Goal: Task Accomplishment & Management: Use online tool/utility

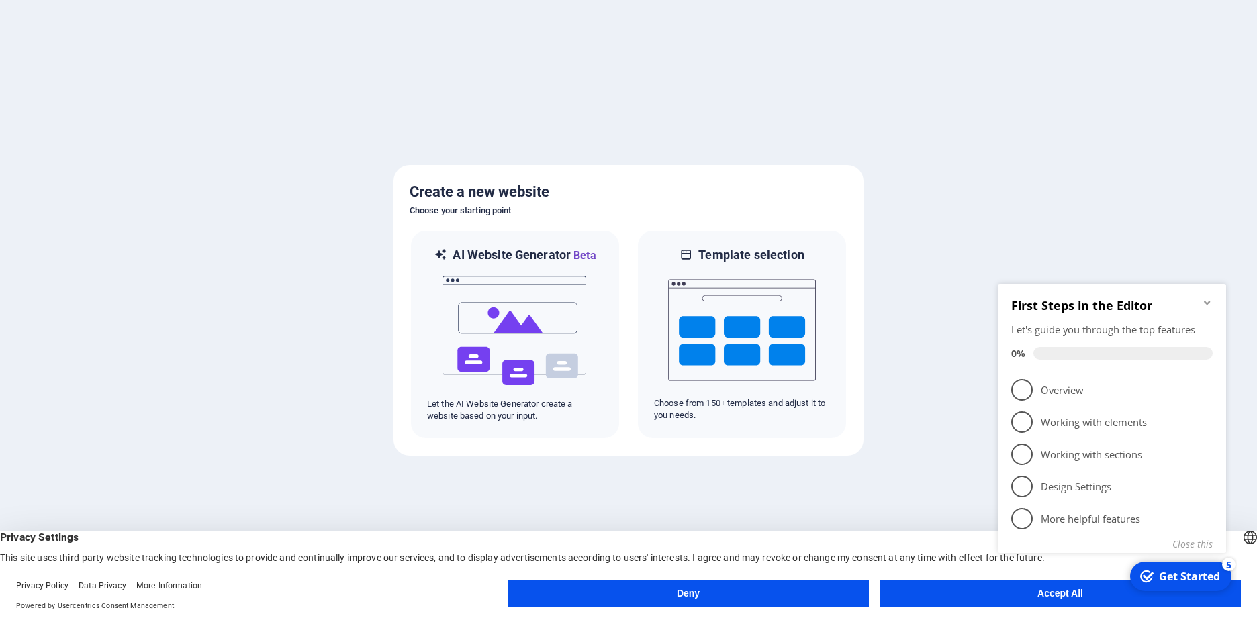
click at [1021, 596] on div "checkmark Get Started 5 First Steps in the Editor Let's guide you through the t…" at bounding box center [1114, 434] width 244 height 326
click at [1053, 596] on div "checkmark Get Started 5 First Steps in the Editor Let's guide you through the t…" at bounding box center [1114, 434] width 244 height 326
click at [1119, 598] on appcues-checklist "Contextual help checklist present on screen" at bounding box center [1114, 436] width 244 height 330
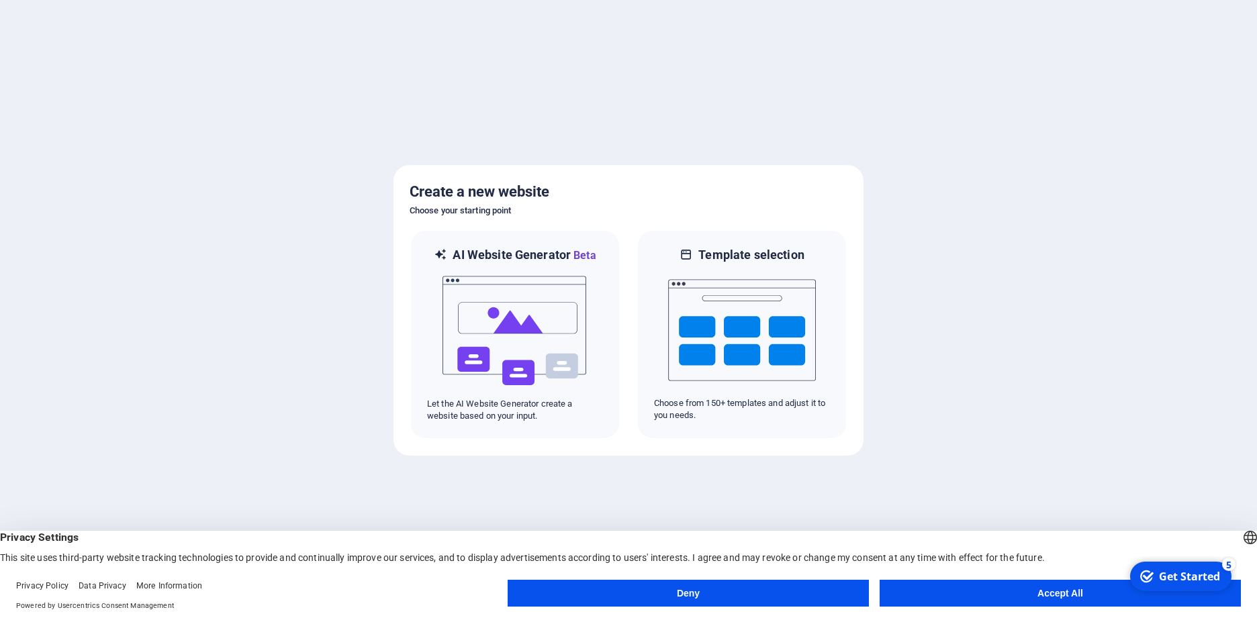
click at [1119, 598] on button "Accept All" at bounding box center [1060, 593] width 361 height 27
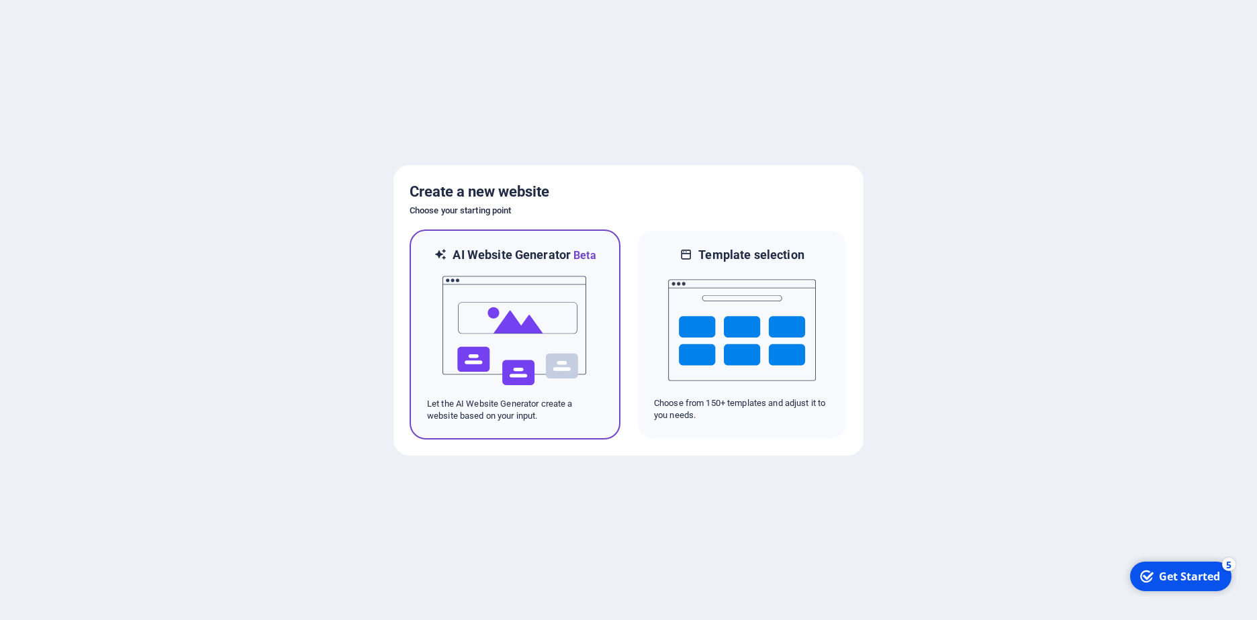
click at [512, 344] on img at bounding box center [515, 331] width 148 height 134
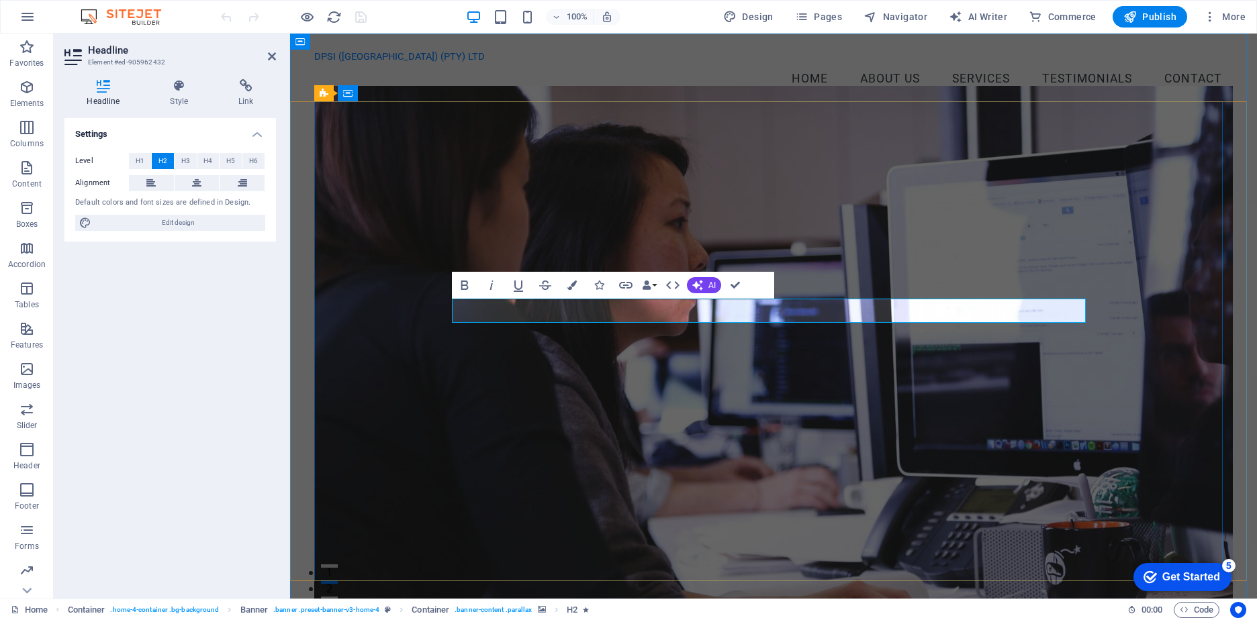
drag, startPoint x: 939, startPoint y: 303, endPoint x: 799, endPoint y: 293, distance: 140.7
click at [799, 293] on div "Welcome to DPSI IT Support Services Your Reliable Power Partner Get Started" at bounding box center [773, 467] width 919 height 708
click at [799, 294] on figure at bounding box center [773, 343] width 919 height 515
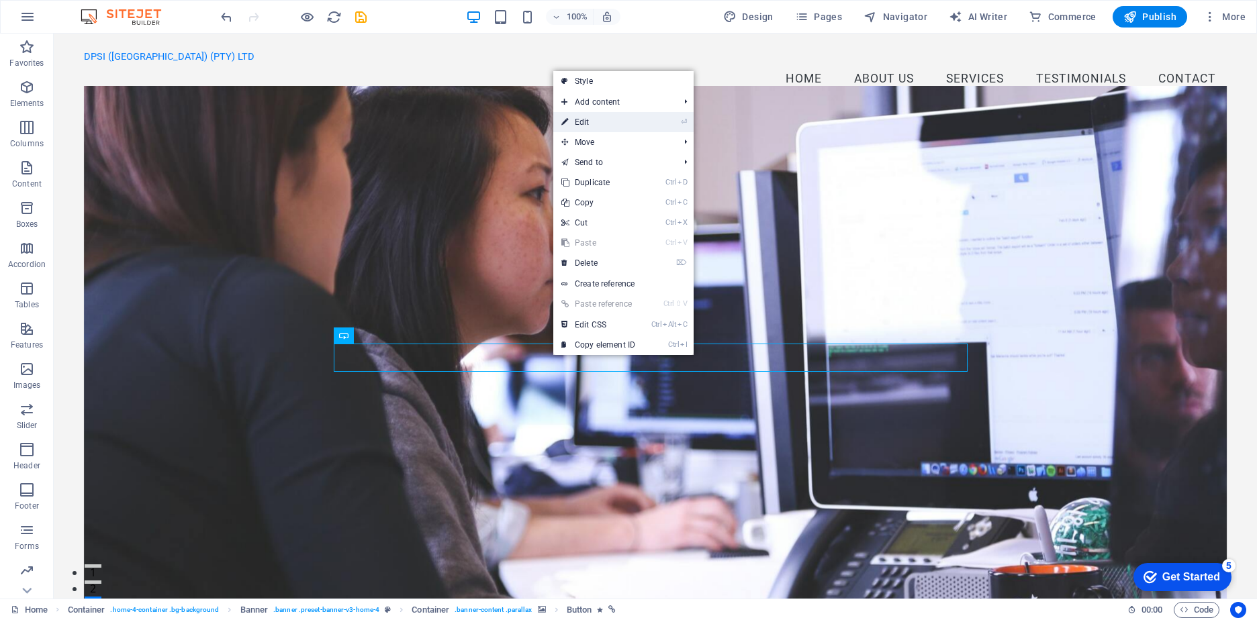
click at [594, 119] on link "⏎ Edit" at bounding box center [598, 122] width 90 height 20
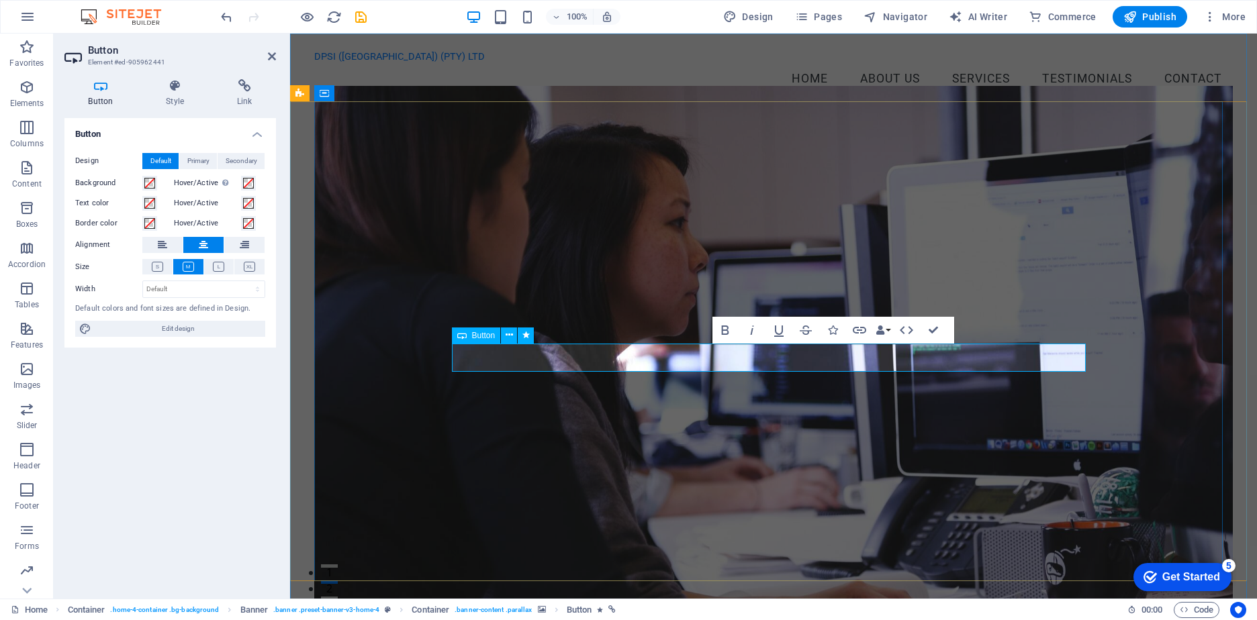
click at [26, 592] on icon at bounding box center [26, 591] width 9 height 6
click at [332, 16] on icon "reload" at bounding box center [333, 16] width 15 height 15
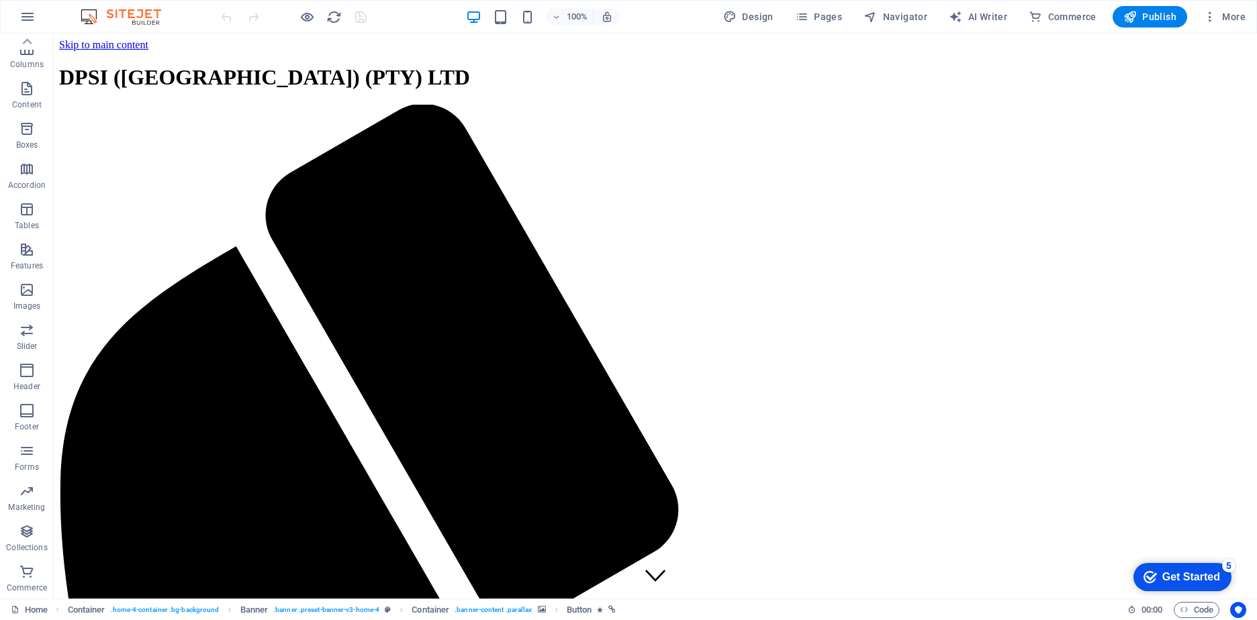
scroll to position [0, 0]
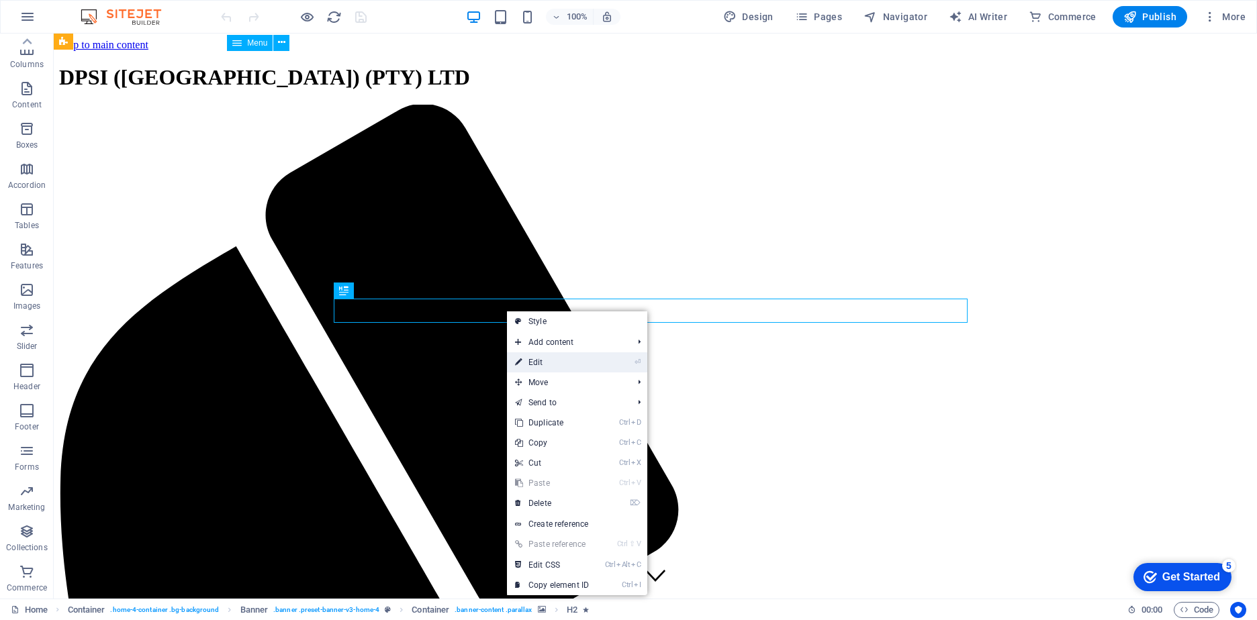
click at [532, 360] on link "⏎ Edit" at bounding box center [552, 362] width 90 height 20
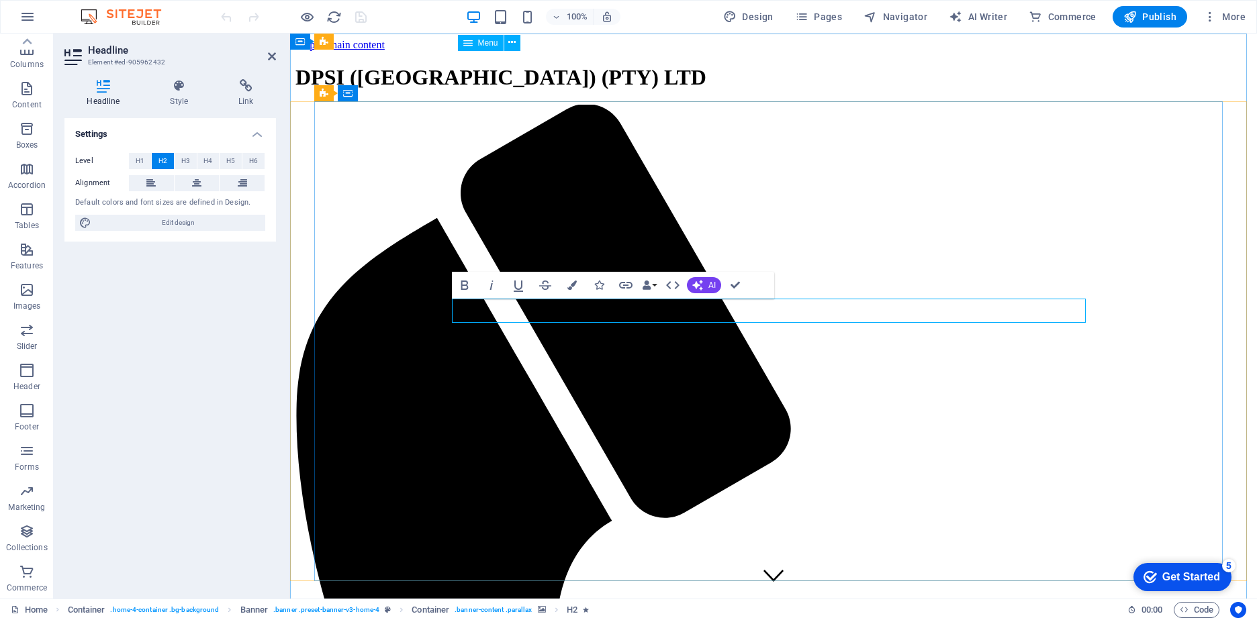
drag, startPoint x: 715, startPoint y: 308, endPoint x: 992, endPoint y: 308, distance: 276.6
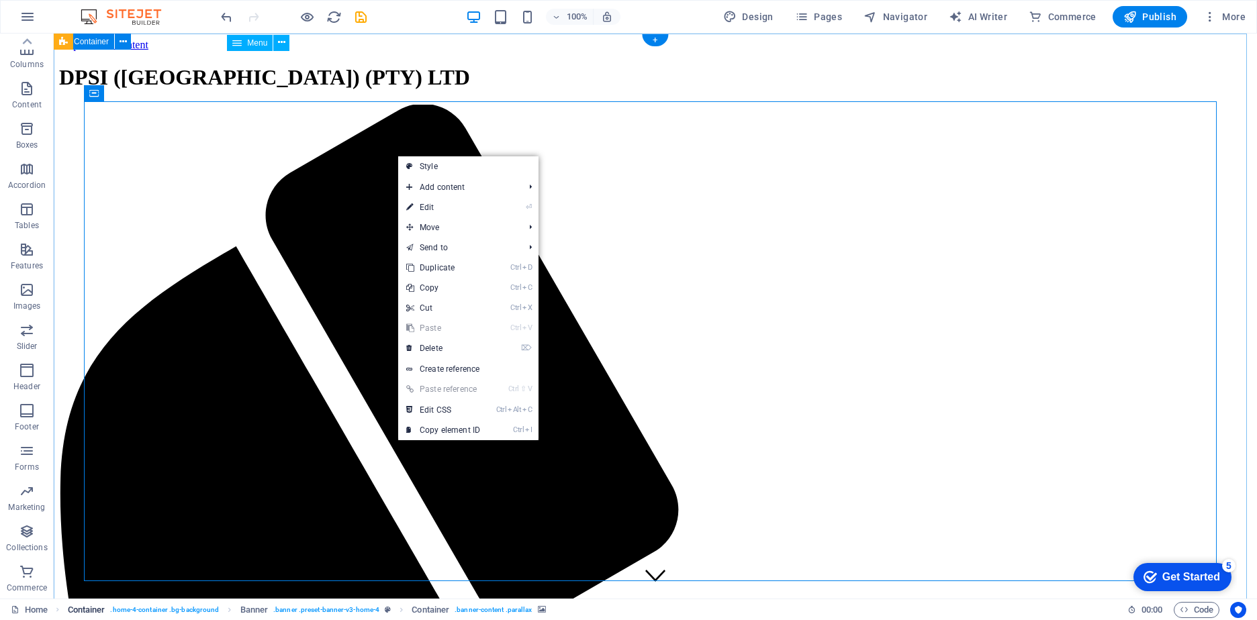
click at [167, 610] on span ". home-4-container .bg-background" at bounding box center [164, 610] width 109 height 16
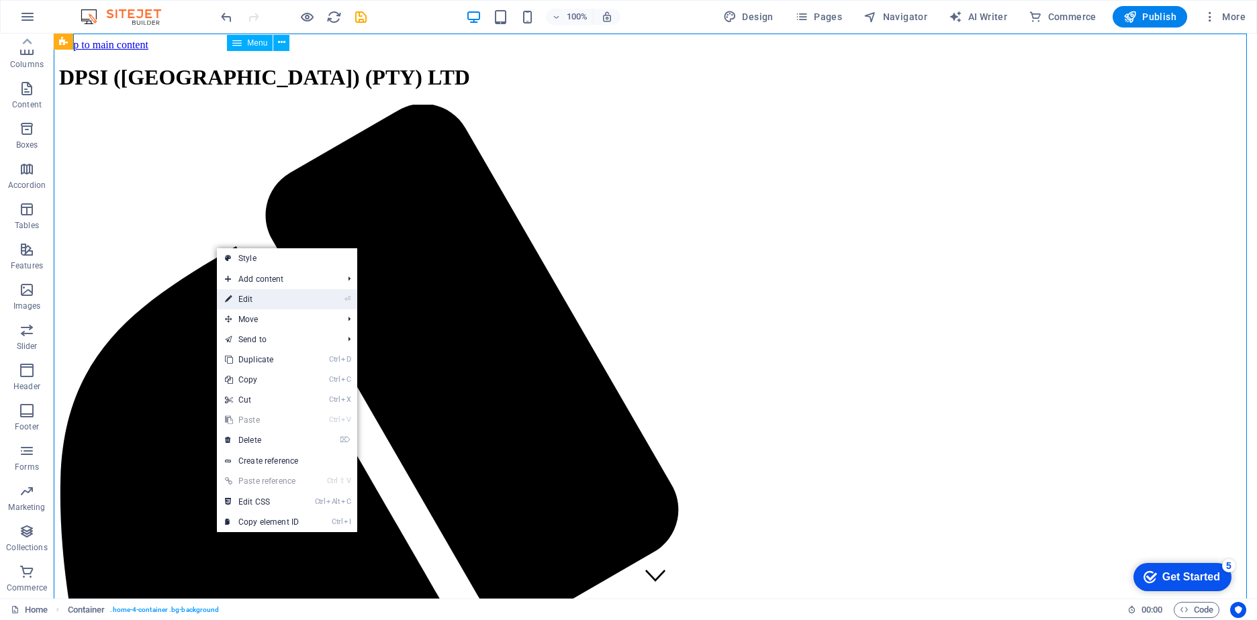
click at [248, 299] on link "⏎ Edit" at bounding box center [262, 299] width 90 height 20
select select "header"
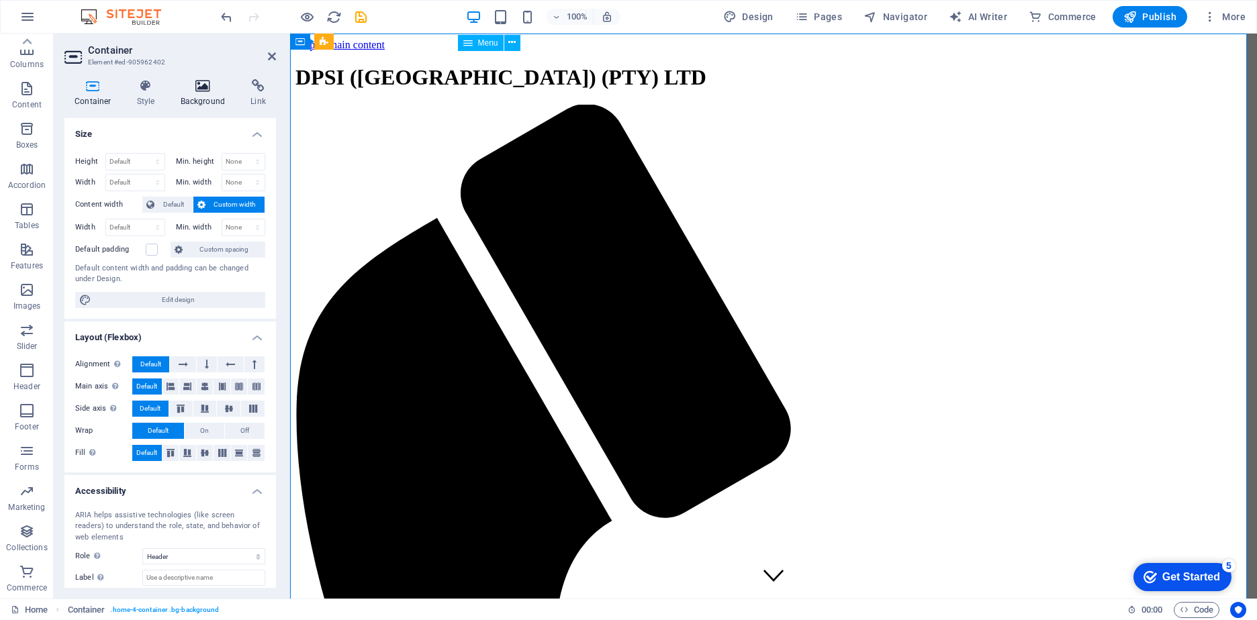
click at [203, 87] on icon at bounding box center [203, 85] width 65 height 13
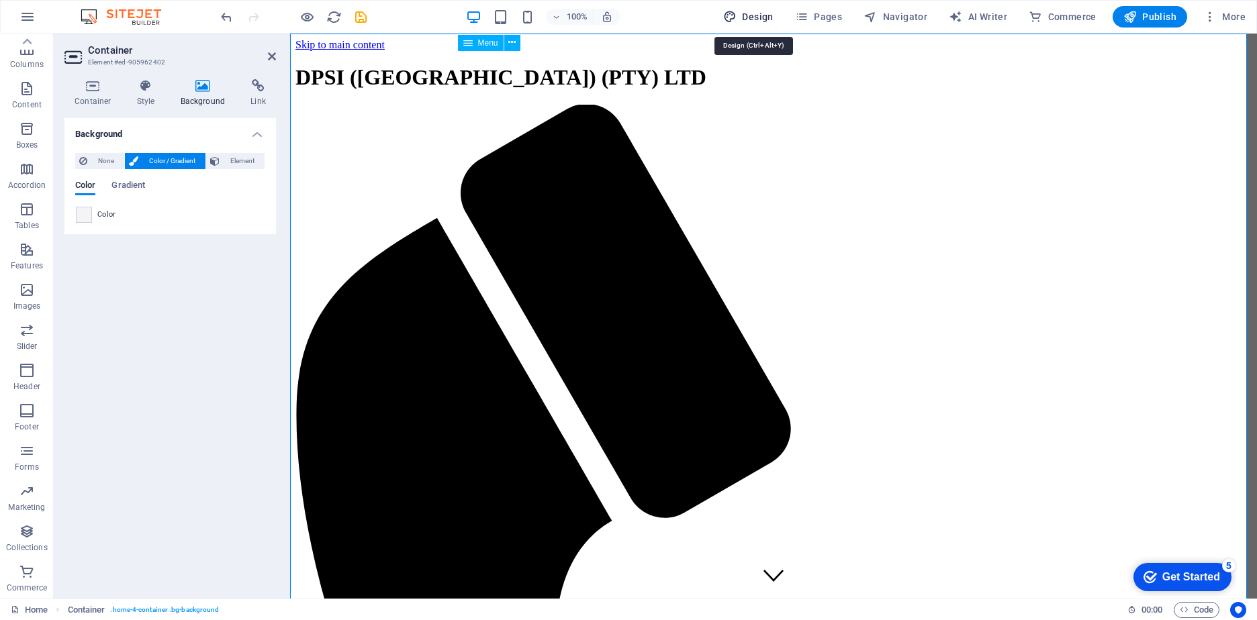
click at [755, 14] on span "Design" at bounding box center [748, 16] width 50 height 13
select select "px"
select select "200"
select select "px"
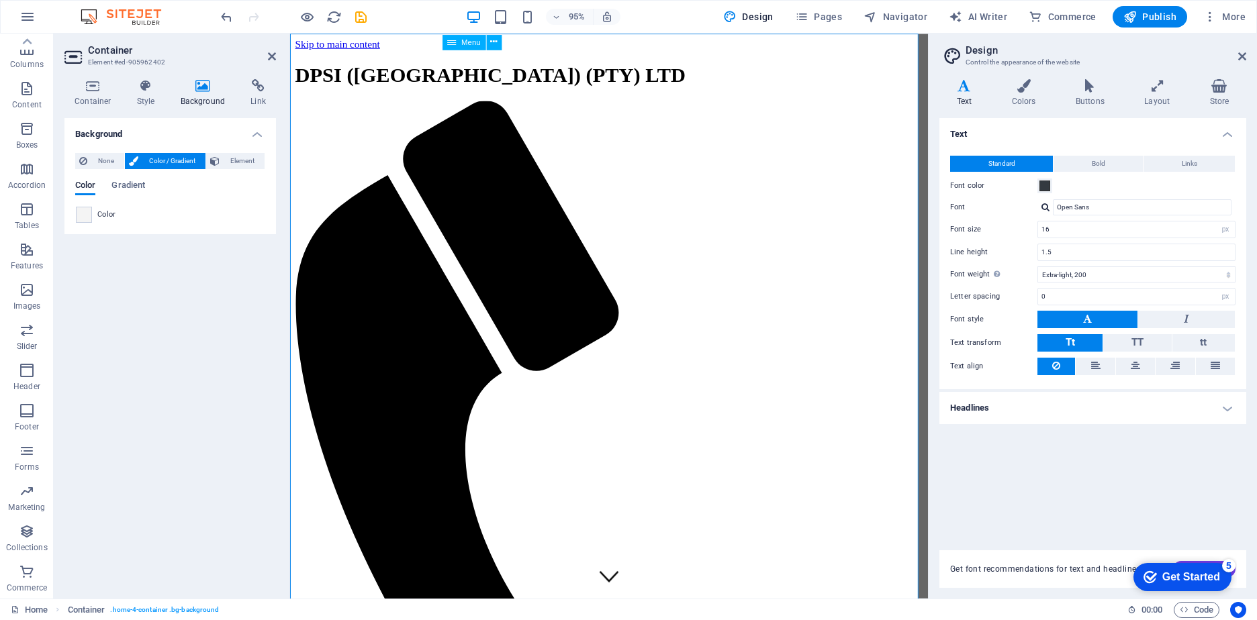
click at [203, 87] on icon at bounding box center [203, 85] width 65 height 13
click at [27, 290] on icon "button" at bounding box center [27, 290] width 16 height 16
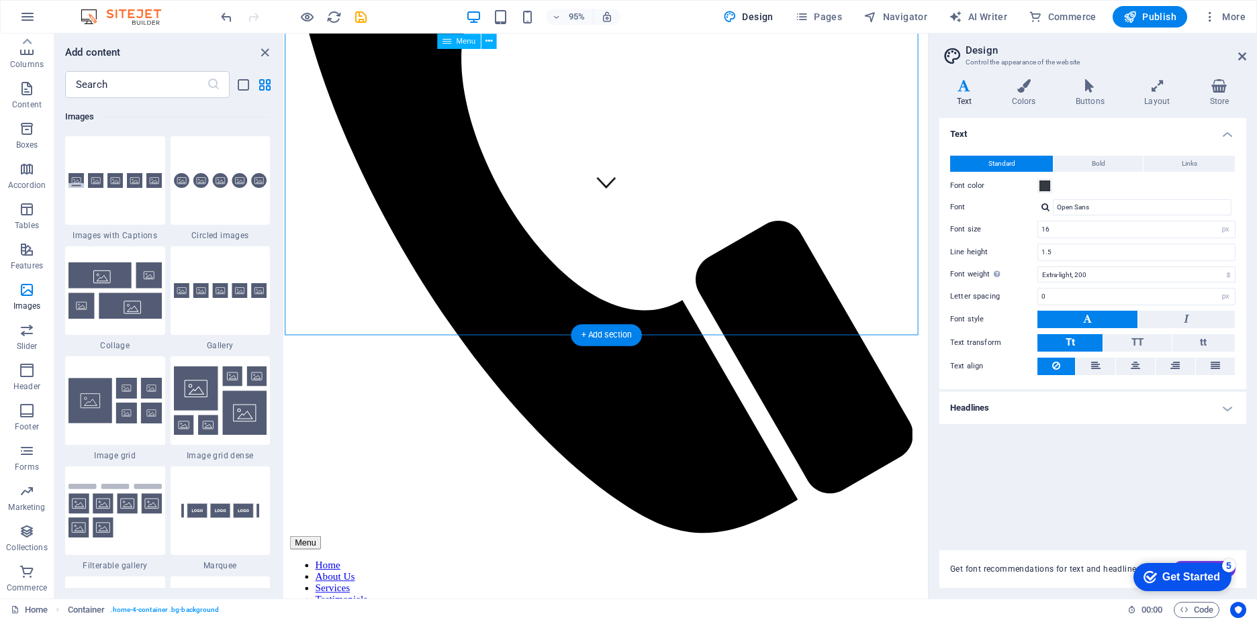
scroll to position [470, 0]
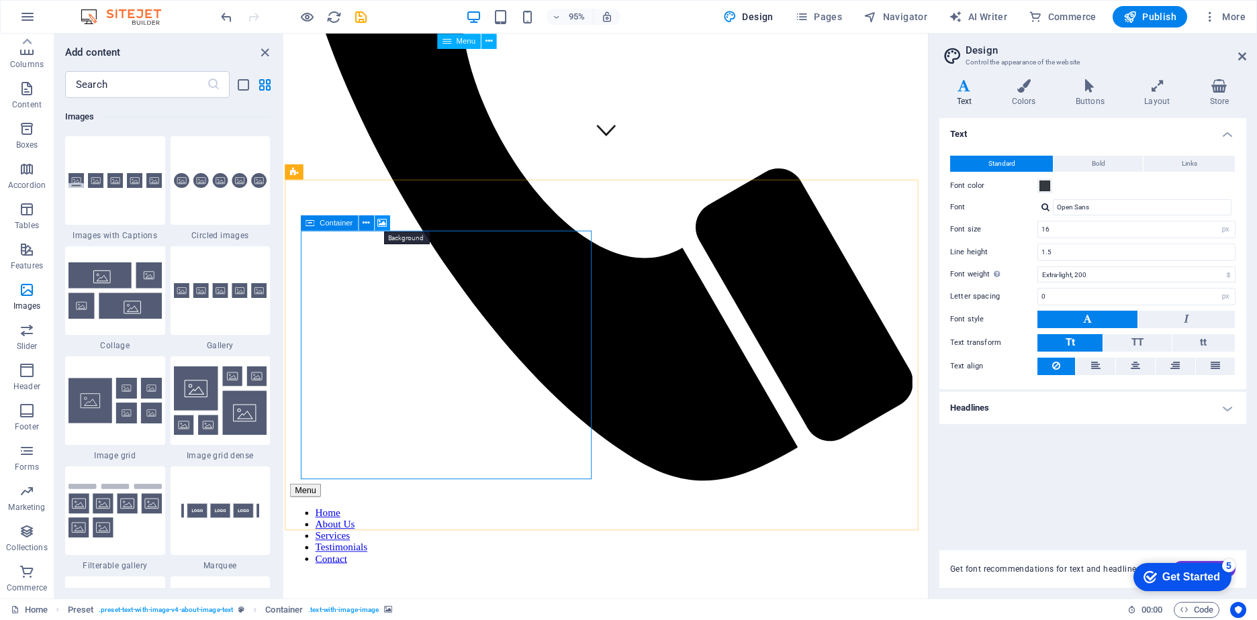
click at [385, 222] on icon at bounding box center [381, 222] width 9 height 13
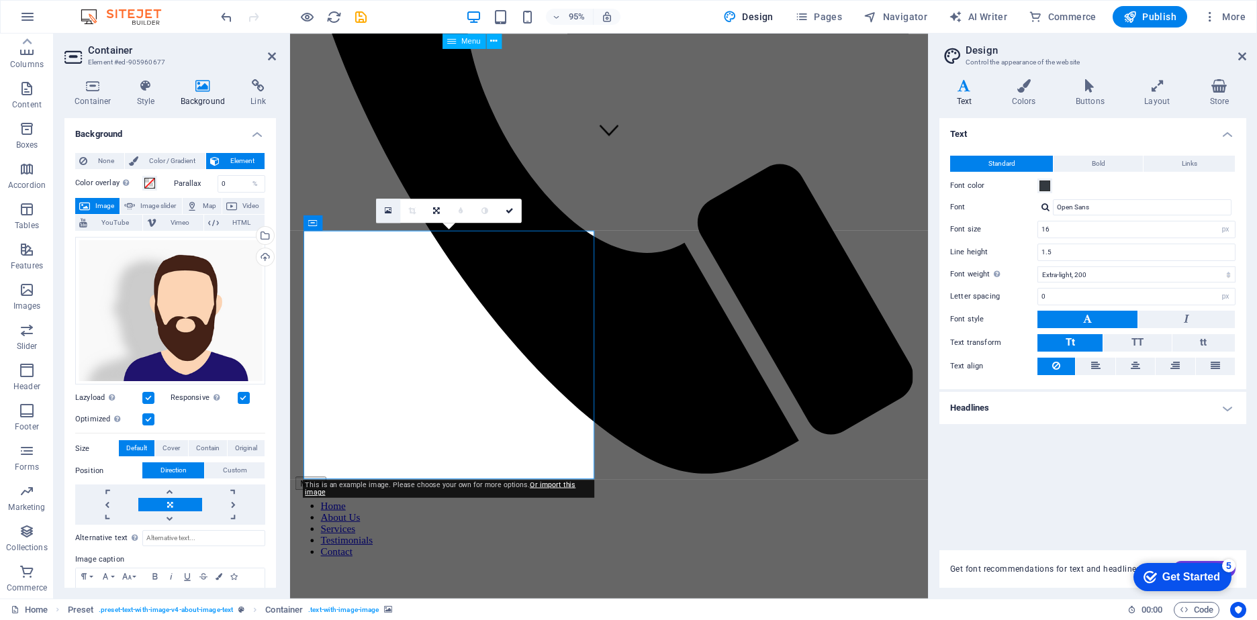
click at [389, 210] on icon at bounding box center [388, 210] width 7 height 9
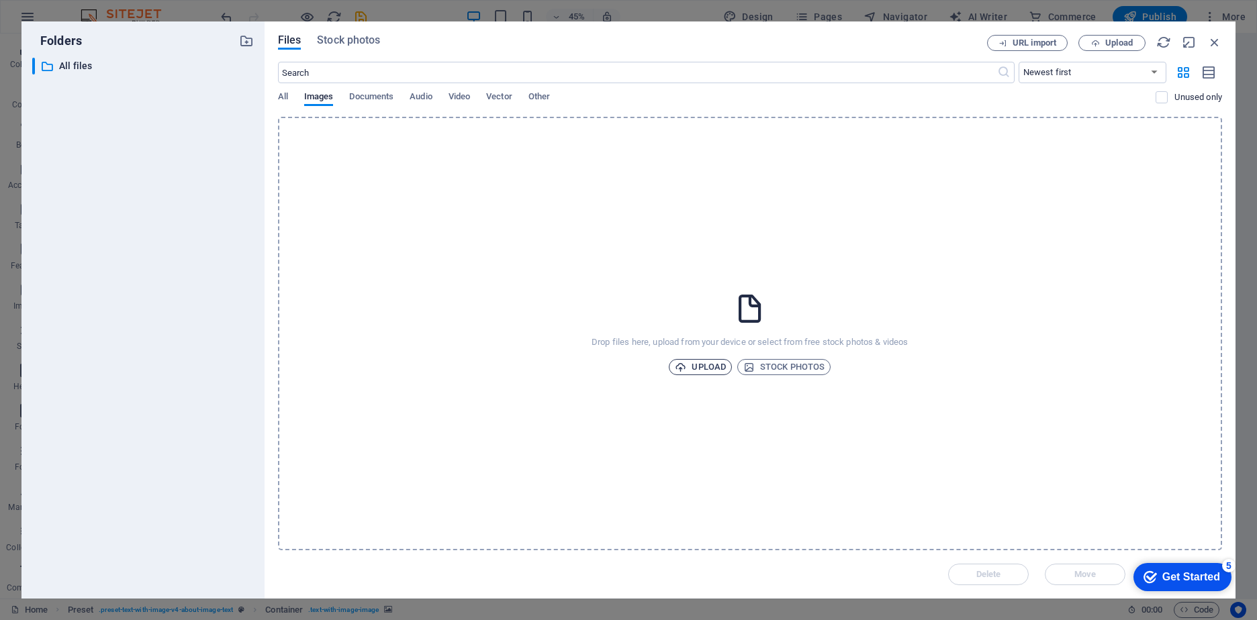
click at [693, 365] on span "Upload" at bounding box center [700, 367] width 51 height 16
click at [702, 366] on span "Upload" at bounding box center [700, 367] width 51 height 16
click at [751, 367] on icon "button" at bounding box center [748, 367] width 11 height 11
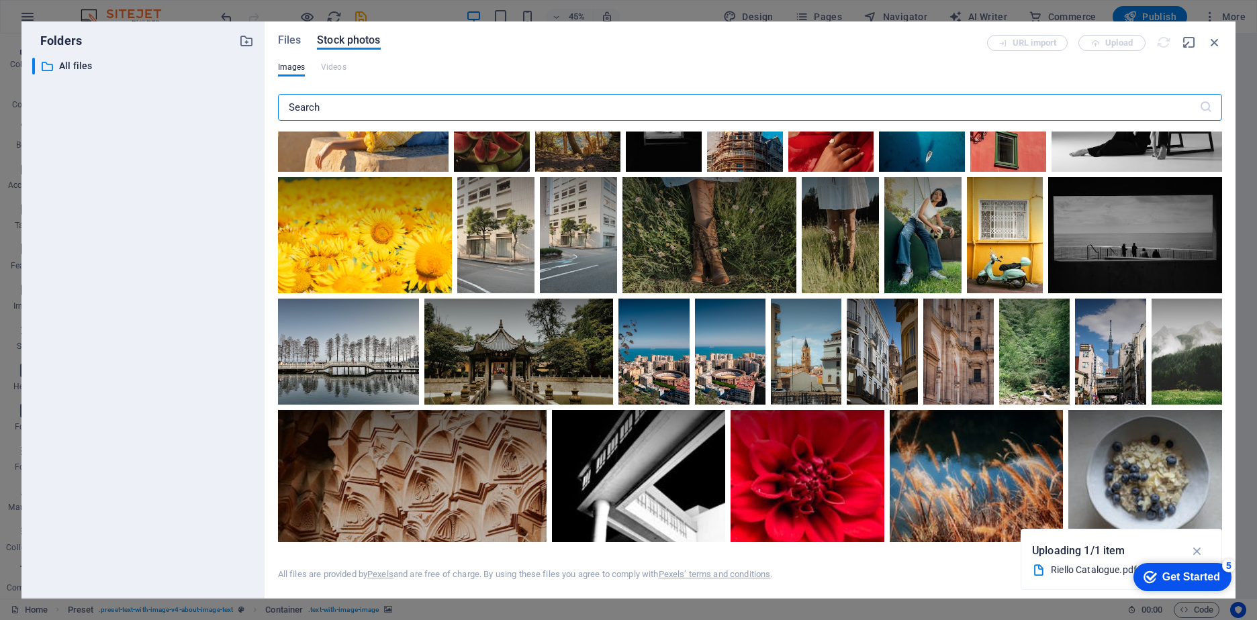
scroll to position [5395, 0]
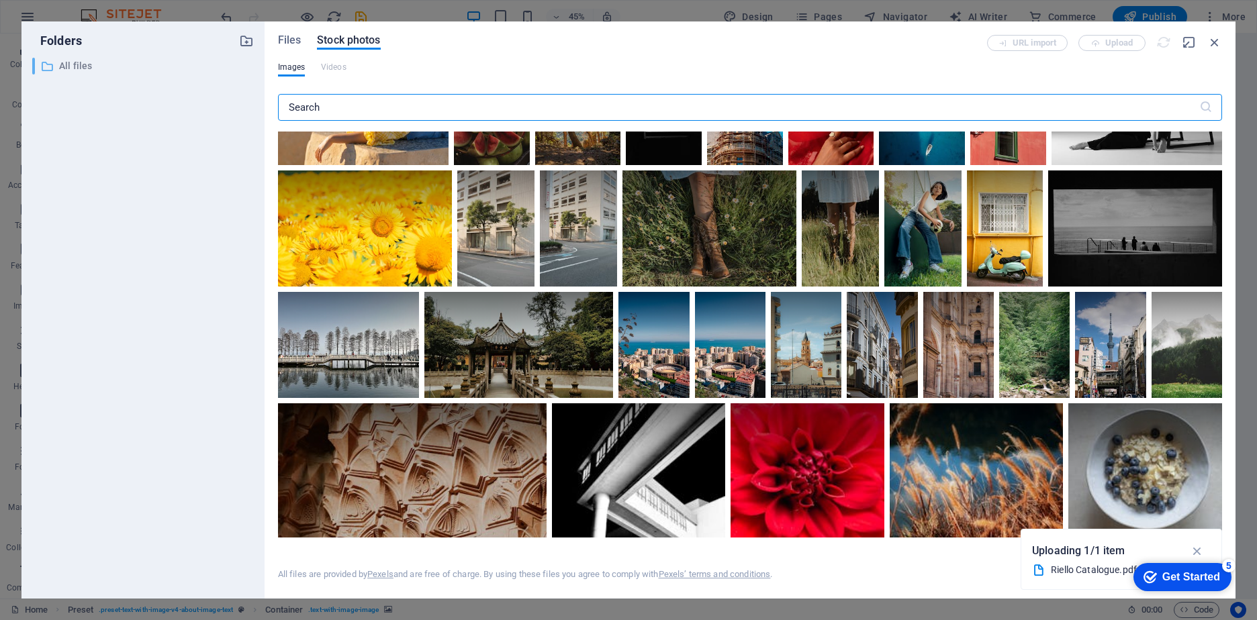
click at [54, 63] on div "​ All files All files" at bounding box center [130, 66] width 197 height 17
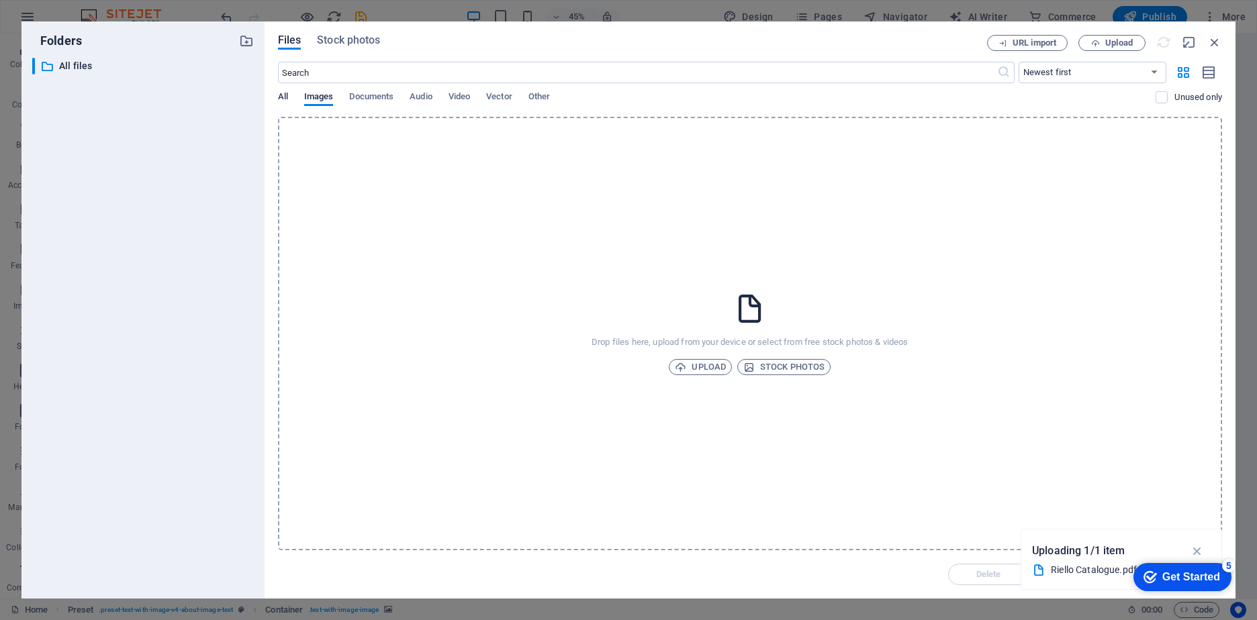
click at [279, 97] on span "All" at bounding box center [283, 98] width 10 height 19
click at [283, 97] on span "All" at bounding box center [283, 98] width 10 height 19
click at [1036, 42] on span "URL import" at bounding box center [1035, 43] width 44 height 8
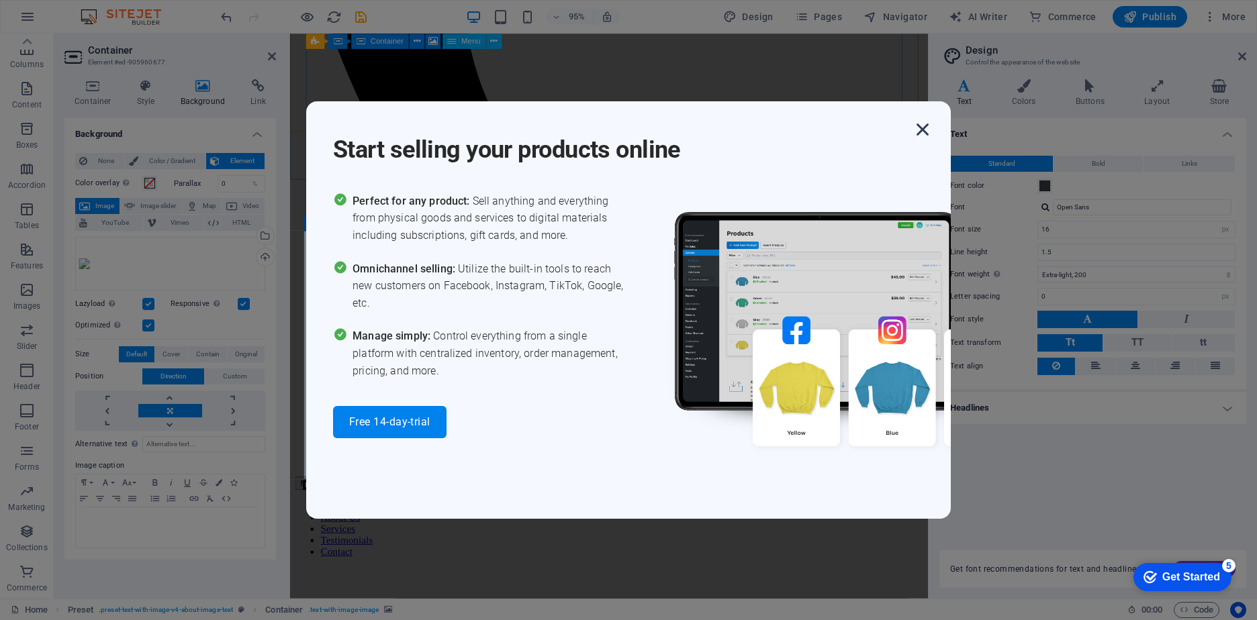
click at [928, 129] on icon "button" at bounding box center [922, 129] width 24 height 24
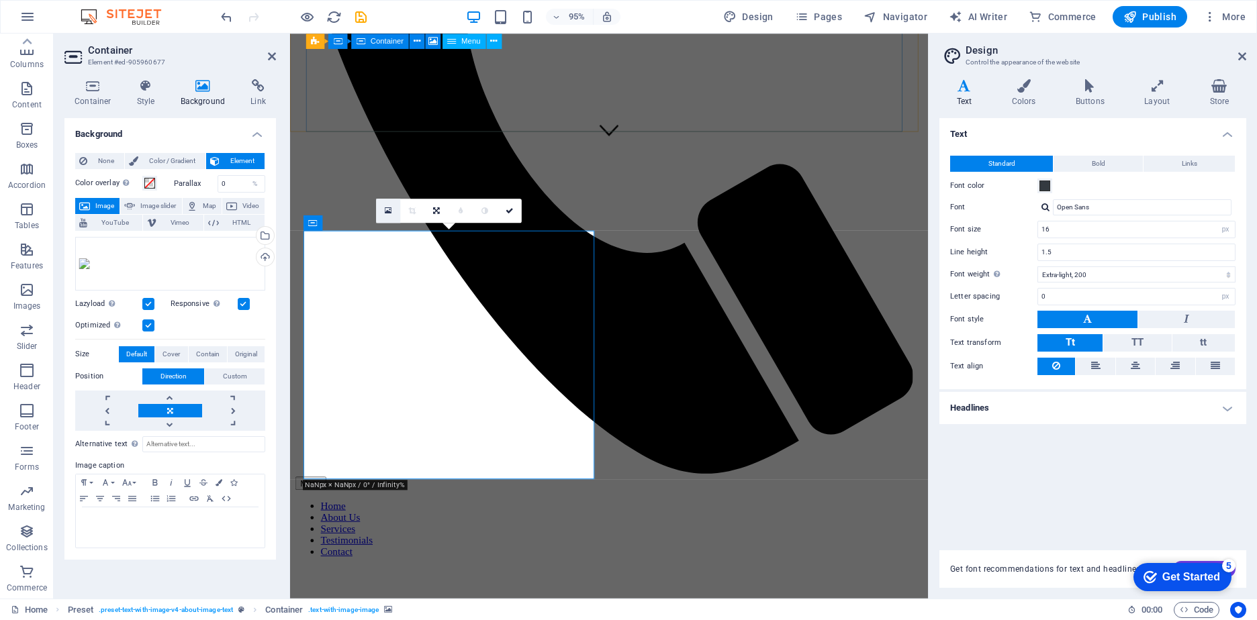
click at [389, 211] on icon at bounding box center [388, 210] width 7 height 9
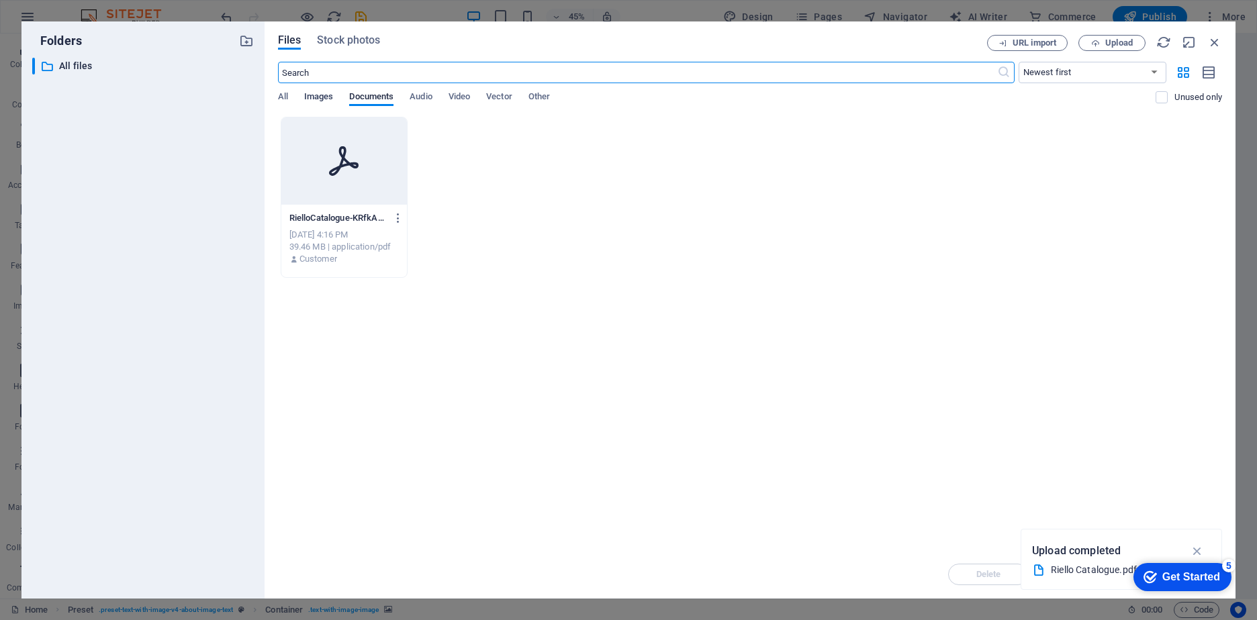
click at [312, 97] on span "Images" at bounding box center [319, 98] width 30 height 19
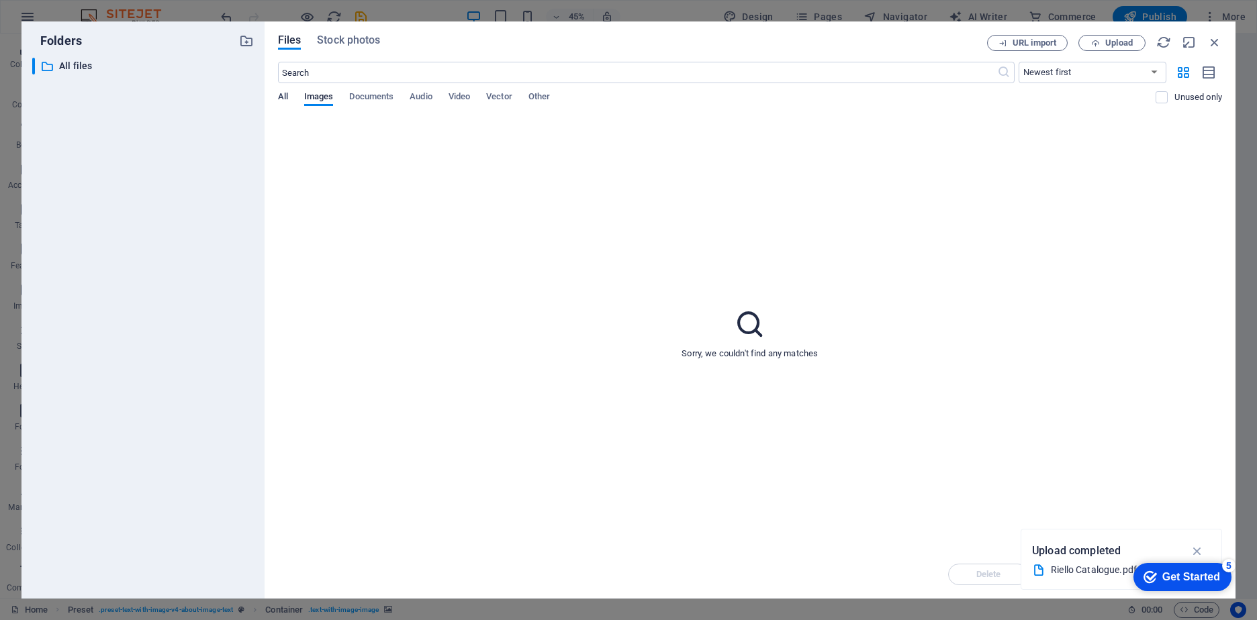
click at [286, 97] on span "All" at bounding box center [283, 98] width 10 height 19
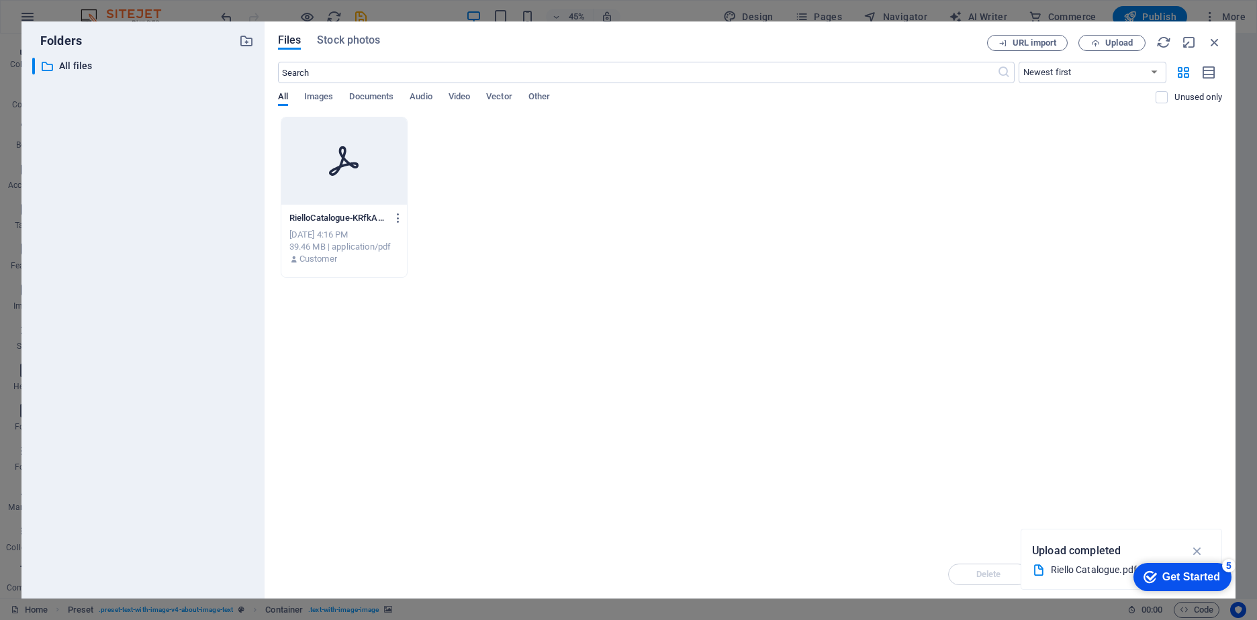
click at [318, 169] on div at bounding box center [344, 160] width 126 height 87
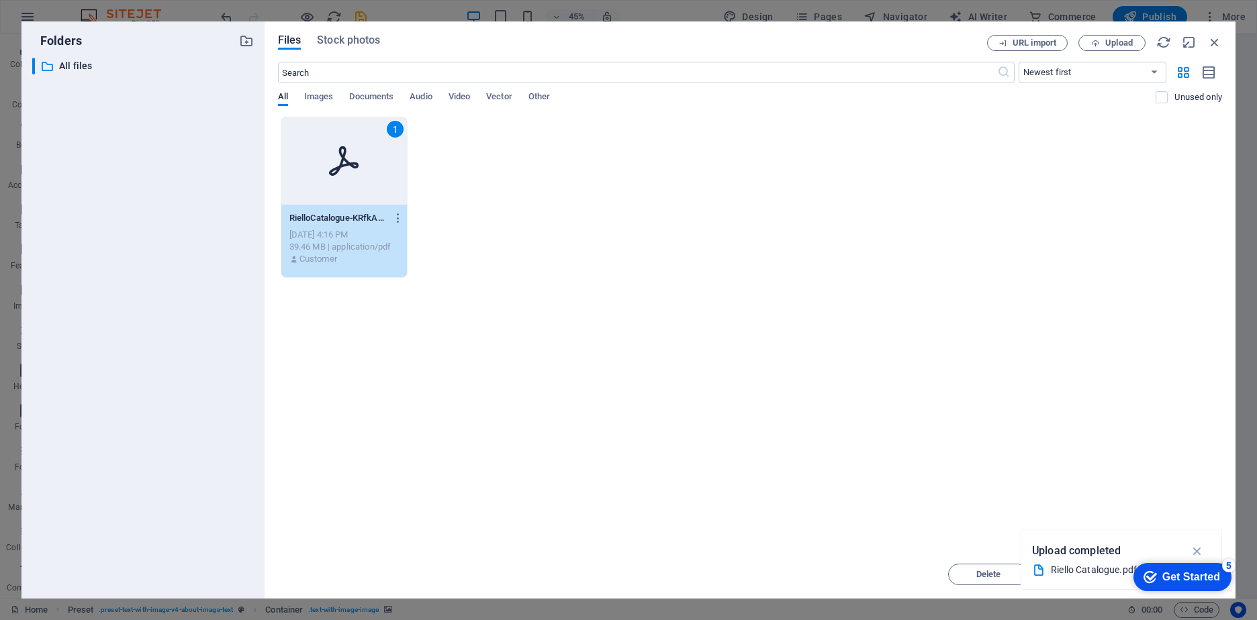
click at [318, 169] on div "1" at bounding box center [344, 160] width 126 height 87
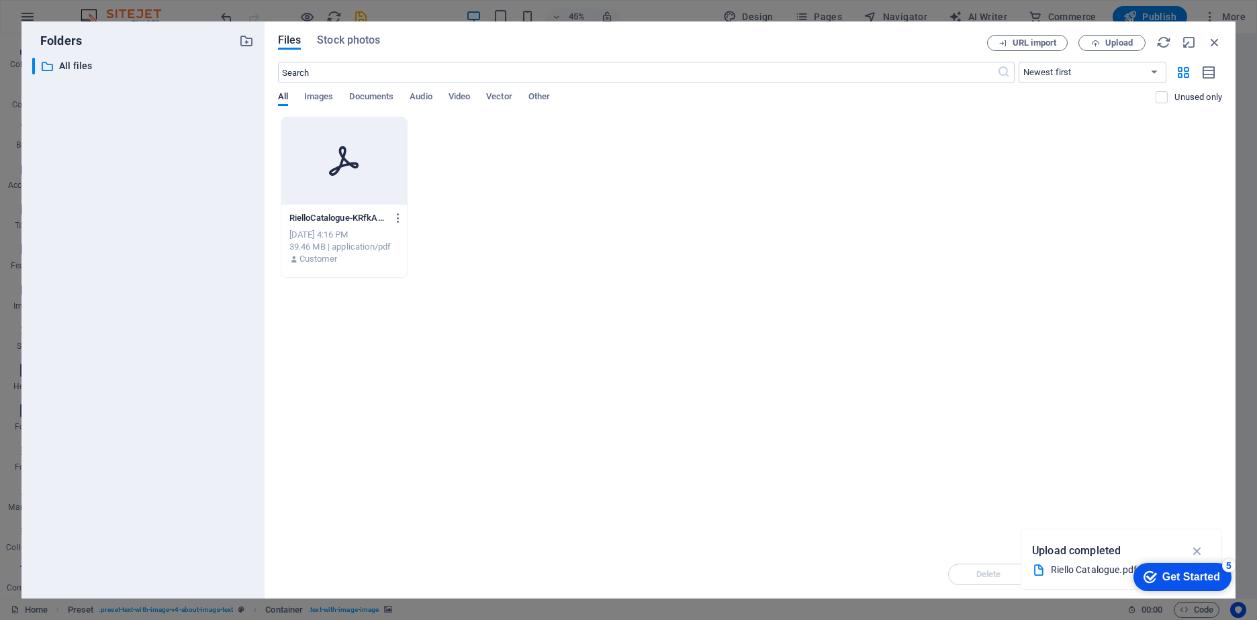
click at [318, 169] on div at bounding box center [344, 160] width 126 height 87
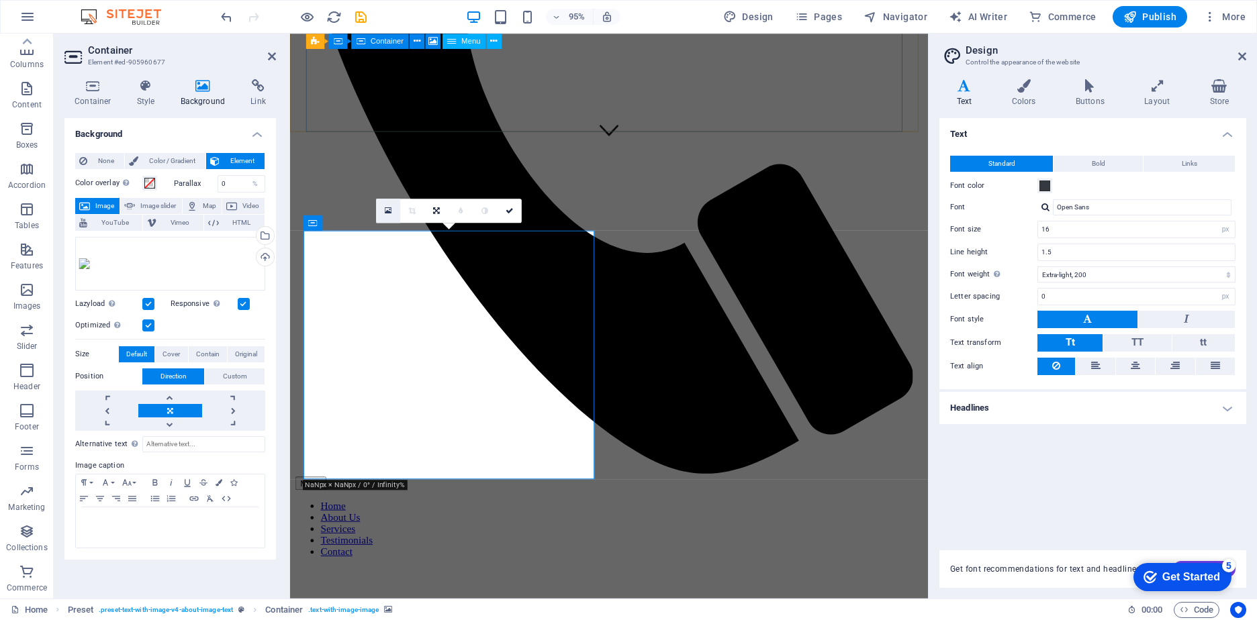
click at [387, 210] on icon at bounding box center [388, 210] width 7 height 9
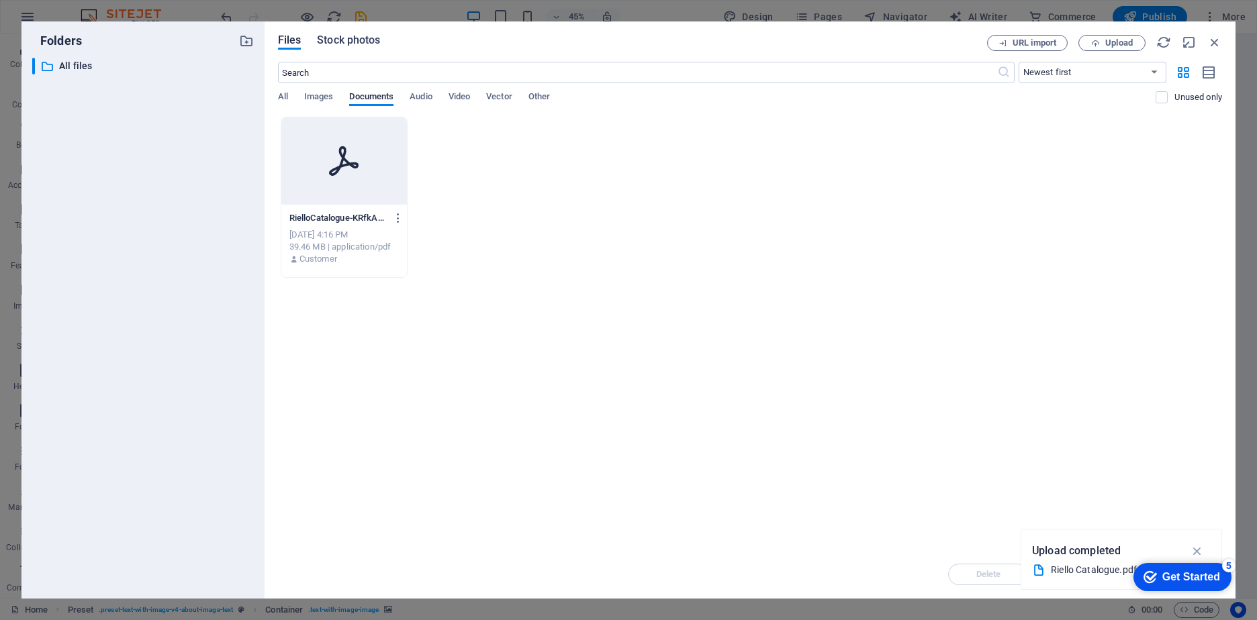
click at [359, 42] on span "Stock photos" at bounding box center [348, 40] width 63 height 16
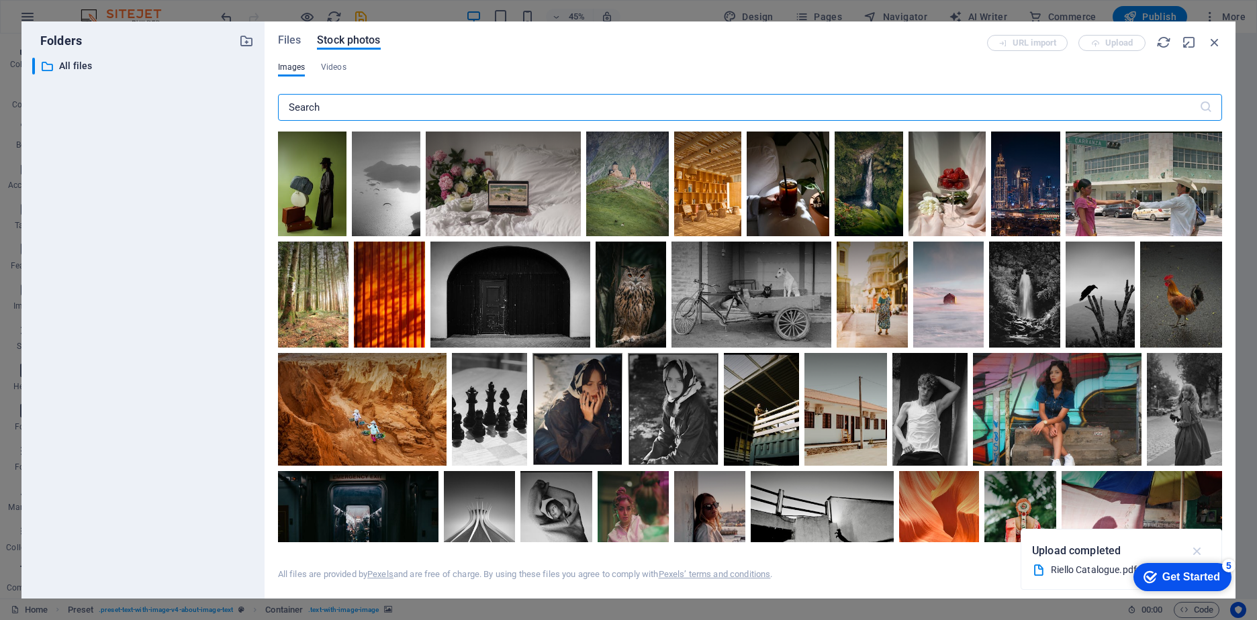
click at [1195, 553] on icon "button" at bounding box center [1197, 551] width 15 height 15
click at [285, 36] on span "Files" at bounding box center [289, 40] width 23 height 16
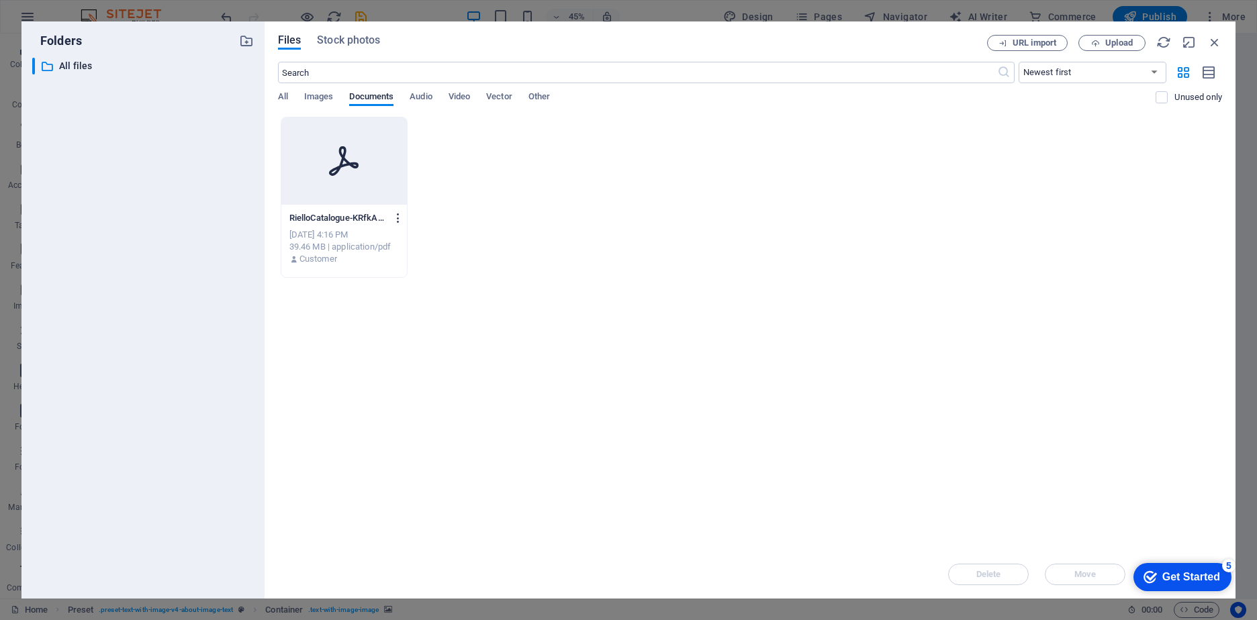
click at [395, 219] on icon "button" at bounding box center [398, 218] width 13 height 12
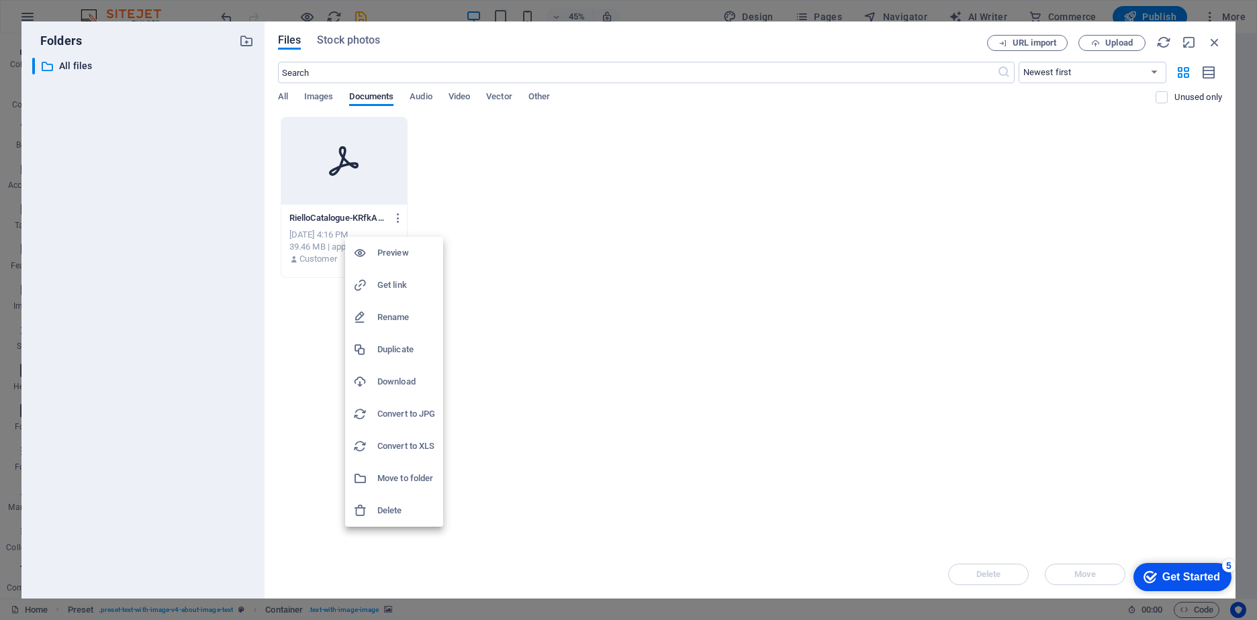
click at [389, 511] on h6 "Delete" at bounding box center [406, 511] width 58 height 16
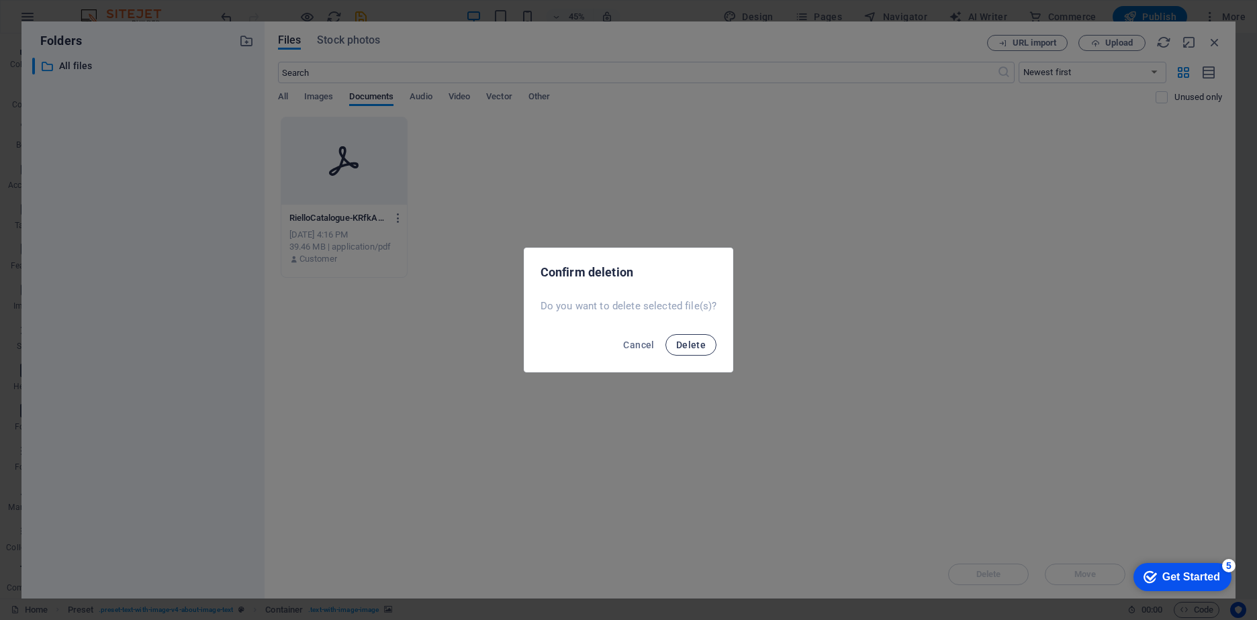
click at [686, 346] on span "Delete" at bounding box center [691, 345] width 30 height 11
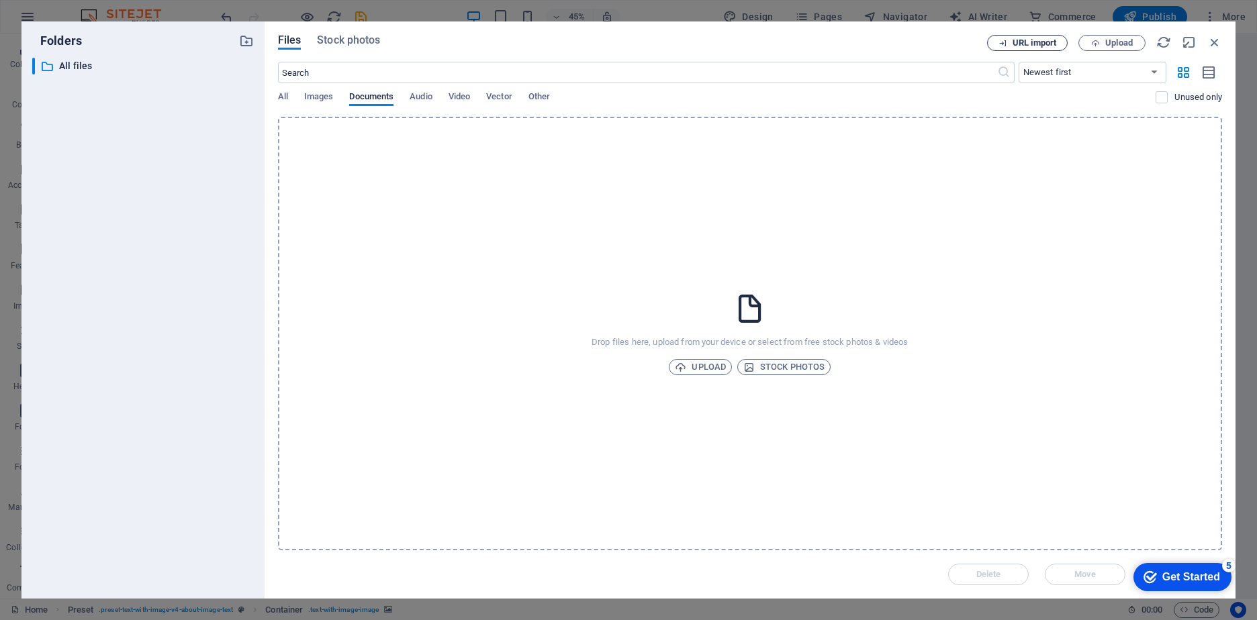
click at [1023, 42] on span "URL import" at bounding box center [1035, 43] width 44 height 8
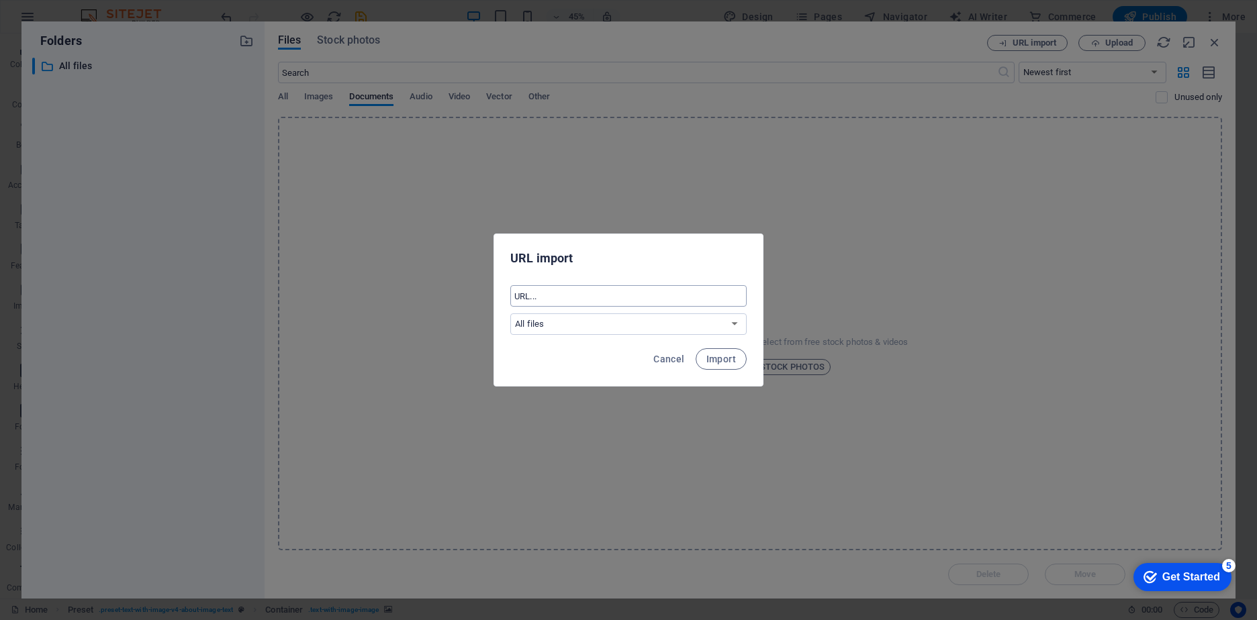
click at [538, 295] on input "text" at bounding box center [628, 295] width 236 height 21
paste input "https://www.riello-ups.com/"
type input "https://www.riello-ups.com/"
click at [720, 361] on span "Import" at bounding box center [721, 359] width 30 height 11
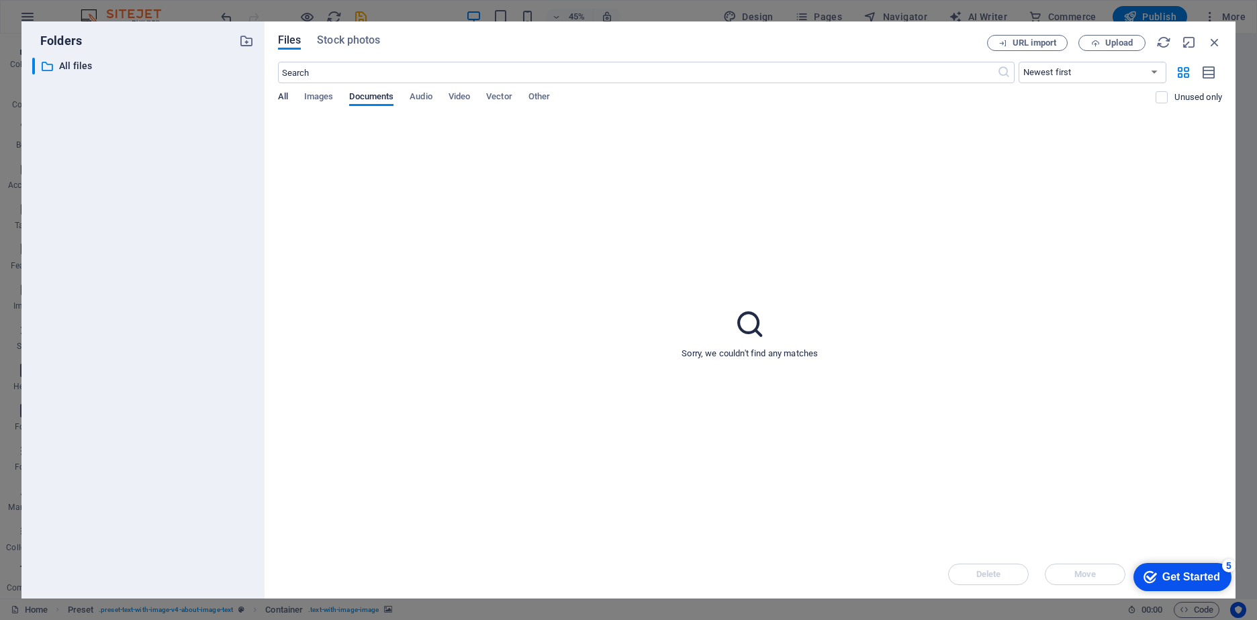
click at [281, 97] on span "All" at bounding box center [283, 98] width 10 height 19
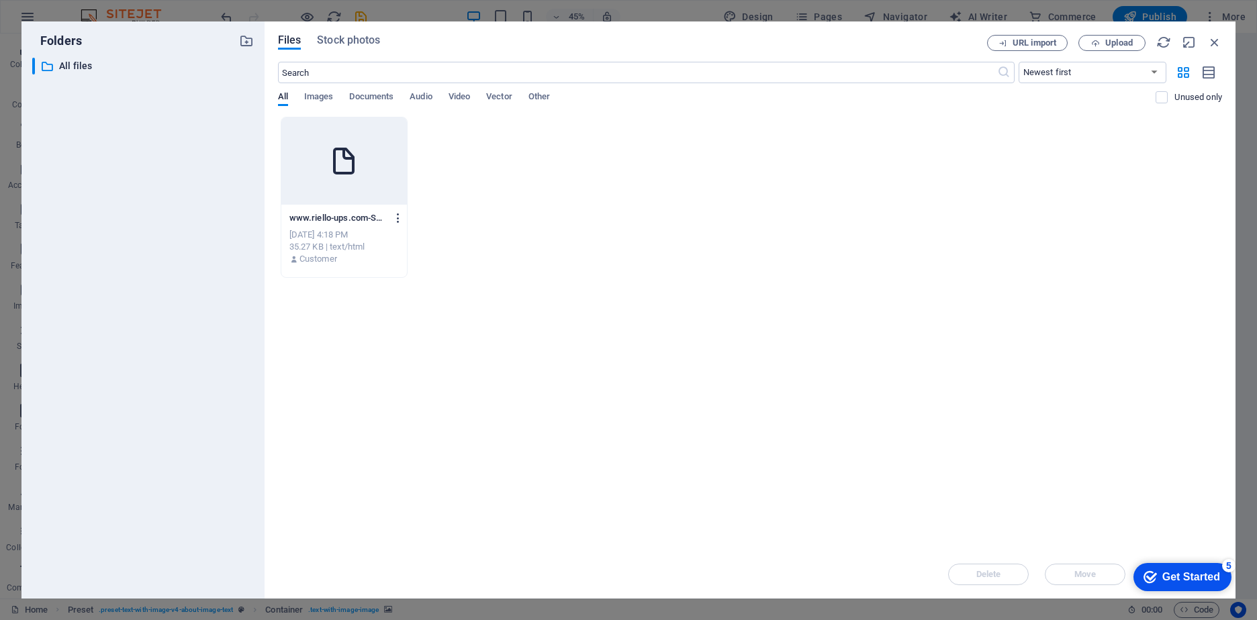
click at [398, 216] on icon "button" at bounding box center [398, 218] width 13 height 12
click at [402, 382] on h6 "Download" at bounding box center [405, 382] width 57 height 16
click at [68, 64] on p "All files" at bounding box center [144, 65] width 170 height 15
click at [291, 44] on span "Files" at bounding box center [289, 40] width 23 height 16
click at [243, 42] on icon "button" at bounding box center [246, 41] width 15 height 15
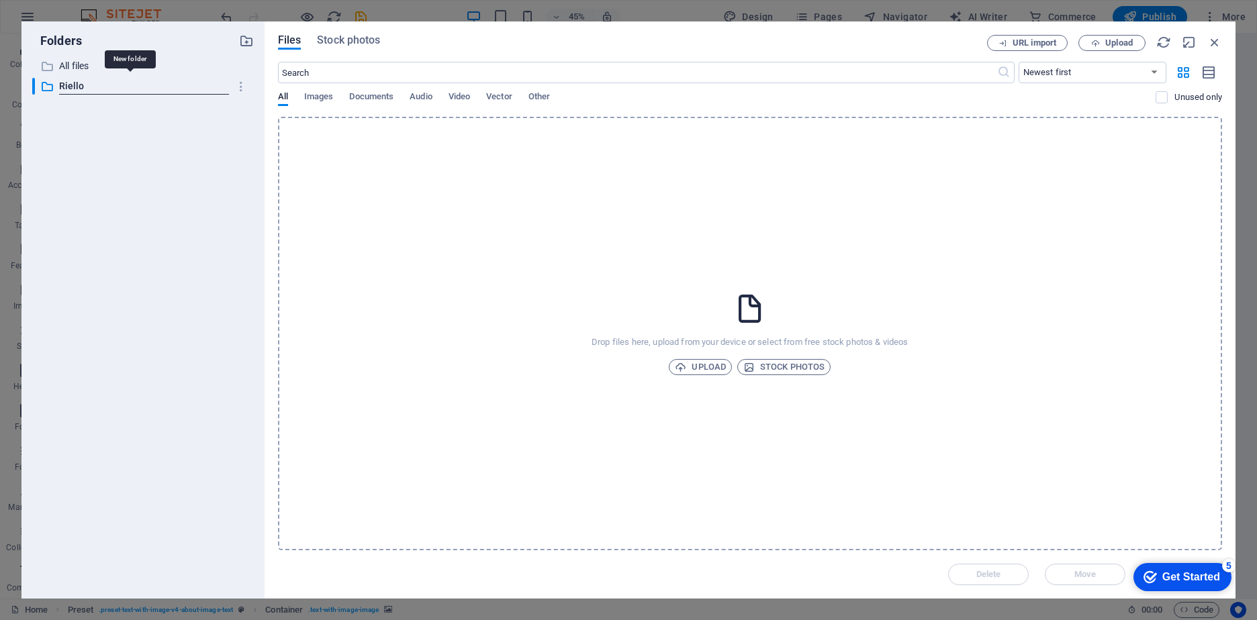
type input "Riello"
click at [698, 367] on span "Upload" at bounding box center [700, 367] width 51 height 16
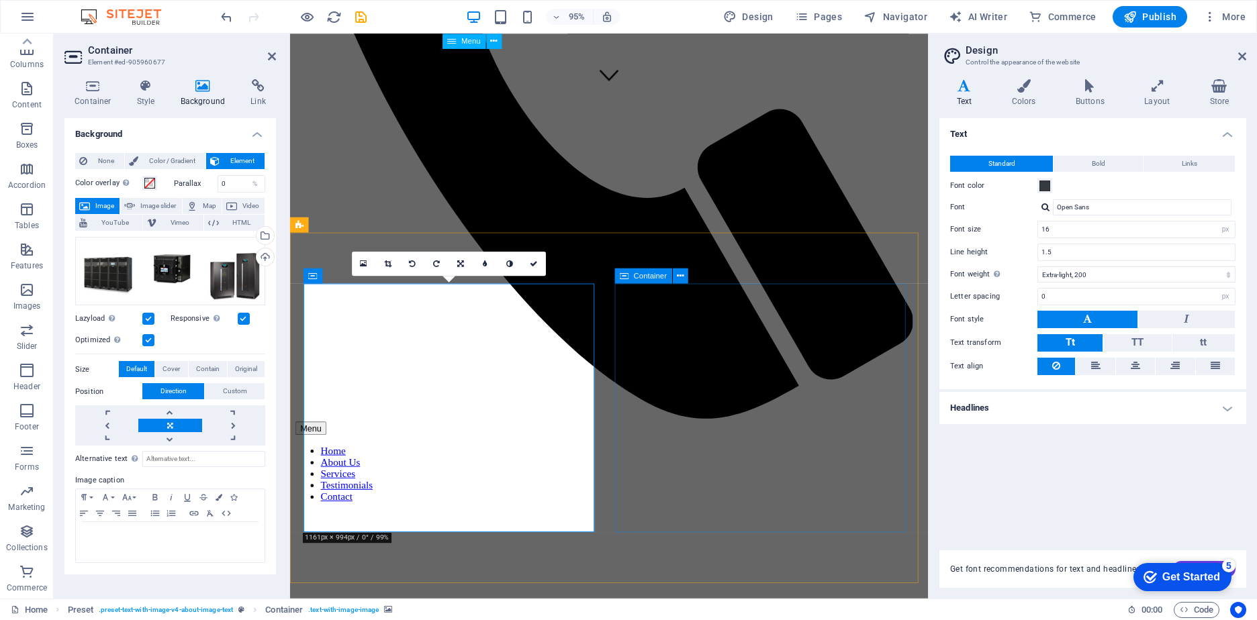
scroll to position [604, 0]
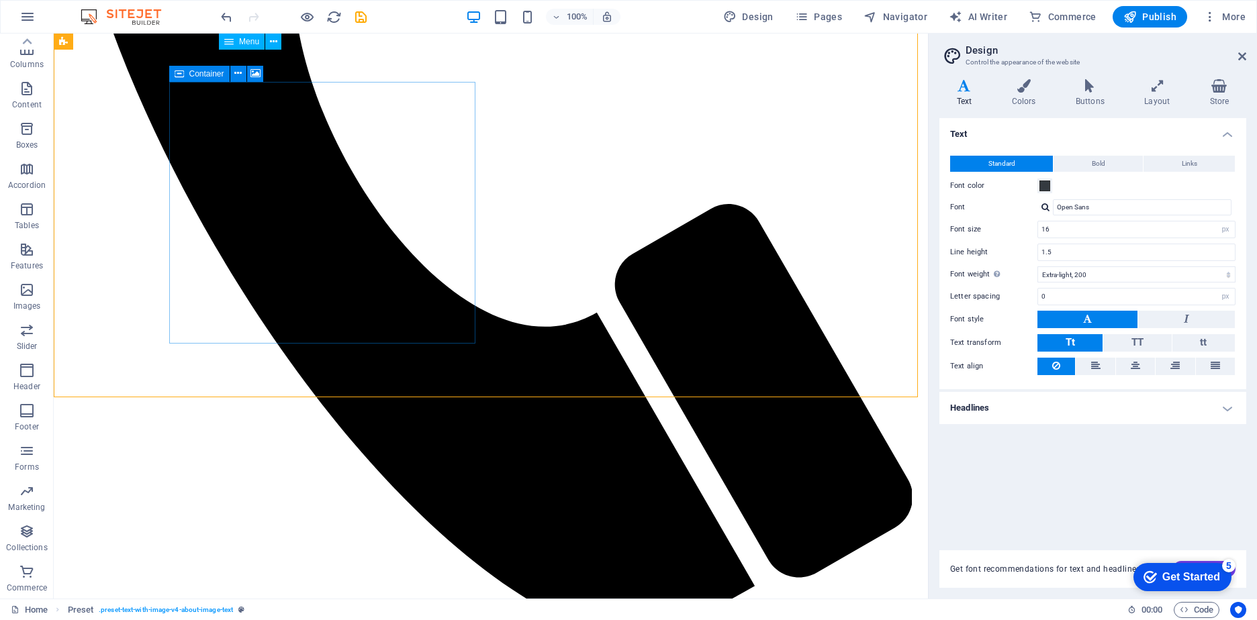
click at [197, 74] on span "Container" at bounding box center [206, 74] width 35 height 8
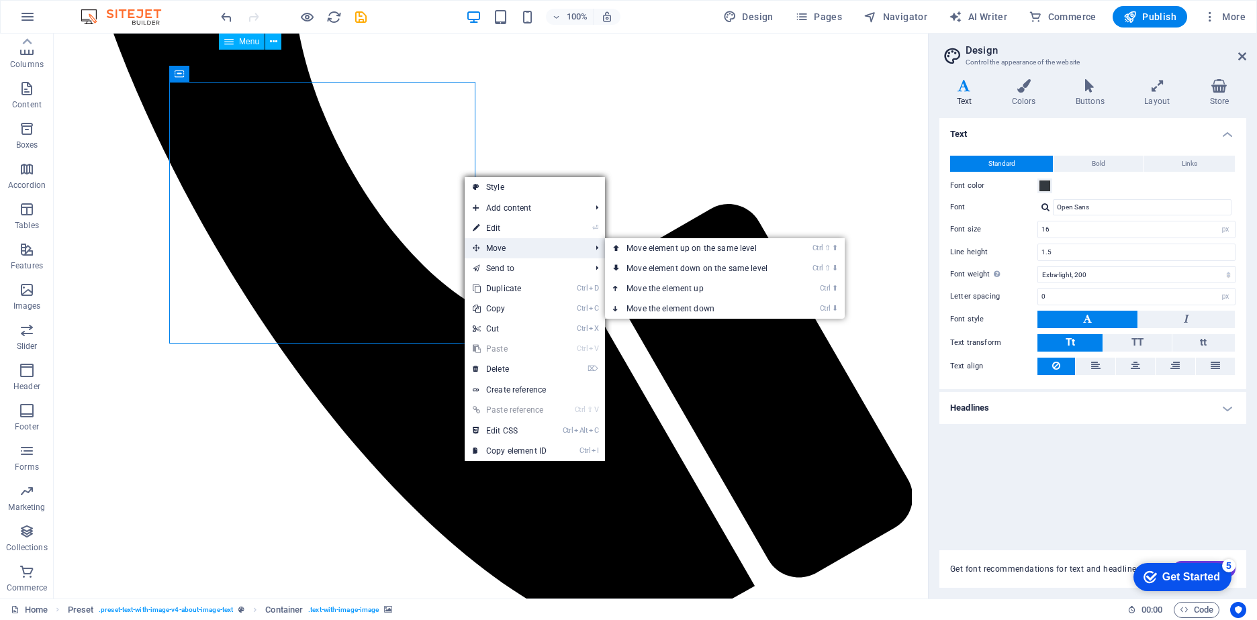
click at [495, 246] on span "Move" at bounding box center [525, 248] width 120 height 20
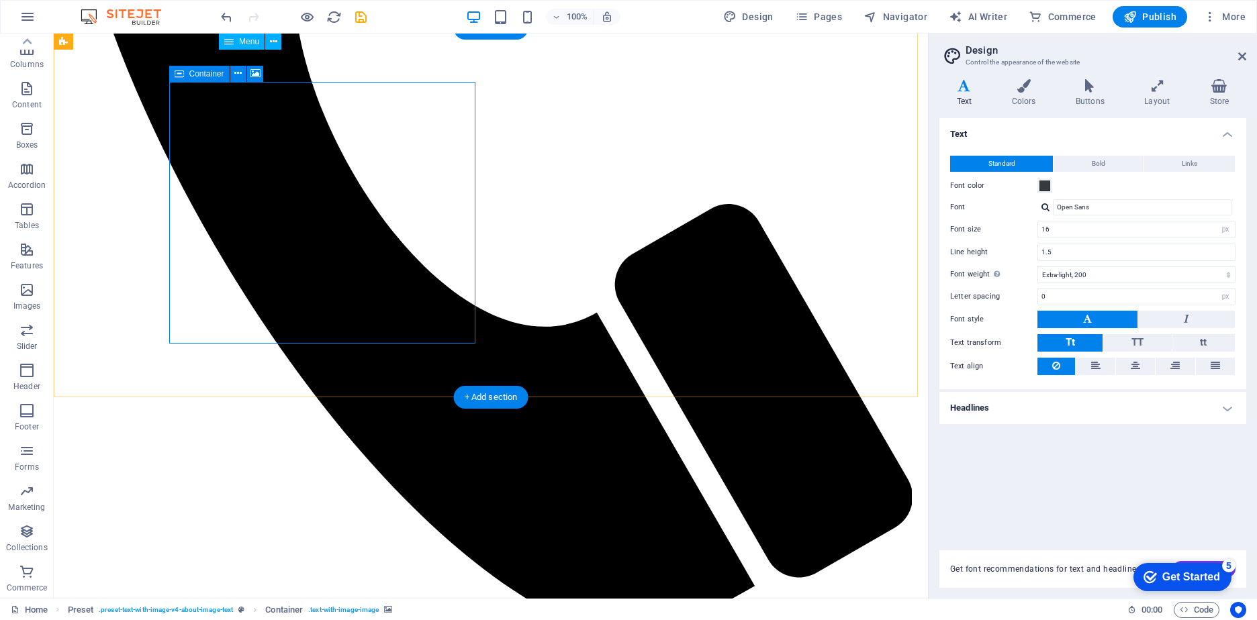
scroll to position [535, 0]
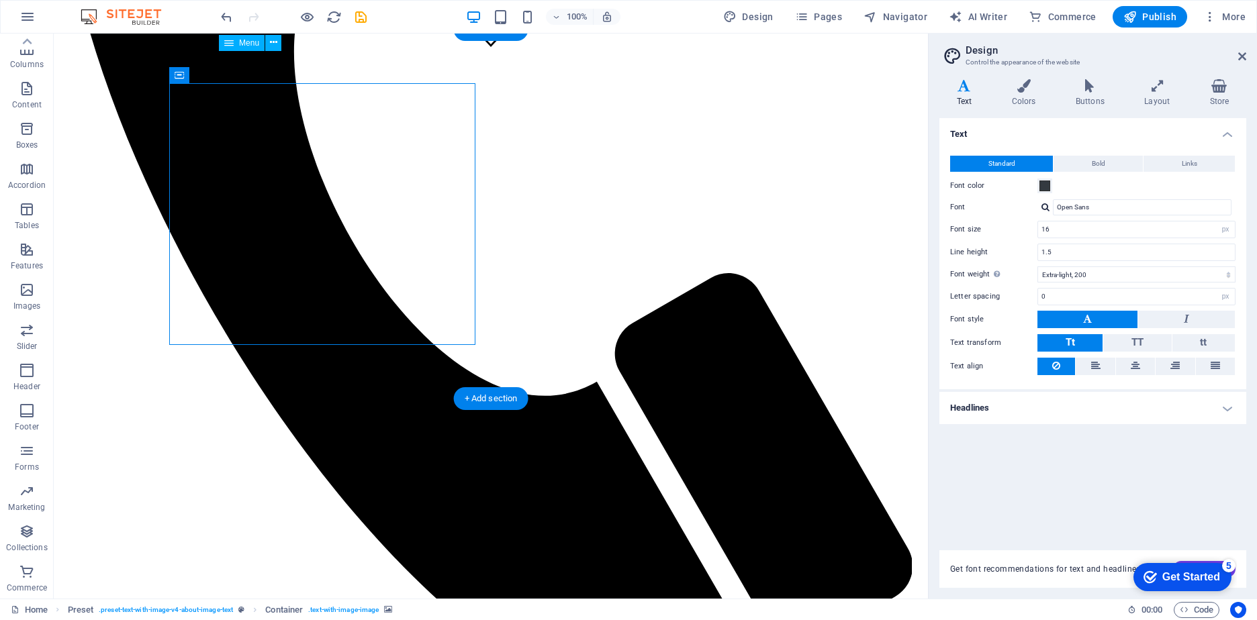
drag, startPoint x: 197, startPoint y: 107, endPoint x: 194, endPoint y: 178, distance: 70.6
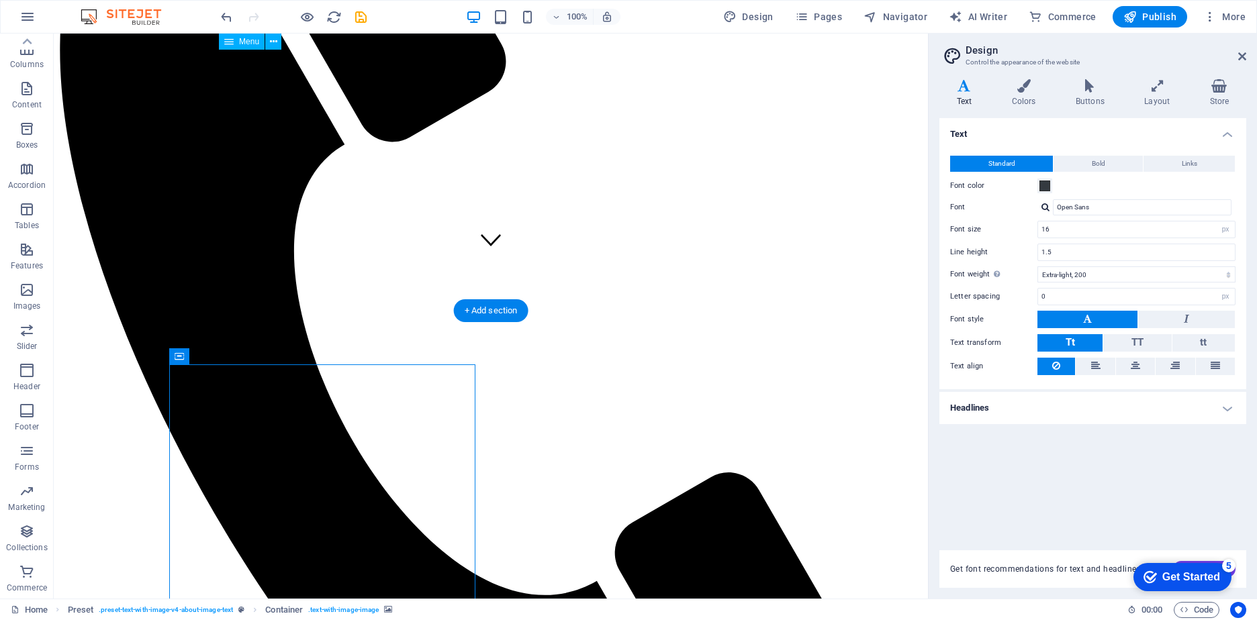
scroll to position [403, 0]
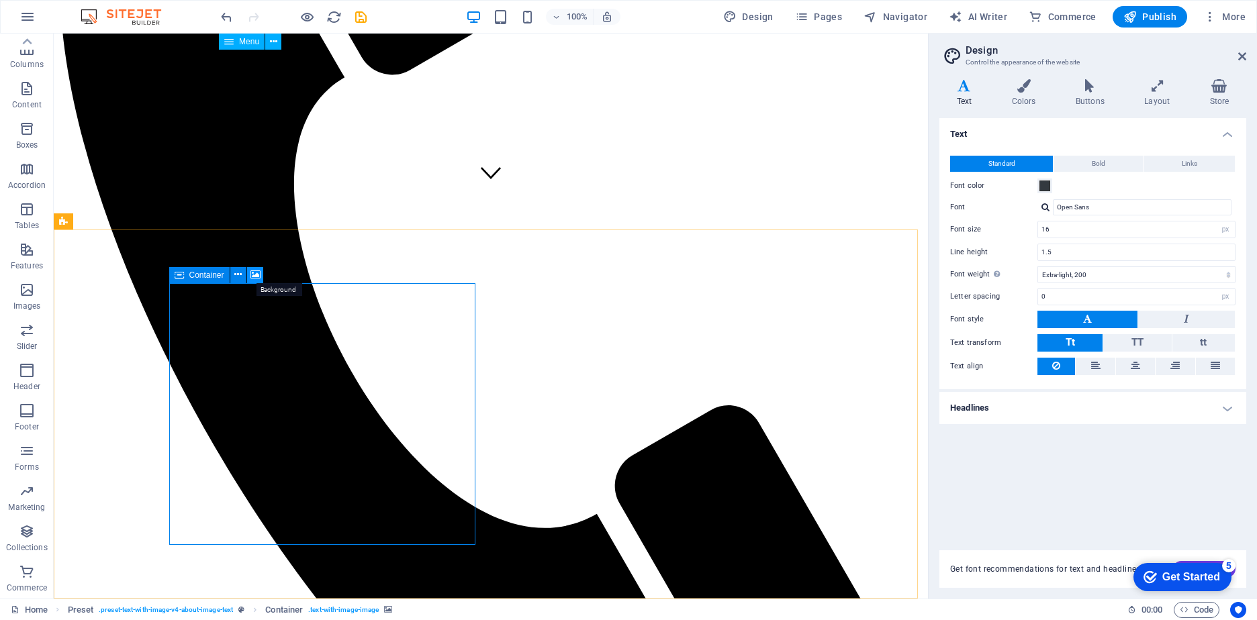
click at [258, 275] on icon at bounding box center [255, 275] width 10 height 14
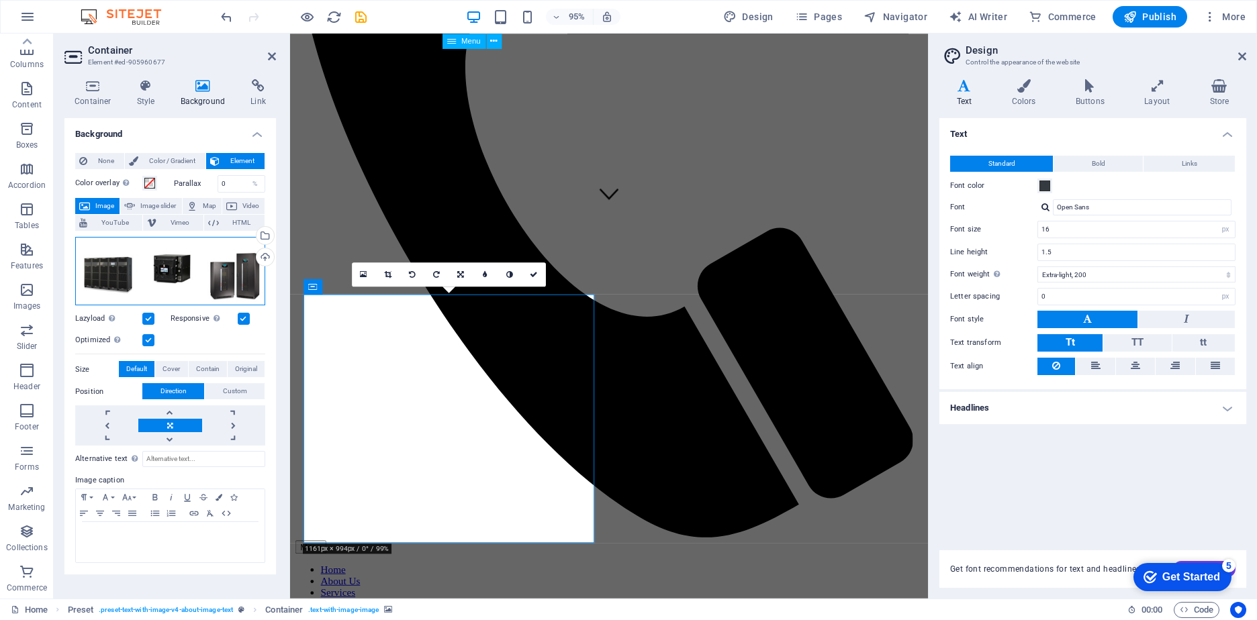
click at [121, 280] on div "Drag files here, click to choose files or select files from Files or our free s…" at bounding box center [170, 271] width 190 height 69
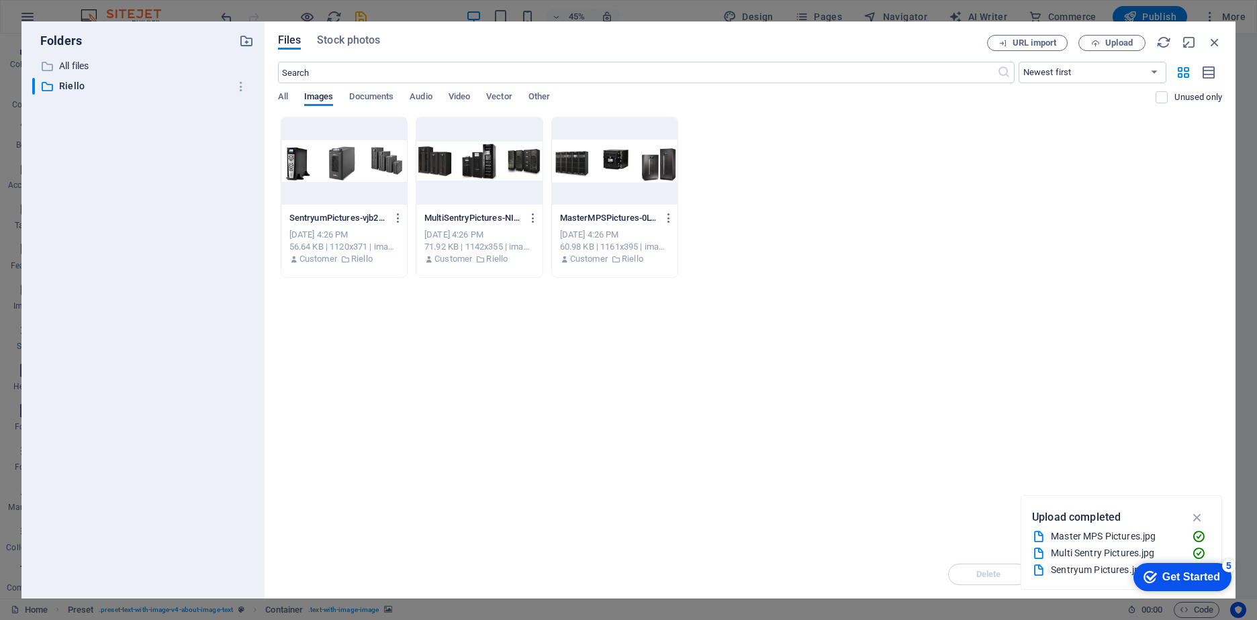
click at [615, 160] on div at bounding box center [615, 160] width 126 height 87
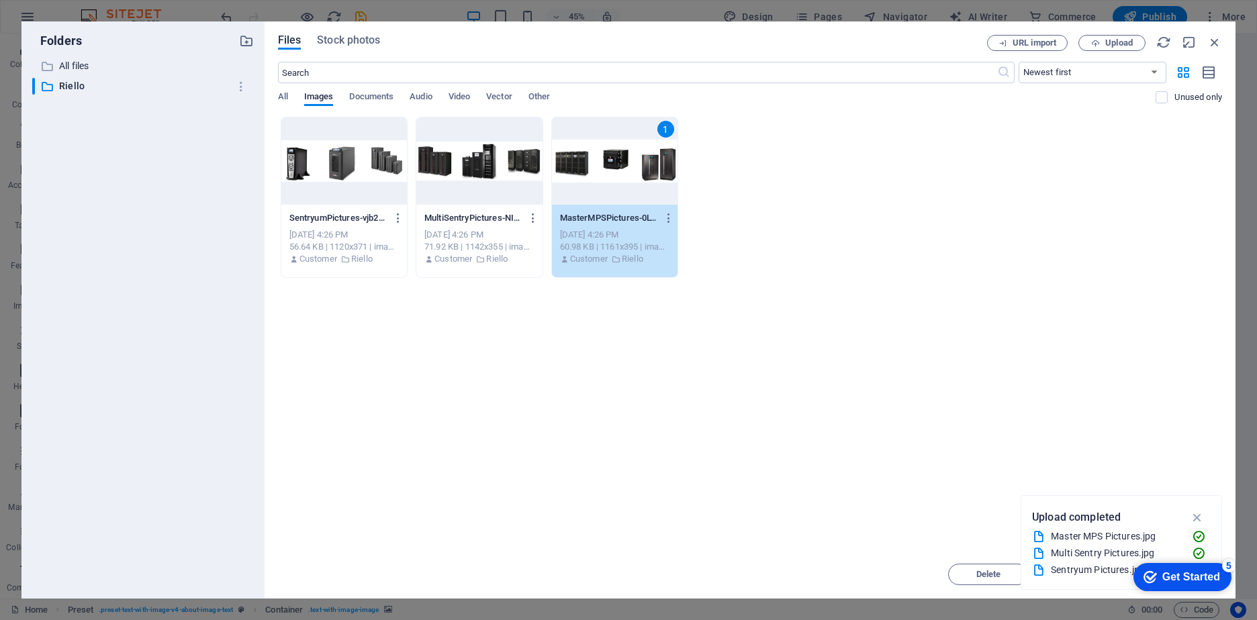
click at [1170, 577] on div "Get Started" at bounding box center [1191, 577] width 58 height 12
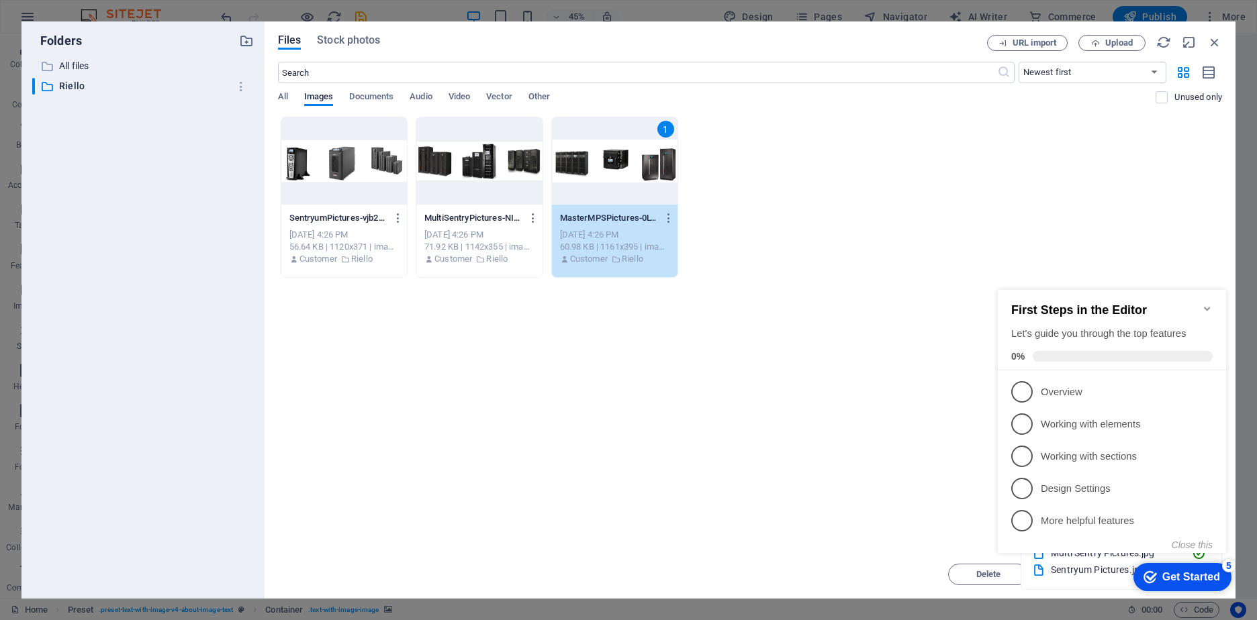
click at [1209, 303] on icon "Minimize checklist" at bounding box center [1207, 308] width 11 height 11
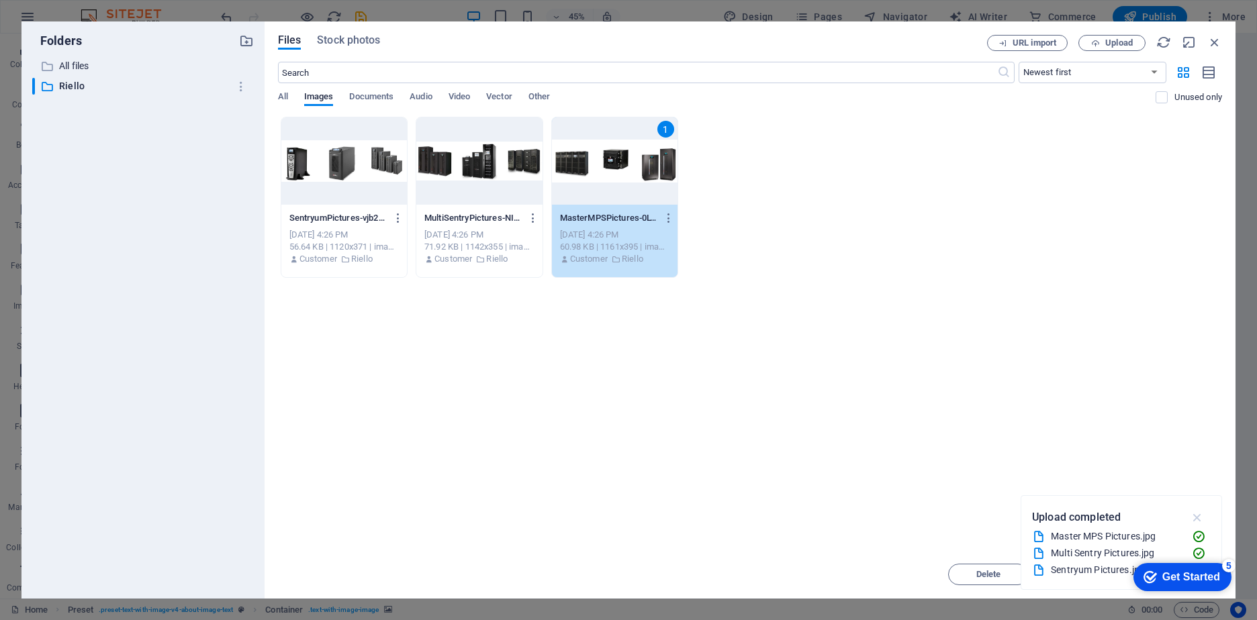
click at [1197, 517] on icon "button" at bounding box center [1197, 517] width 15 height 15
click at [1085, 574] on span "Move" at bounding box center [1084, 575] width 21 height 8
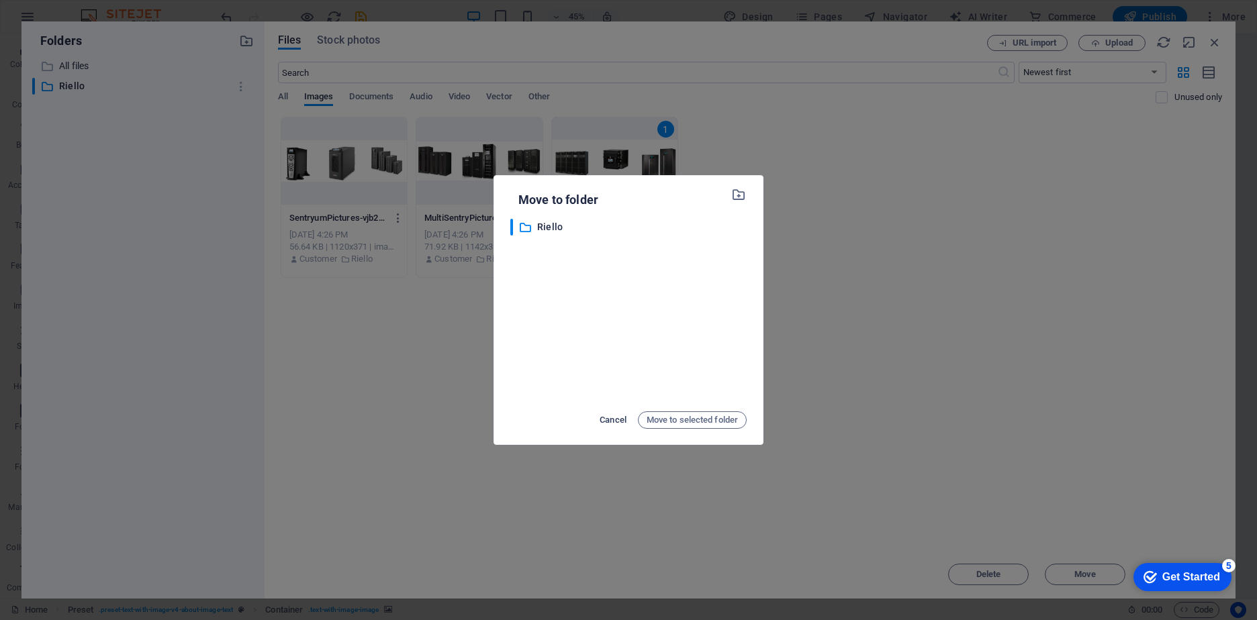
click at [608, 422] on span "Cancel" at bounding box center [613, 420] width 27 height 16
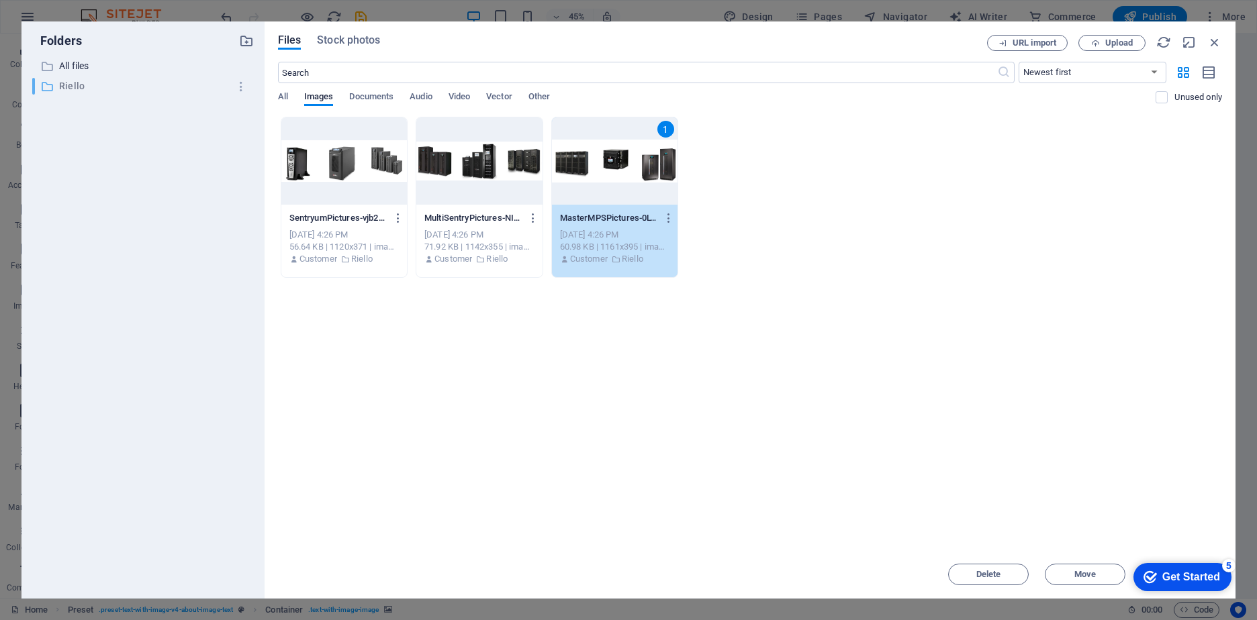
click at [75, 89] on p "Riello" at bounding box center [144, 86] width 170 height 15
click at [1114, 40] on span "Upload" at bounding box center [1119, 43] width 28 height 8
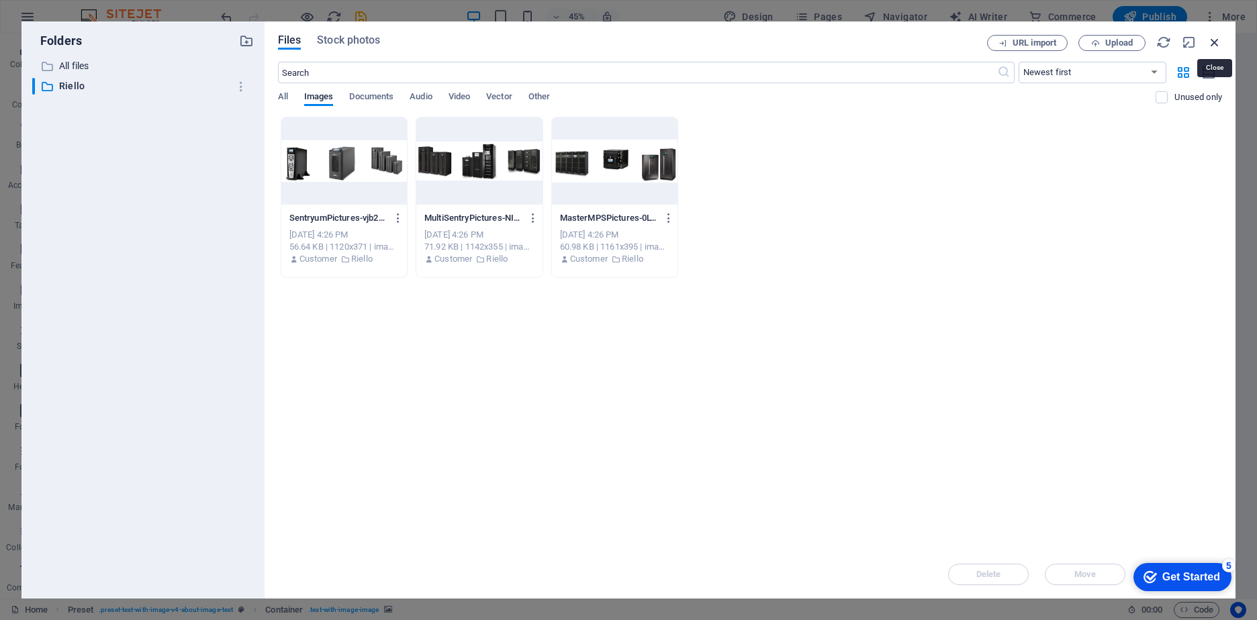
click at [1217, 44] on icon "button" at bounding box center [1214, 42] width 15 height 15
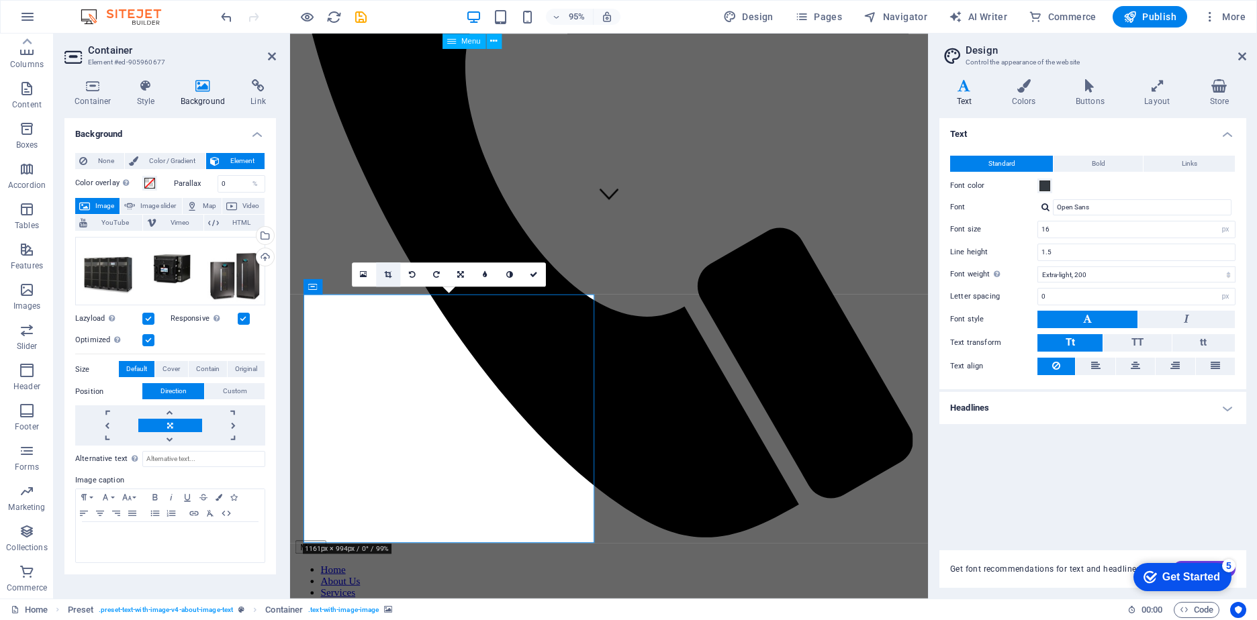
click at [389, 275] on icon at bounding box center [388, 274] width 7 height 7
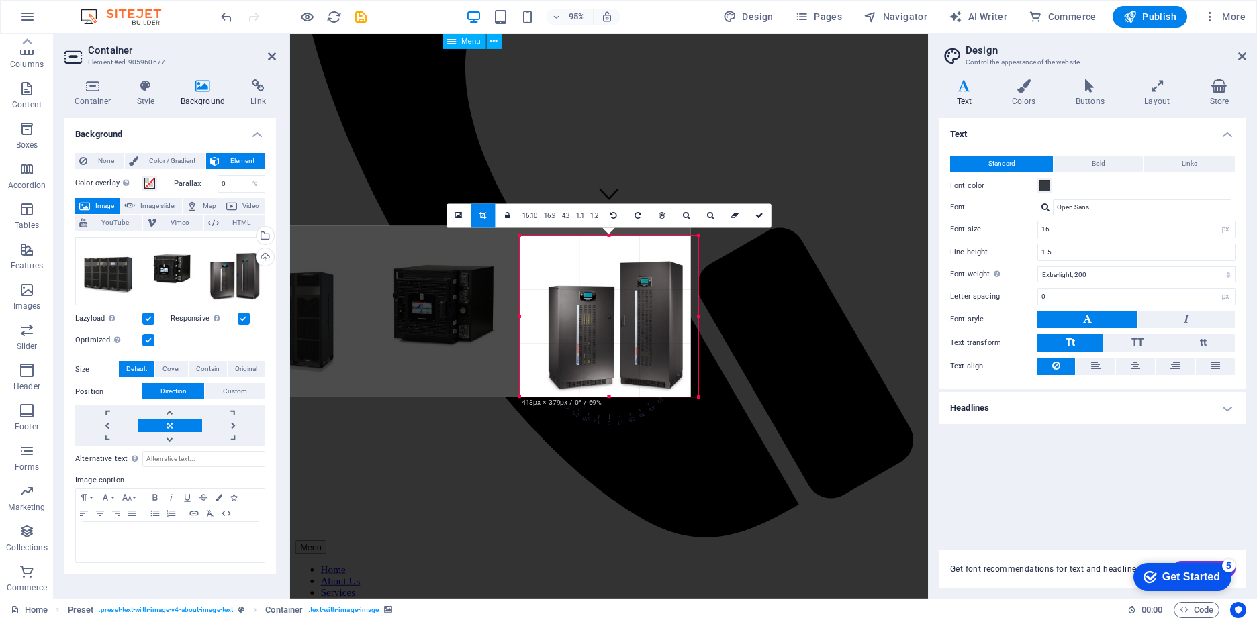
drag, startPoint x: 357, startPoint y: 230, endPoint x: 706, endPoint y: 240, distance: 349.3
click at [706, 240] on div "Menu Container Container Menu Bar Container Banner H3 Container Container Butto…" at bounding box center [609, 316] width 638 height 565
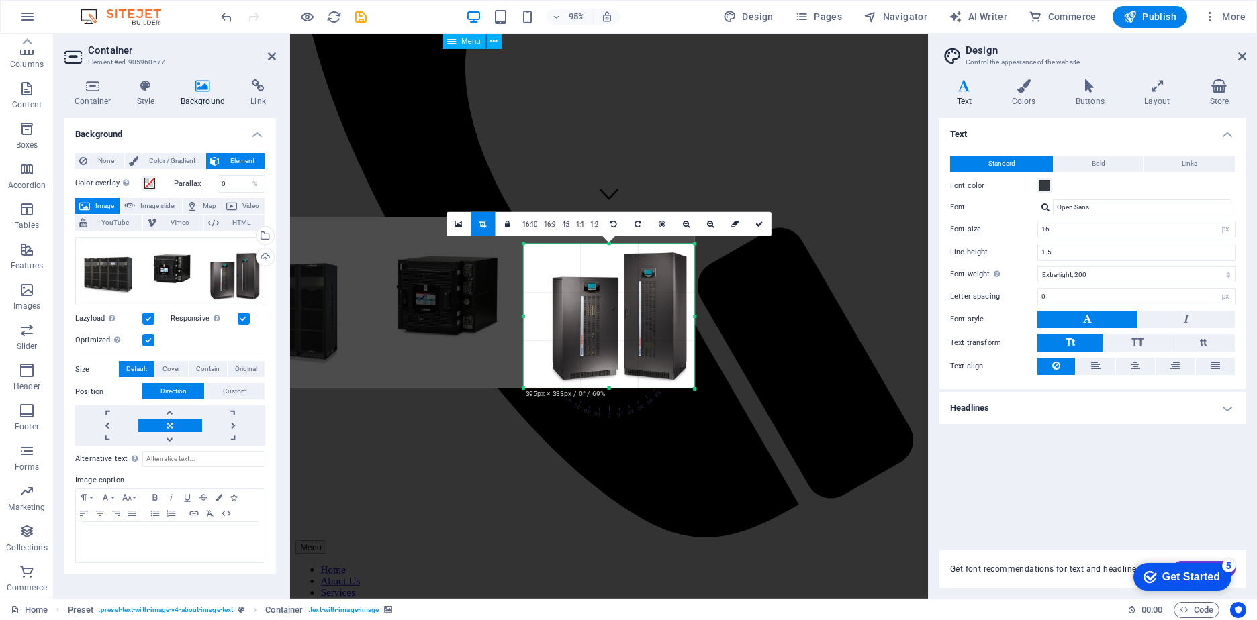
drag, startPoint x: 611, startPoint y: 235, endPoint x: 610, endPoint y: 253, distance: 18.1
click at [610, 253] on div "180 170 160 150 140 130 120 110 100 90 80 70 60 50 40 30 20 10 0 -10 -20 -30 -4…" at bounding box center [609, 316] width 171 height 145
click at [555, 319] on div at bounding box center [443, 303] width 502 height 171
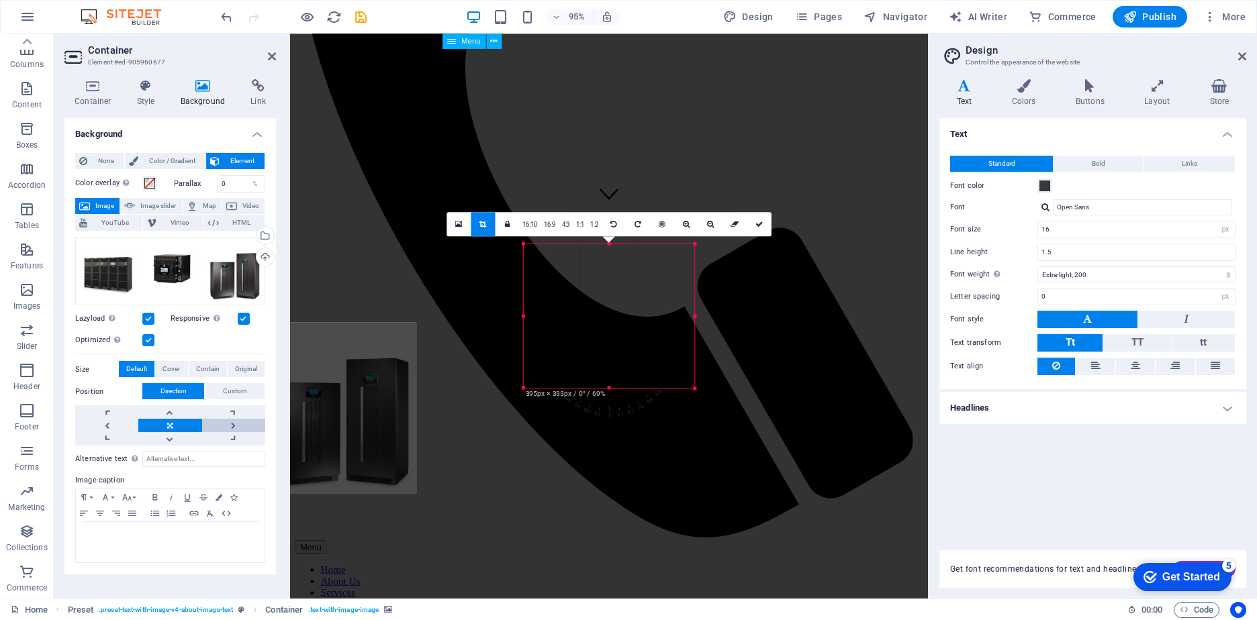
drag, startPoint x: 555, startPoint y: 319, endPoint x: 245, endPoint y: 428, distance: 328.9
click at [245, 428] on div "Container Element #ed-905960677 Container Style Background Link Size Height Def…" at bounding box center [491, 316] width 874 height 565
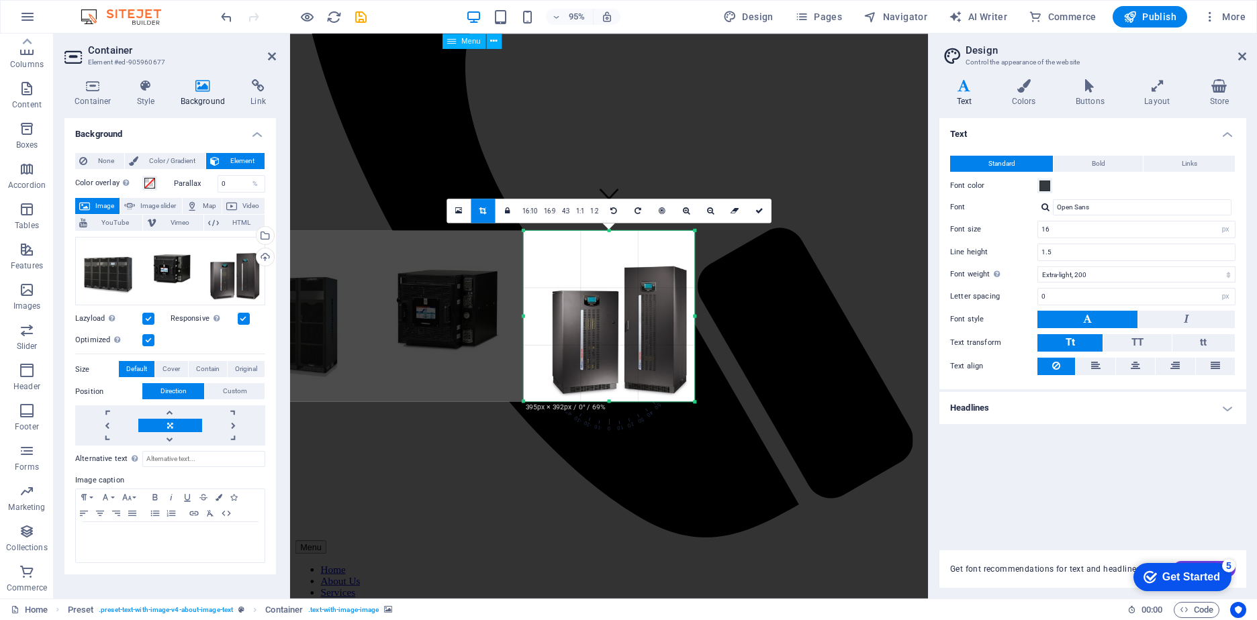
drag, startPoint x: 608, startPoint y: 388, endPoint x: 608, endPoint y: 415, distance: 26.9
click at [608, 402] on div "180 170 160 150 140 130 120 110 100 90 80 70 60 50 40 30 20 10 0 -10 -20 -30 -4…" at bounding box center [609, 316] width 171 height 171
click at [756, 214] on icon at bounding box center [759, 210] width 8 height 7
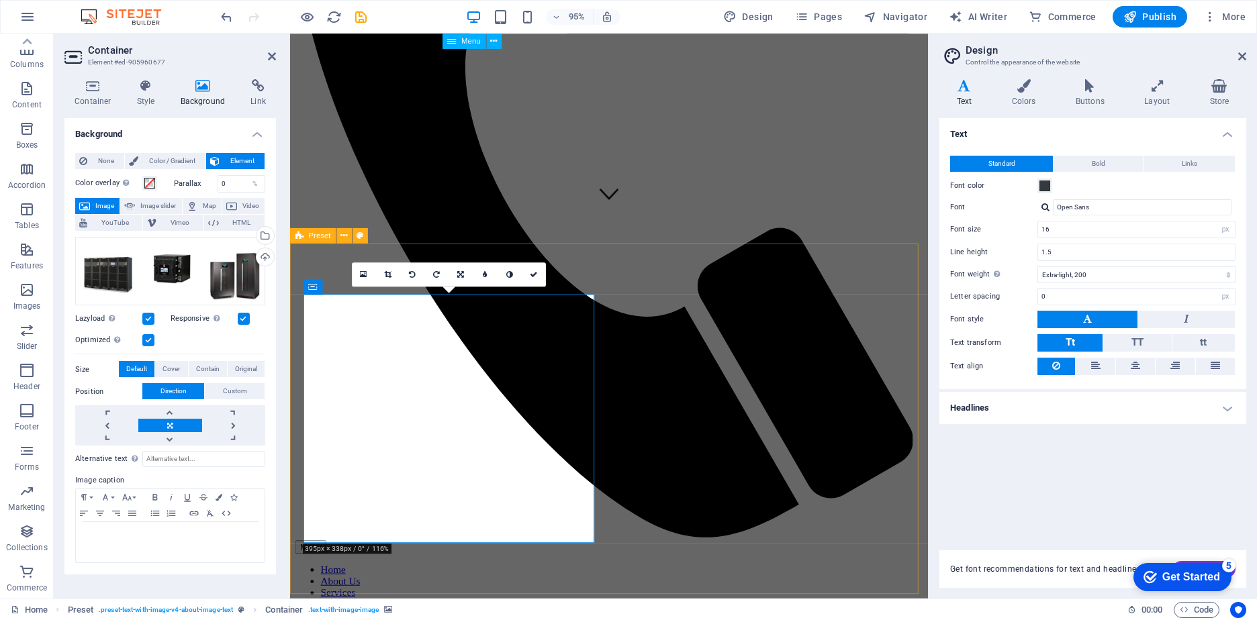
drag, startPoint x: 403, startPoint y: 479, endPoint x: 403, endPoint y: 443, distance: 35.6
click at [409, 275] on icon at bounding box center [412, 274] width 7 height 7
click at [436, 273] on icon at bounding box center [436, 274] width 7 height 7
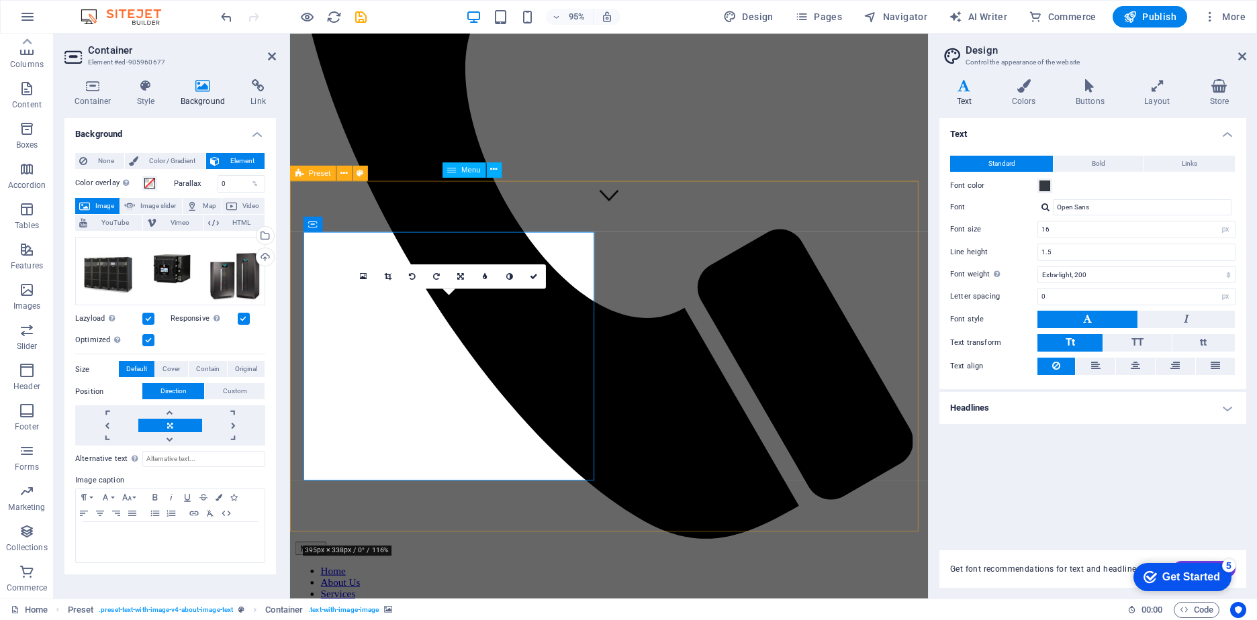
scroll to position [401, 0]
click at [531, 276] on icon at bounding box center [534, 276] width 8 height 7
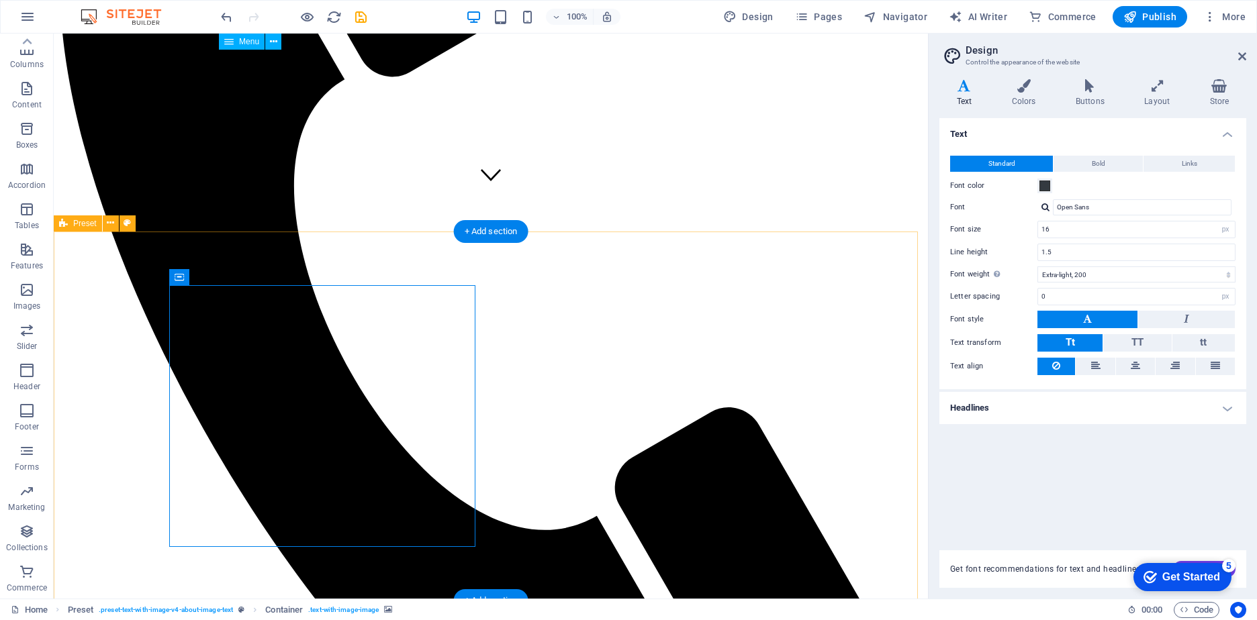
drag, startPoint x: 468, startPoint y: 289, endPoint x: 467, endPoint y: 281, distance: 8.1
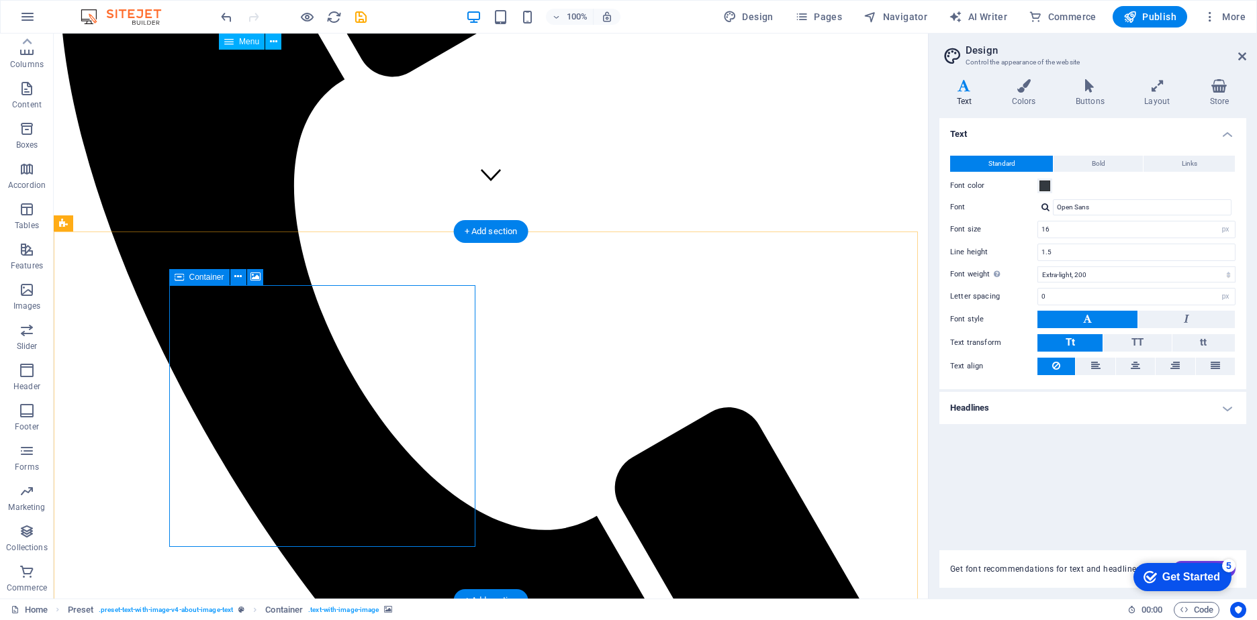
click at [179, 280] on icon at bounding box center [179, 277] width 9 height 16
click at [215, 278] on span "Container" at bounding box center [206, 277] width 35 height 8
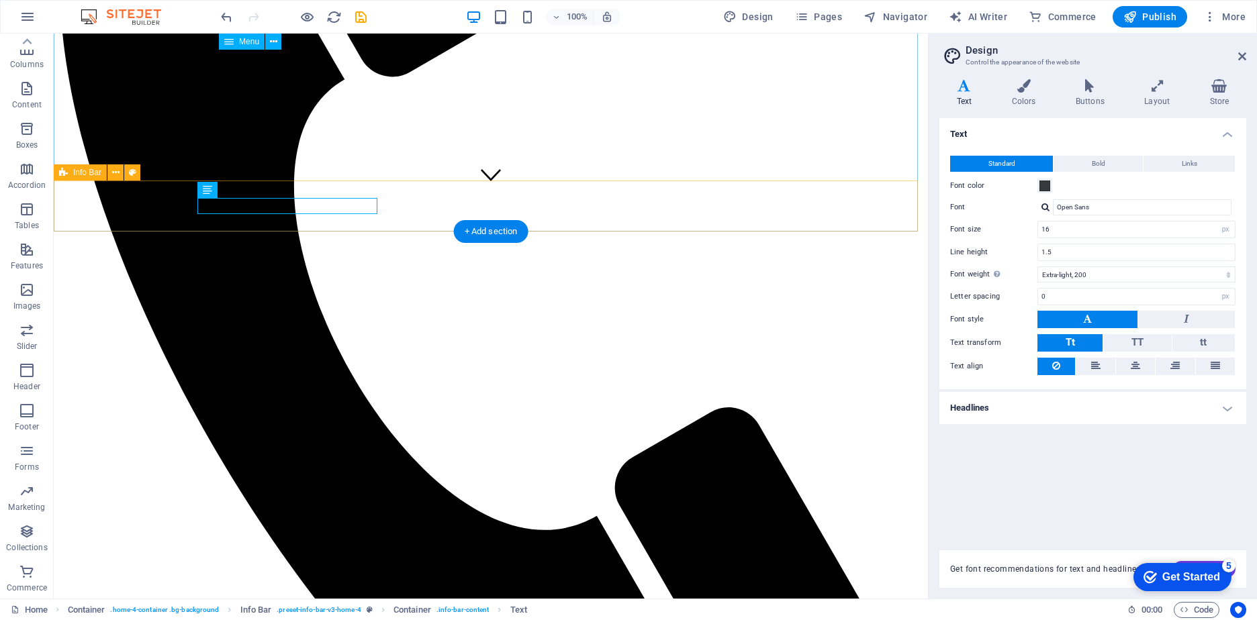
drag, startPoint x: 197, startPoint y: 205, endPoint x: 383, endPoint y: 206, distance: 186.0
click at [248, 189] on icon at bounding box center [249, 190] width 7 height 14
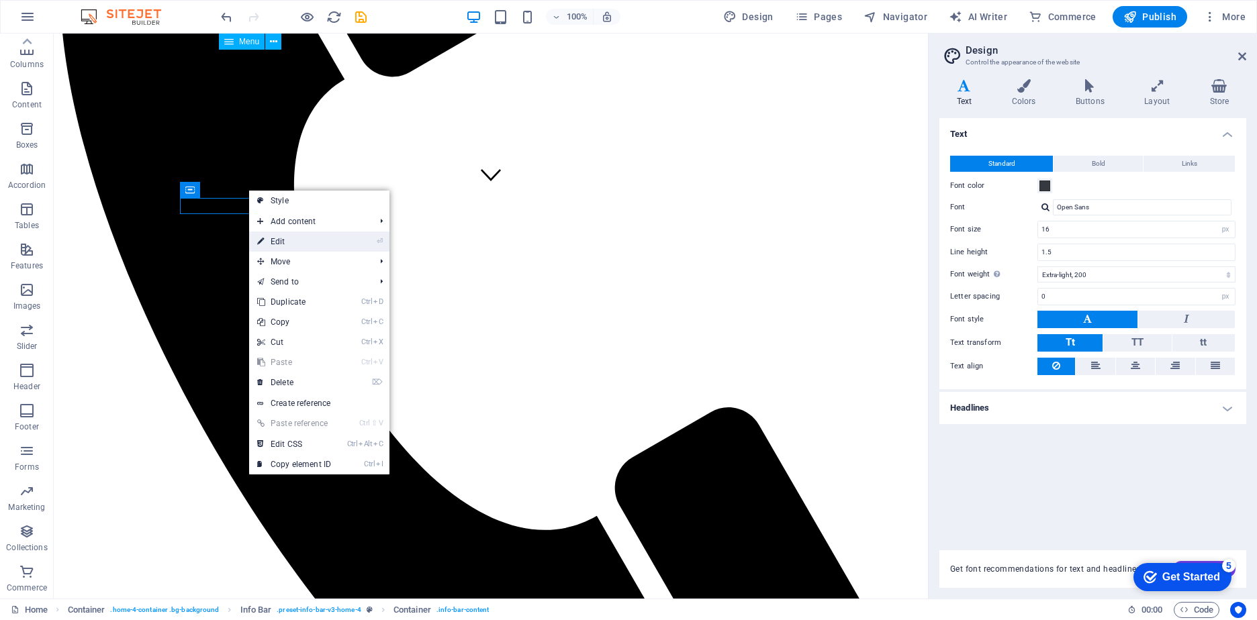
click at [286, 241] on link "⏎ Edit" at bounding box center [294, 242] width 90 height 20
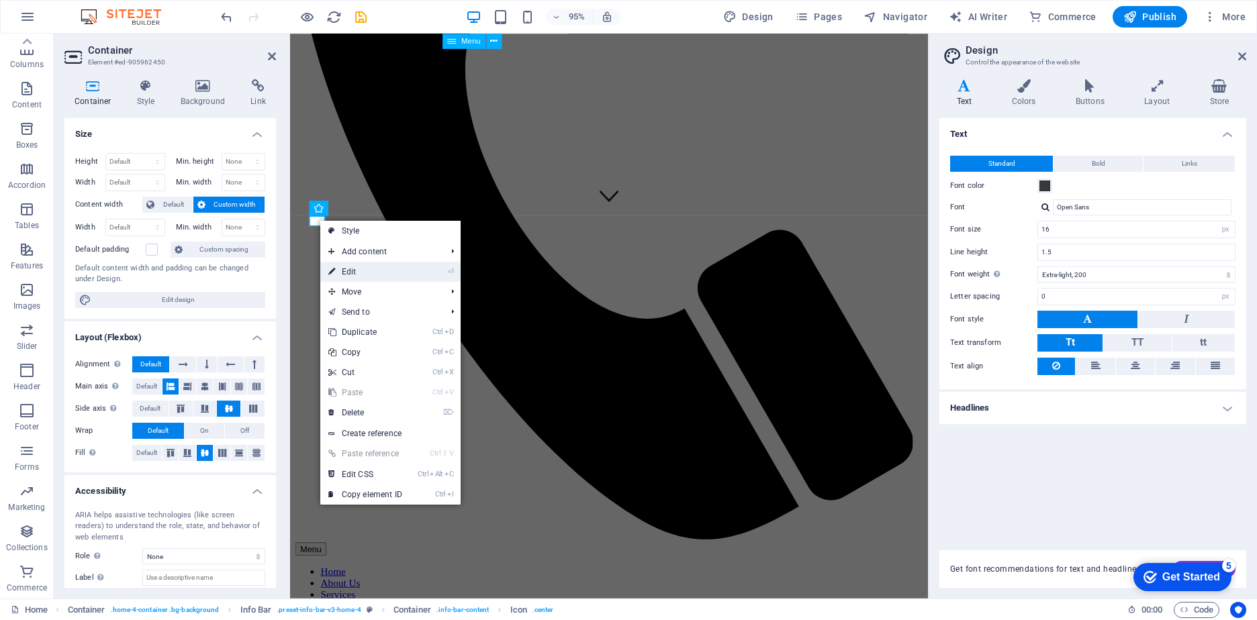
click at [352, 271] on link "⏎ Edit" at bounding box center [365, 272] width 90 height 20
select select "xMinYMid"
select select "px"
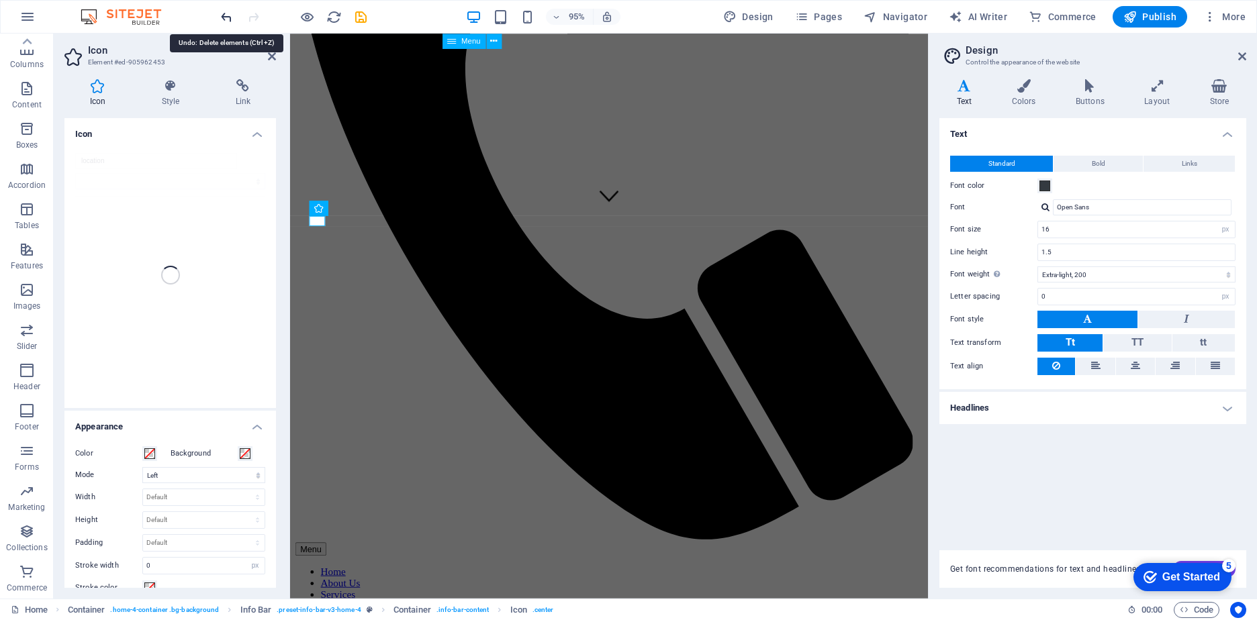
click at [225, 18] on icon "undo" at bounding box center [226, 16] width 15 height 15
click at [253, 134] on h4 "Icon" at bounding box center [169, 130] width 211 height 24
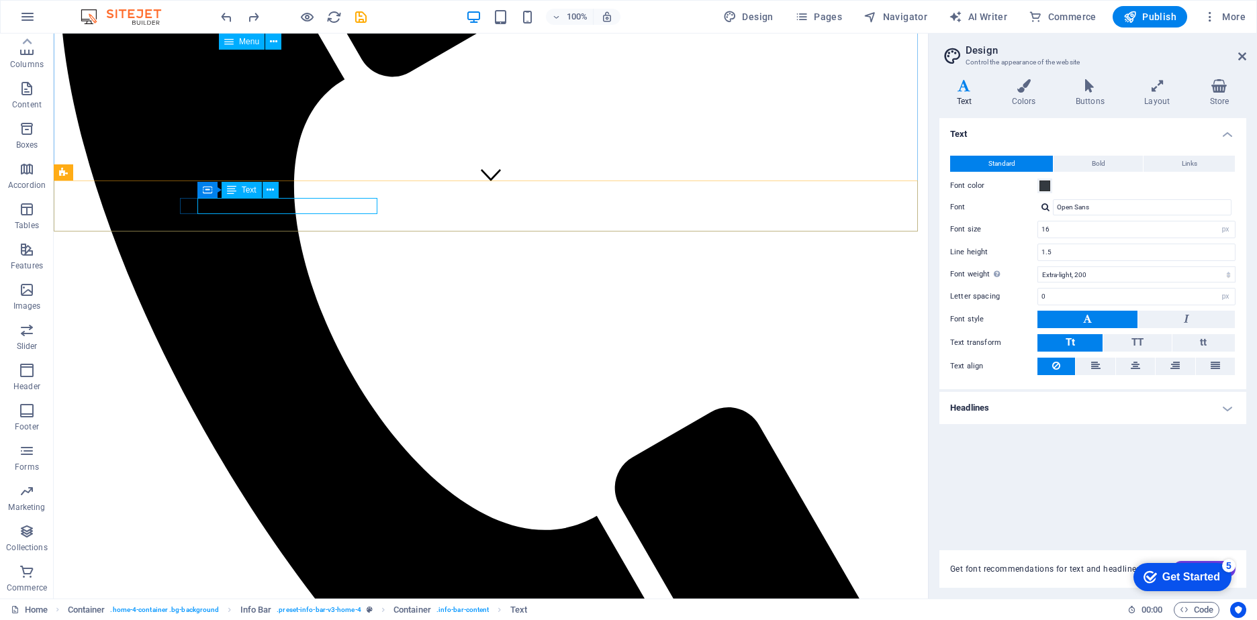
click at [249, 191] on span "Text" at bounding box center [249, 190] width 15 height 8
click at [270, 190] on icon at bounding box center [270, 190] width 7 height 14
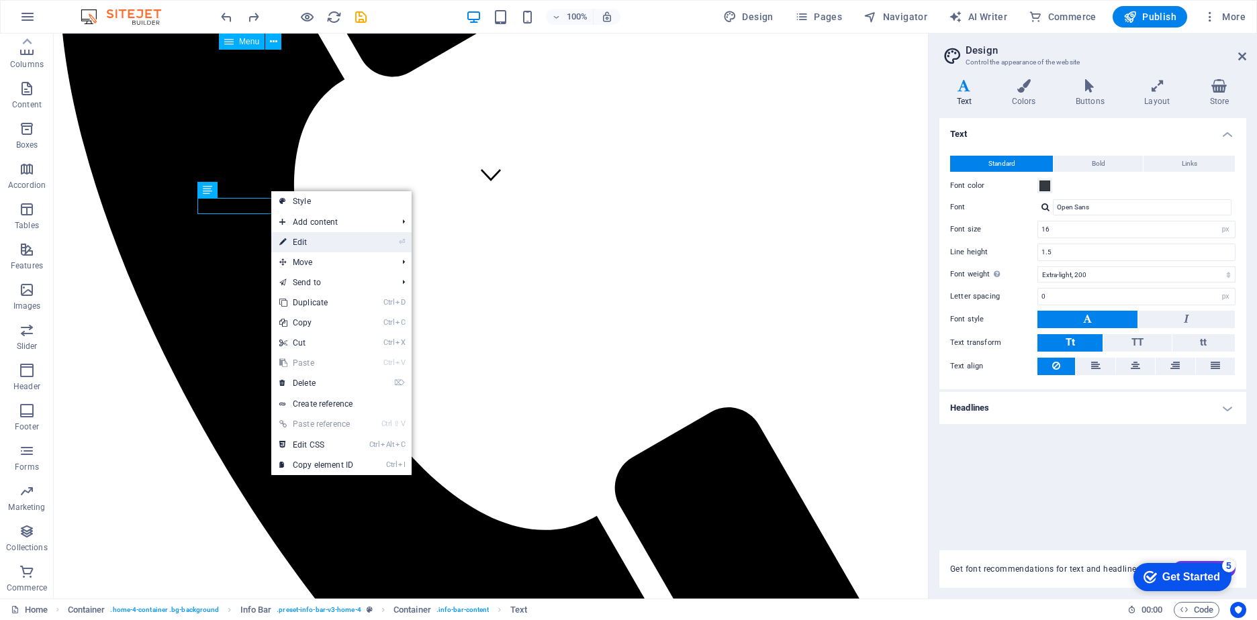
click at [295, 240] on link "⏎ Edit" at bounding box center [316, 242] width 90 height 20
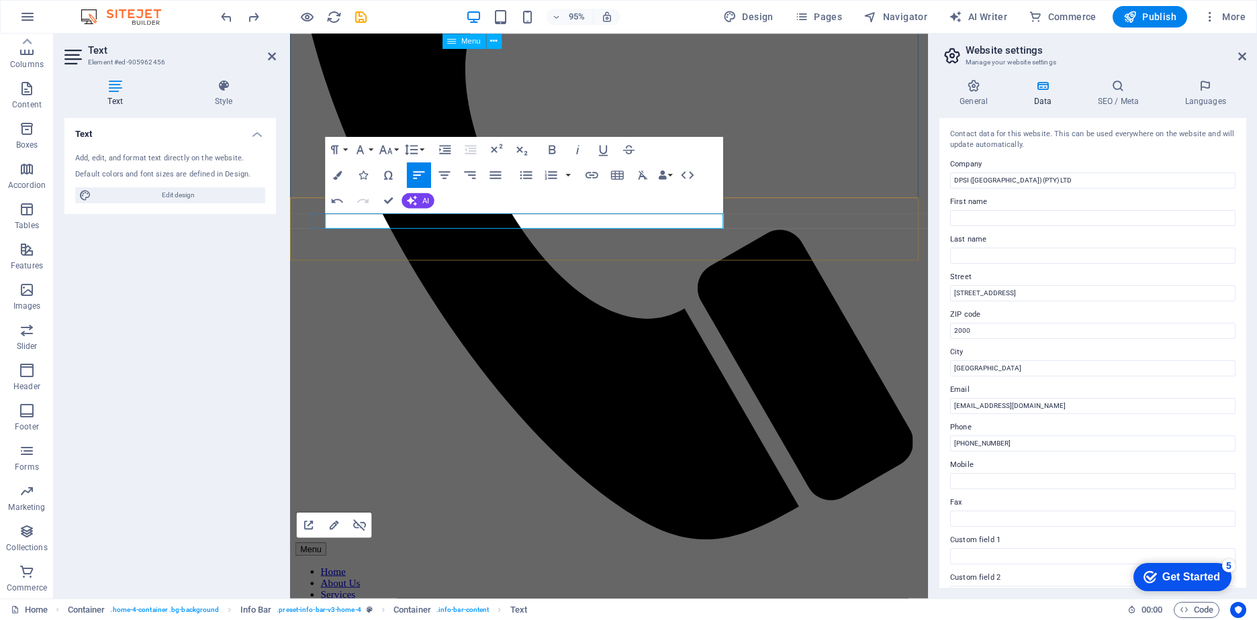
drag, startPoint x: 648, startPoint y: 230, endPoint x: 574, endPoint y: 228, distance: 73.9
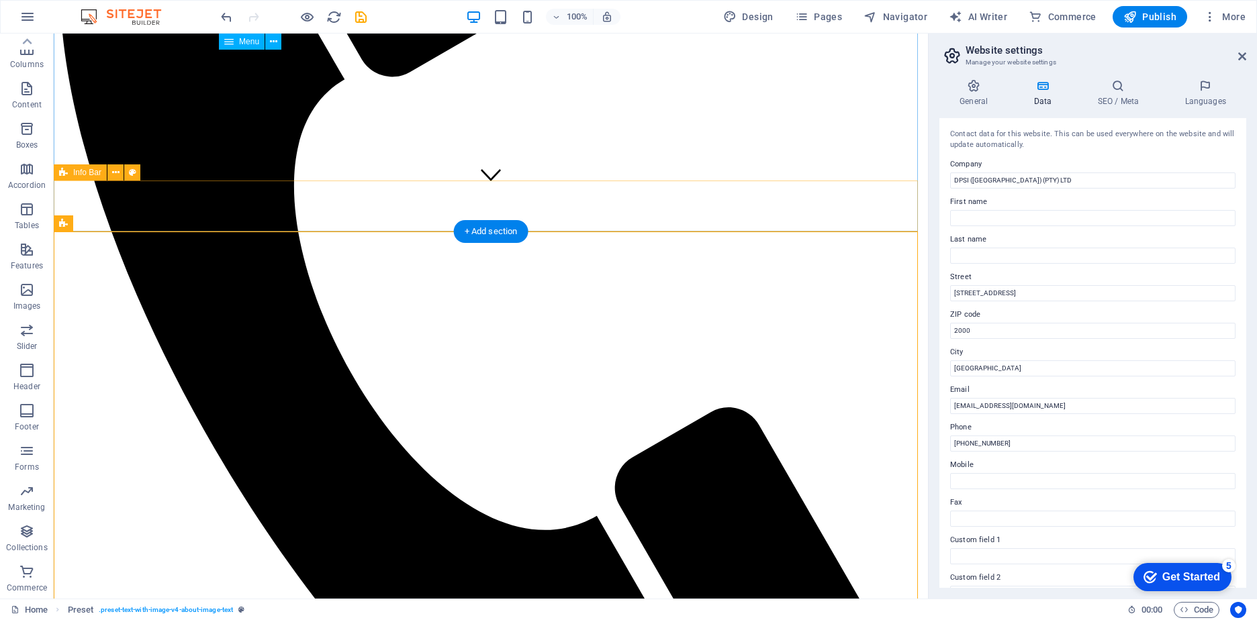
drag, startPoint x: 611, startPoint y: 205, endPoint x: 673, endPoint y: 209, distance: 61.9
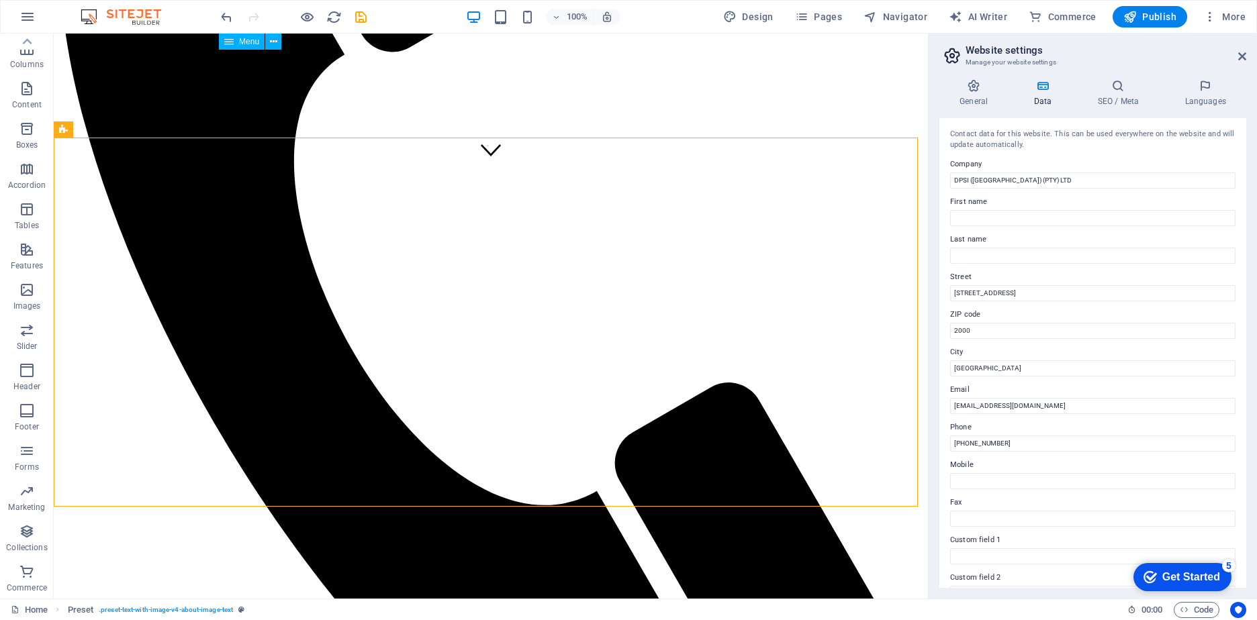
scroll to position [283, 0]
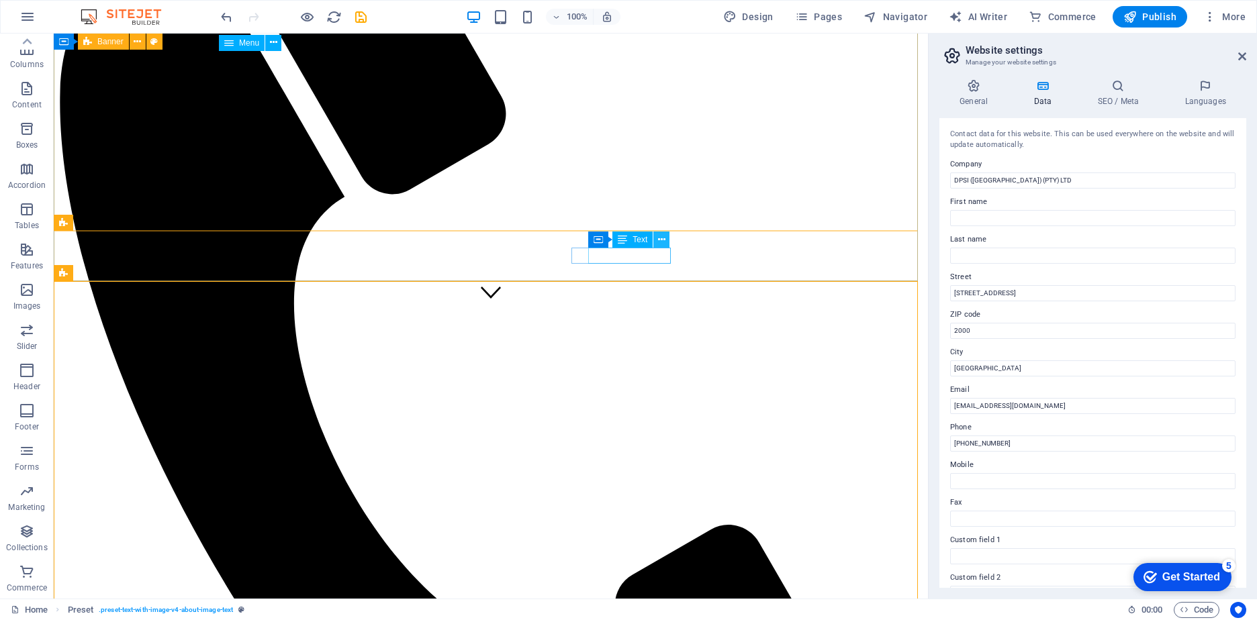
click at [663, 238] on icon at bounding box center [661, 240] width 7 height 14
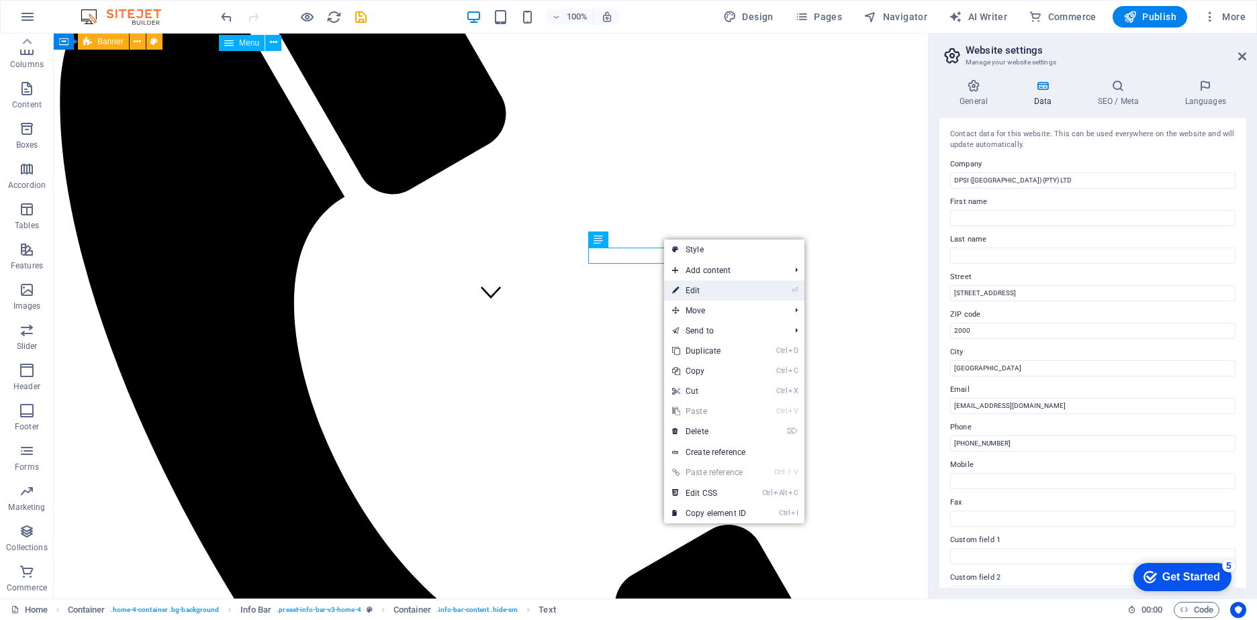
click at [698, 285] on link "⏎ Edit" at bounding box center [709, 291] width 90 height 20
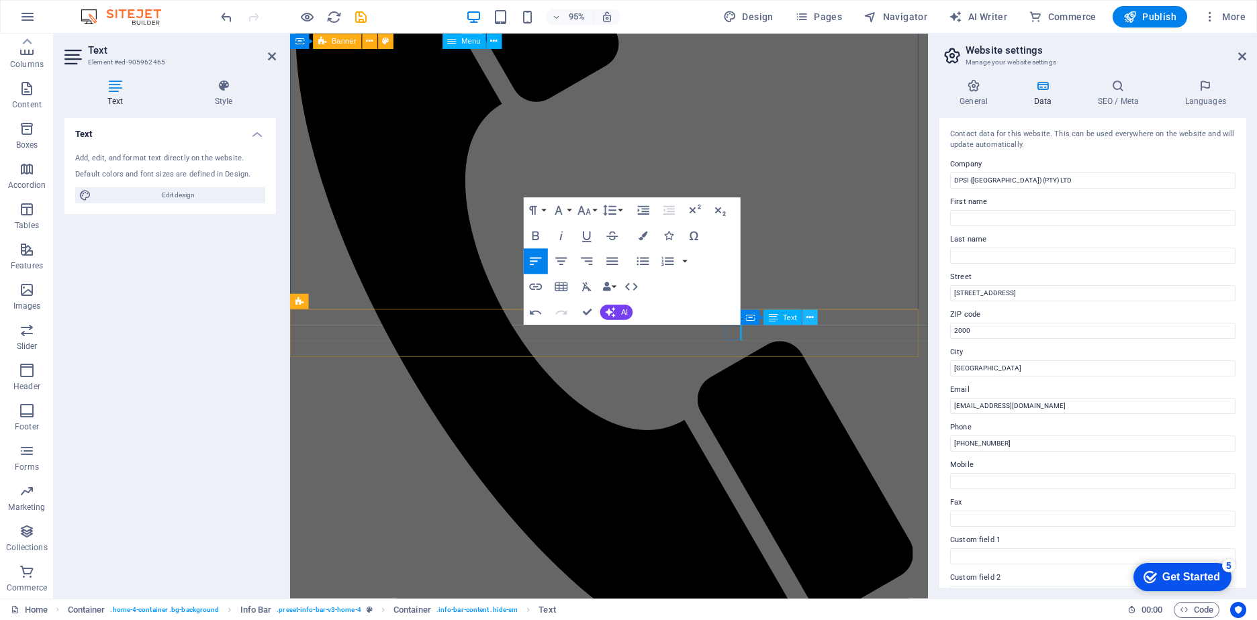
click at [810, 317] on icon at bounding box center [810, 317] width 7 height 13
click at [334, 16] on icon "reload" at bounding box center [333, 16] width 15 height 15
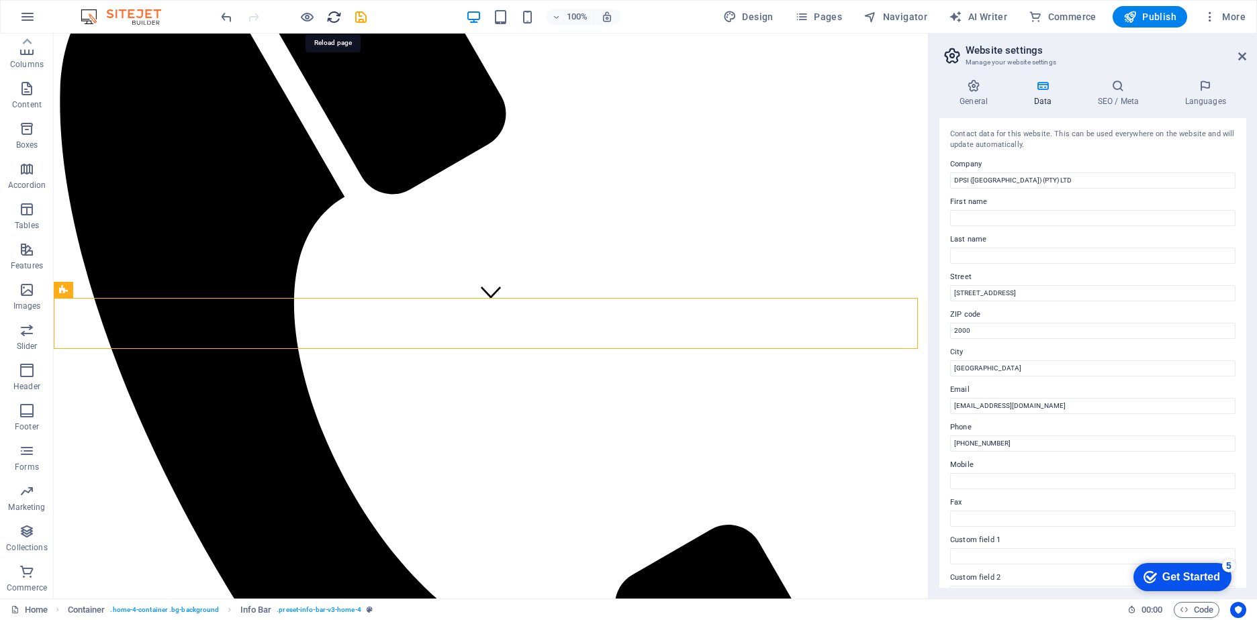
click at [331, 20] on icon "reload" at bounding box center [333, 16] width 15 height 15
click at [495, 347] on div "+ Add section" at bounding box center [491, 349] width 75 height 23
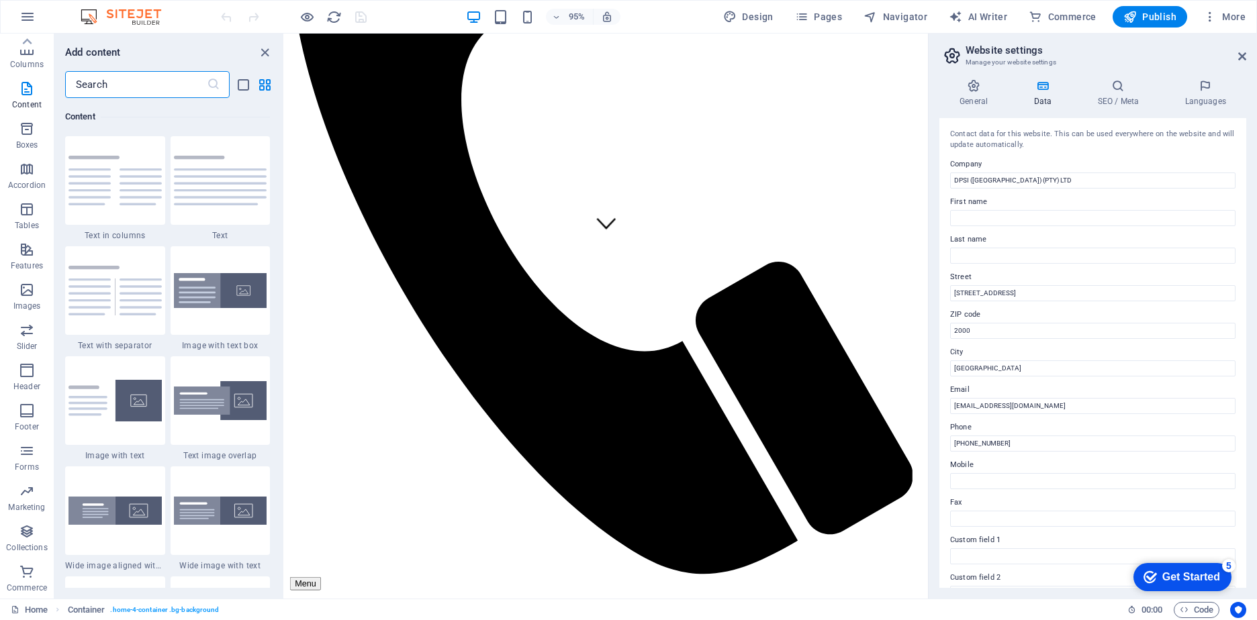
scroll to position [375, 0]
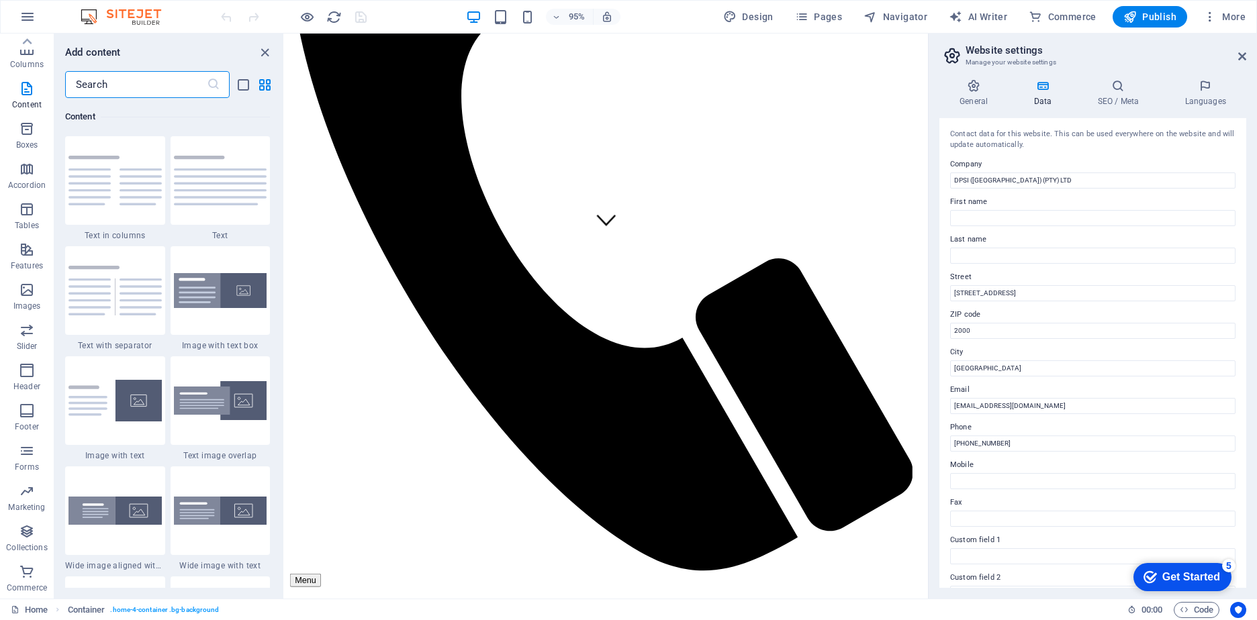
drag, startPoint x: 957, startPoint y: 81, endPoint x: 1217, endPoint y: 251, distance: 310.4
click at [1210, 19] on icon "button" at bounding box center [1209, 16] width 13 height 13
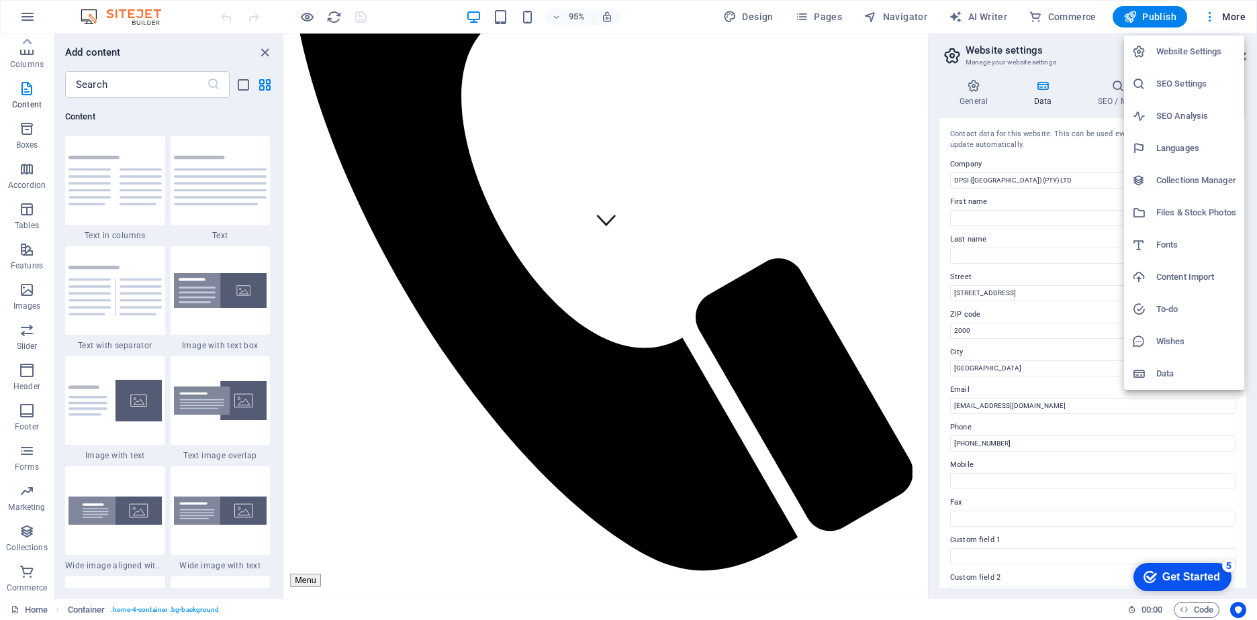
click at [504, 382] on div at bounding box center [628, 310] width 1257 height 620
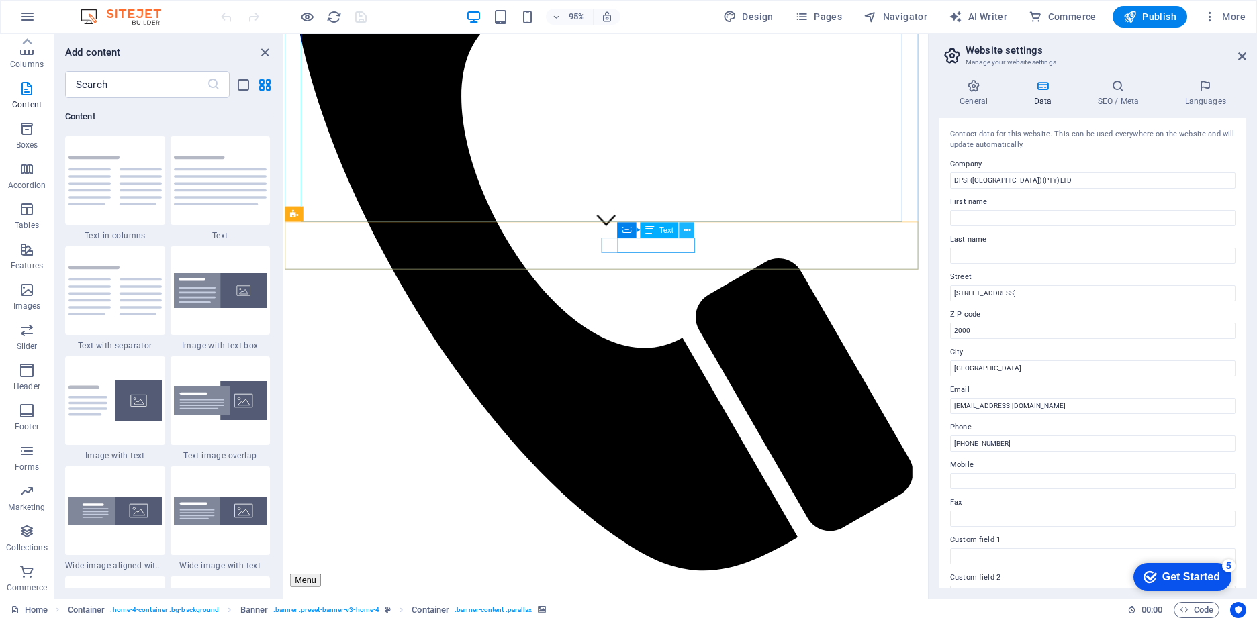
click at [686, 230] on icon at bounding box center [686, 230] width 7 height 13
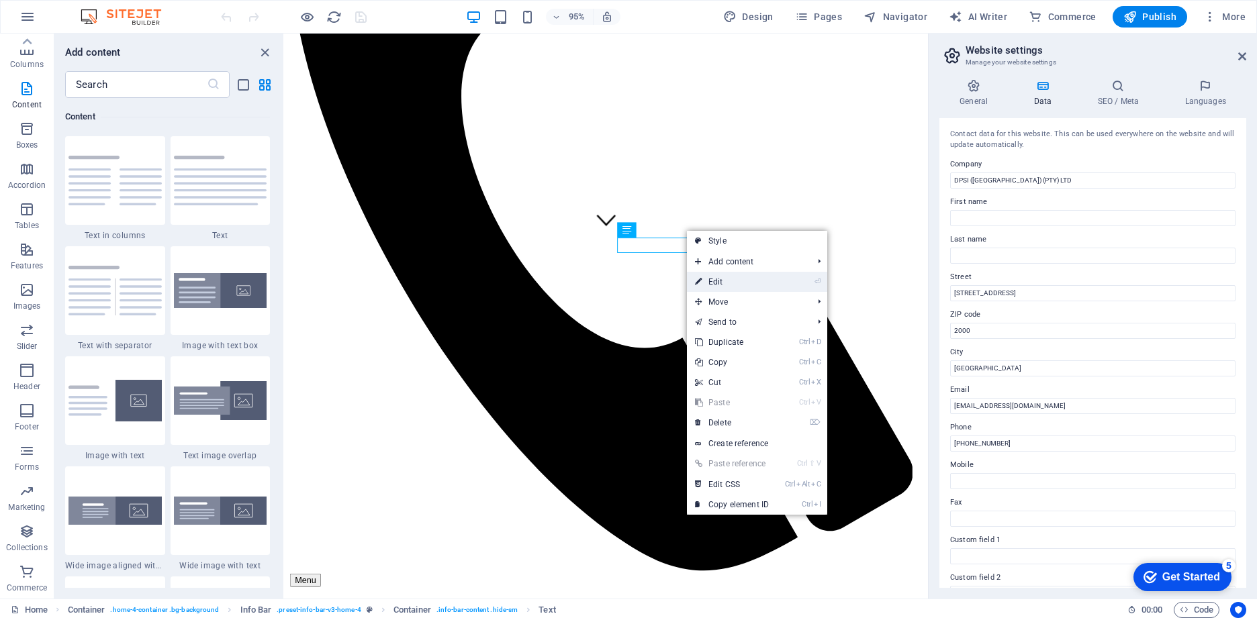
click at [713, 283] on link "⏎ Edit" at bounding box center [732, 282] width 90 height 20
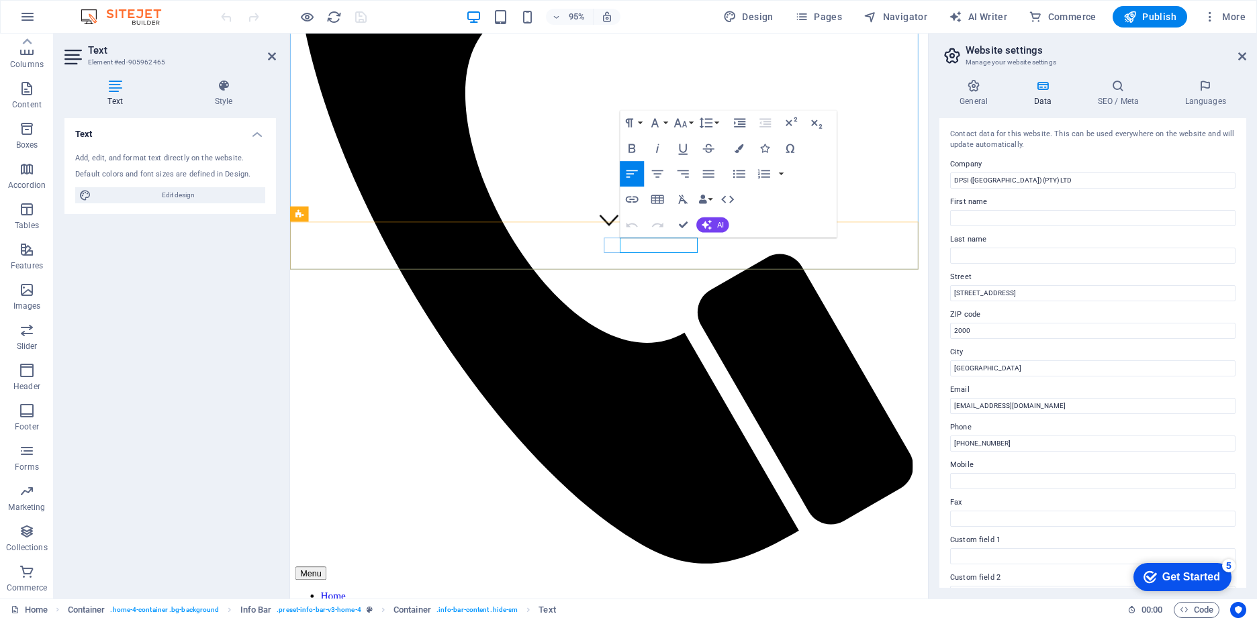
click at [970, 218] on input "First name" at bounding box center [1092, 218] width 285 height 16
type input "Marina"
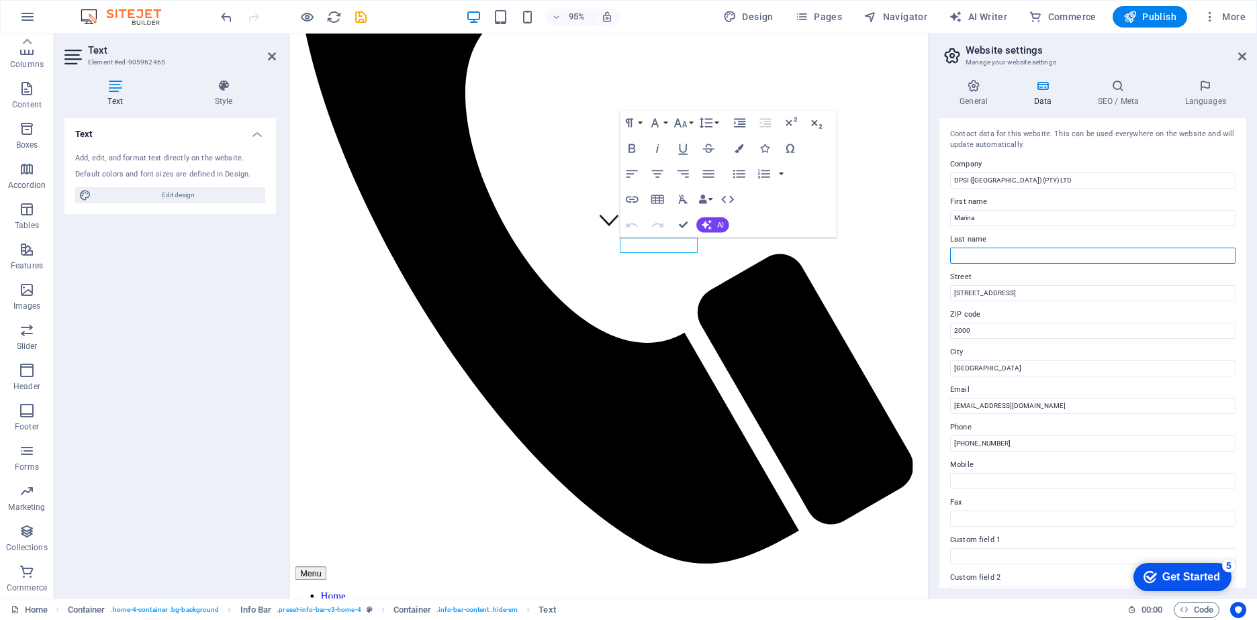
click at [967, 254] on input "Last name" at bounding box center [1092, 256] width 285 height 16
type input "Robert"
click at [1005, 292] on input "123 Tech Street" at bounding box center [1092, 293] width 285 height 16
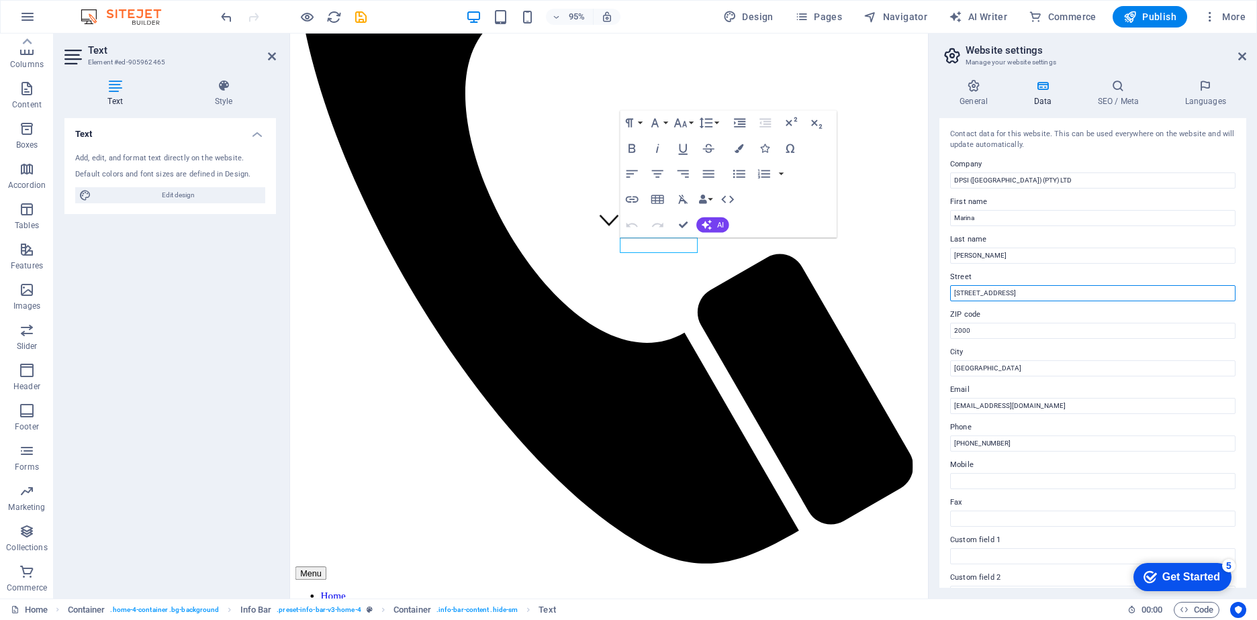
paste input "Unit 68-70 Ivy Park, Gate 1, 3 Ivy Road, Pinetown, Kwa-Zulu Natal 3600"
drag, startPoint x: 1145, startPoint y: 291, endPoint x: 1171, endPoint y: 291, distance: 25.5
click at [1171, 291] on input "Unit 68-70 Ivy Park, Gate 1, 3 Ivy Road, Pinetown, Kwa-Zulu Natal 3600" at bounding box center [1092, 293] width 285 height 16
type input "Unit 68-70 Ivy Park, Gate 1, 3 Ivy Road, Pinetown, Kwa-Zulu Natal"
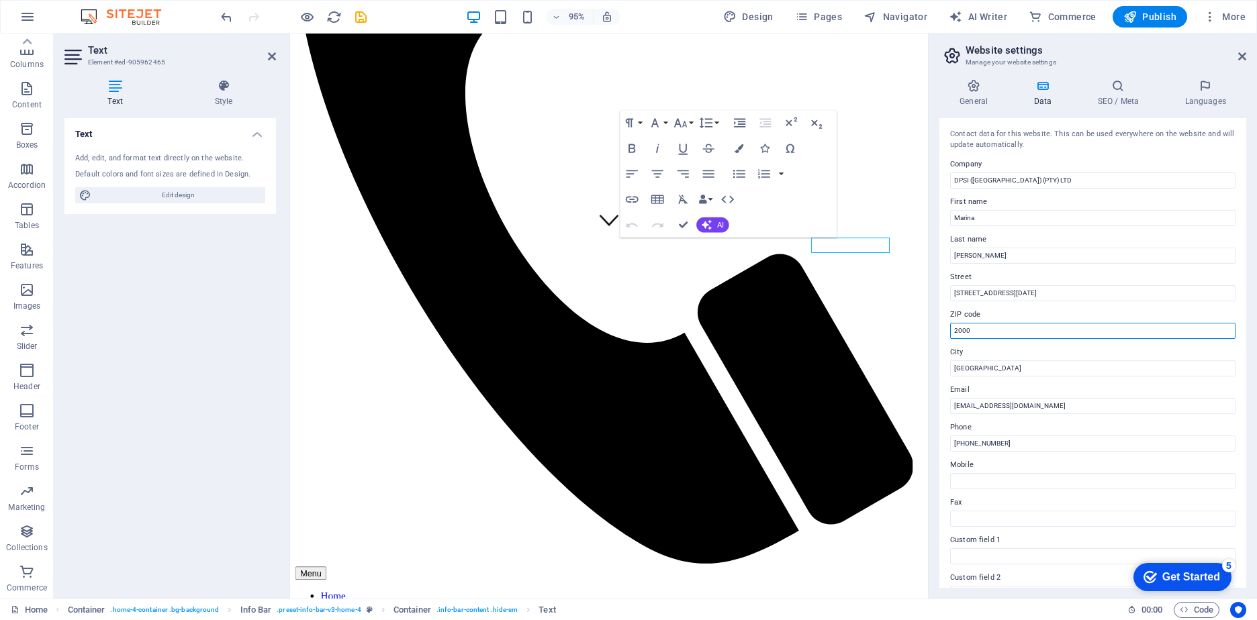
click at [970, 332] on input "2000" at bounding box center [1092, 331] width 285 height 16
type input "2"
type input "3600"
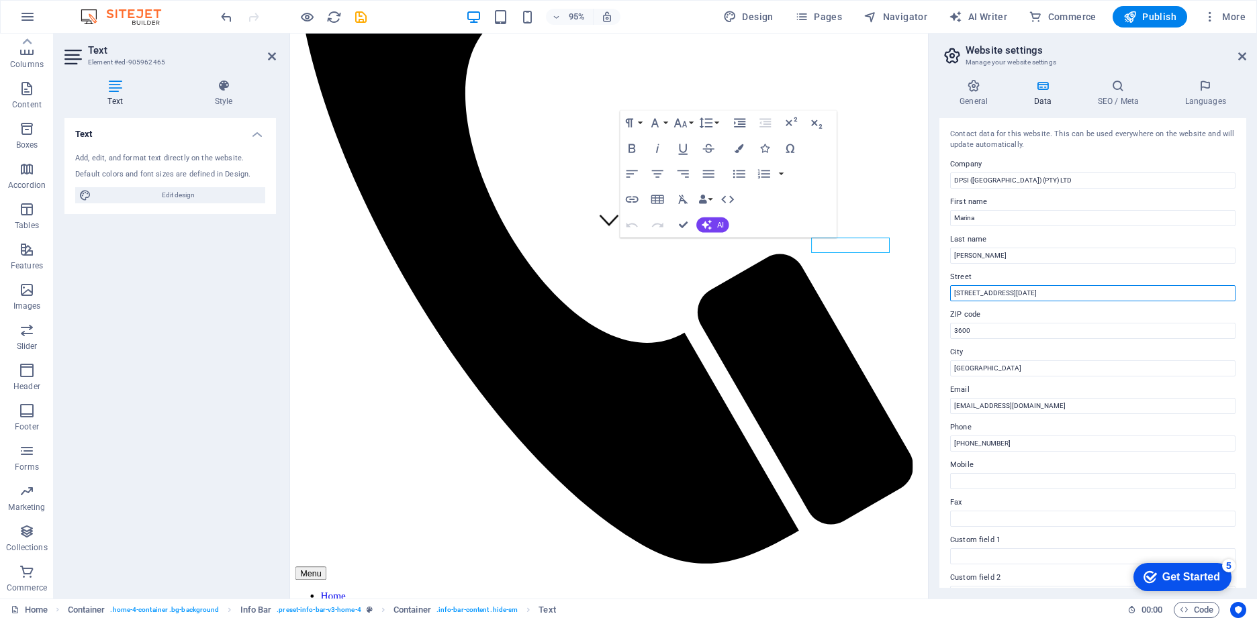
drag, startPoint x: 1070, startPoint y: 290, endPoint x: 1158, endPoint y: 290, distance: 88.6
click at [1158, 290] on input "Unit 68-70 Ivy Park, Gate 1, 3 Ivy Road, Pinetown, Kwa-Zulu Natal" at bounding box center [1092, 293] width 285 height 16
type input "Unit 68-70 Ivy Park, Gate 1, 3 Ivy Road,"
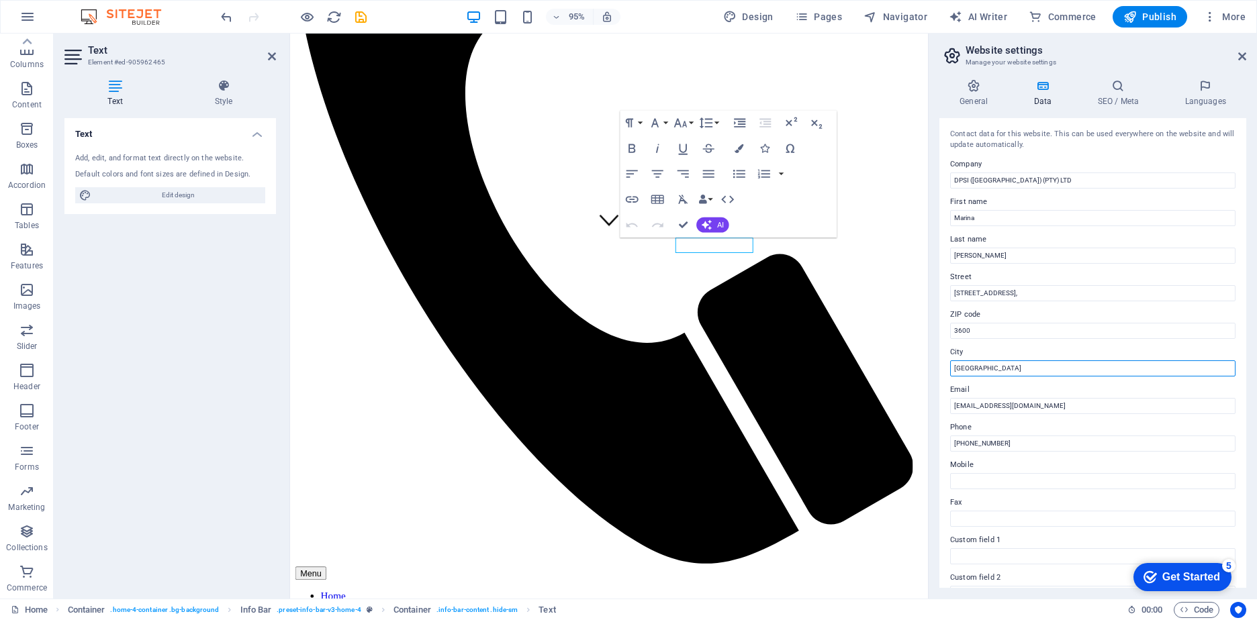
click at [1012, 370] on input "Johannesburg" at bounding box center [1092, 369] width 285 height 16
paste input "Pinetown, Kwa-Zulu Natal"
type input "Pinetown, Kwa-Zulu Natal"
click at [964, 408] on input "ups@dpsi.co.za" at bounding box center [1092, 406] width 285 height 16
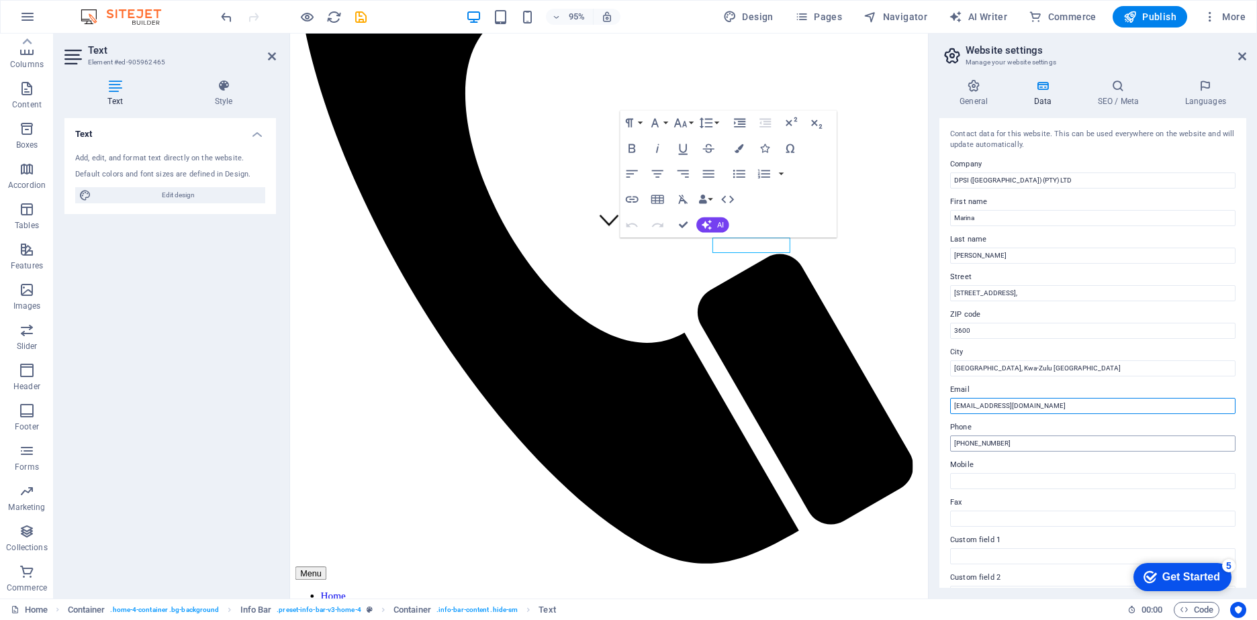
type input "ups@dpsi.co.za"
click at [970, 443] on input "+27 11 123 4567" at bounding box center [1092, 444] width 285 height 16
drag, startPoint x: 977, startPoint y: 444, endPoint x: 1035, endPoint y: 444, distance: 58.4
click at [1035, 444] on input "+27 31 123 4567" at bounding box center [1092, 444] width 285 height 16
type input "+27 31 701 5865"
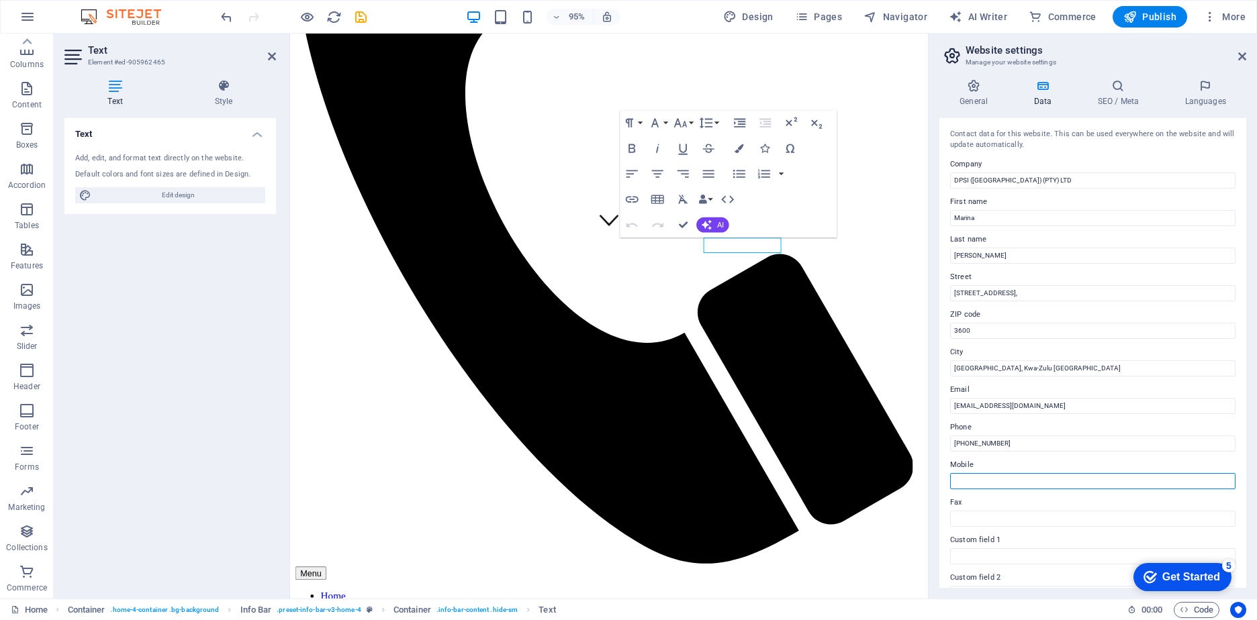
click at [961, 484] on input "Mobile" at bounding box center [1092, 481] width 285 height 16
click at [961, 518] on input "Fax" at bounding box center [1092, 519] width 285 height 16
paste input "27 86 763 0611"
click at [953, 518] on input "27 86 763 0611" at bounding box center [1092, 519] width 285 height 16
type input "+27 86 763 0611"
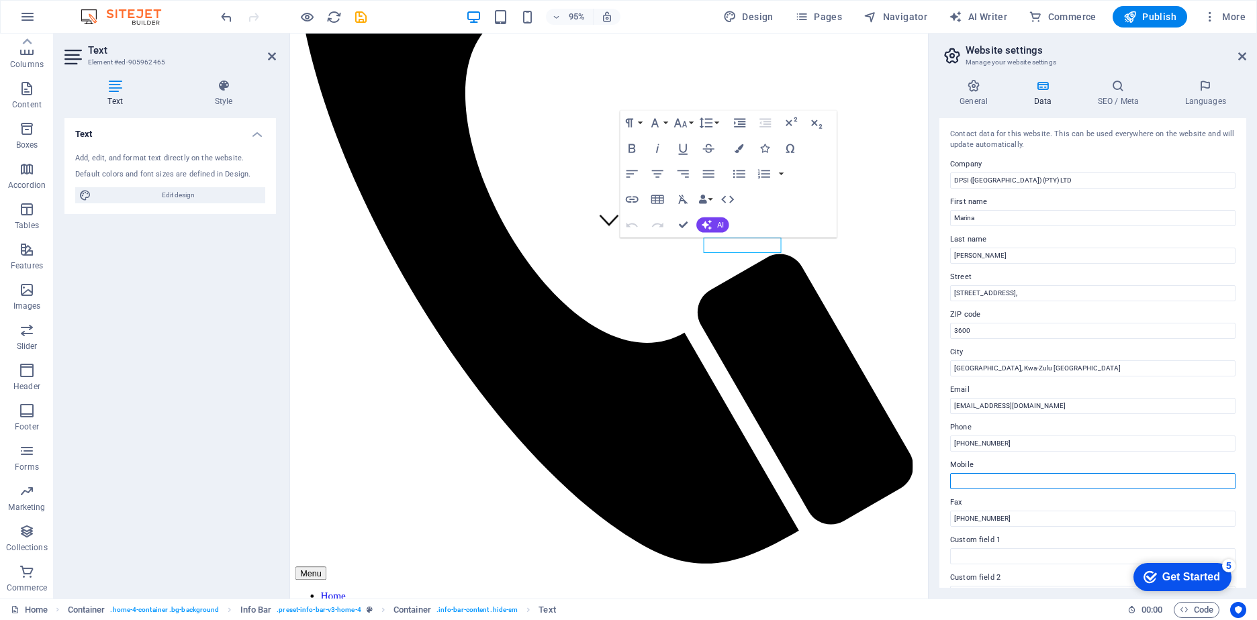
click at [963, 482] on input "Mobile" at bounding box center [1092, 481] width 285 height 16
paste input "27 83 775 8100"
click at [954, 484] on input "27 83 775 8100" at bounding box center [1092, 481] width 285 height 16
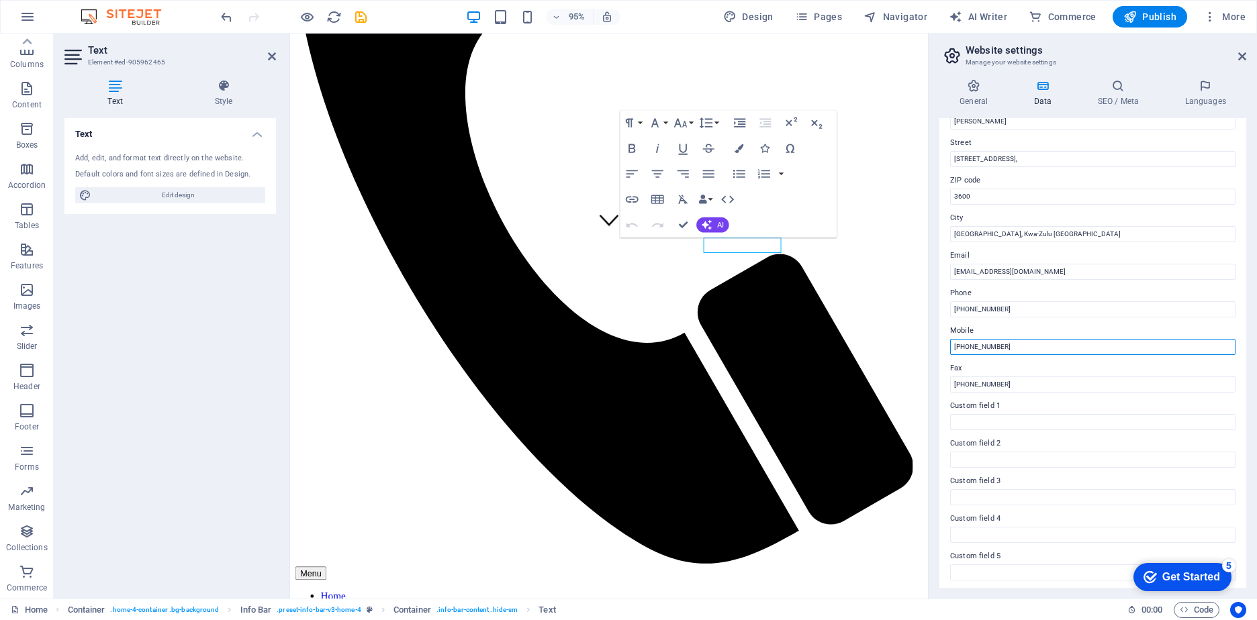
scroll to position [175, 0]
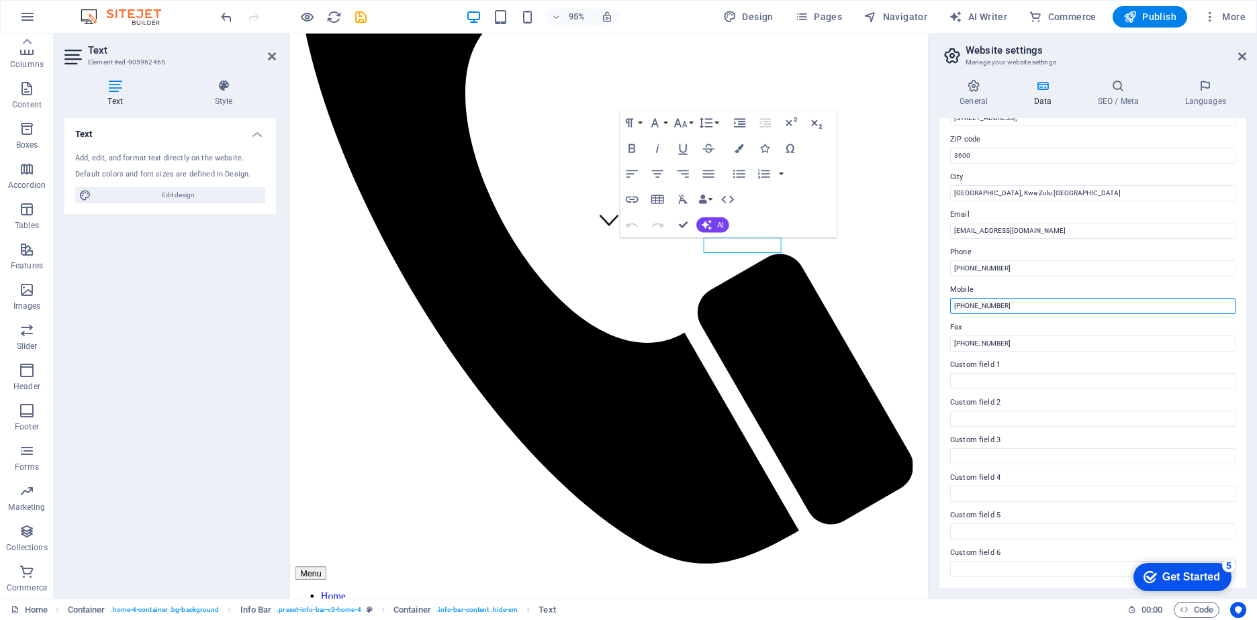
type input "+27 83 775 8100"
click at [1164, 574] on div "Get Started" at bounding box center [1191, 577] width 58 height 12
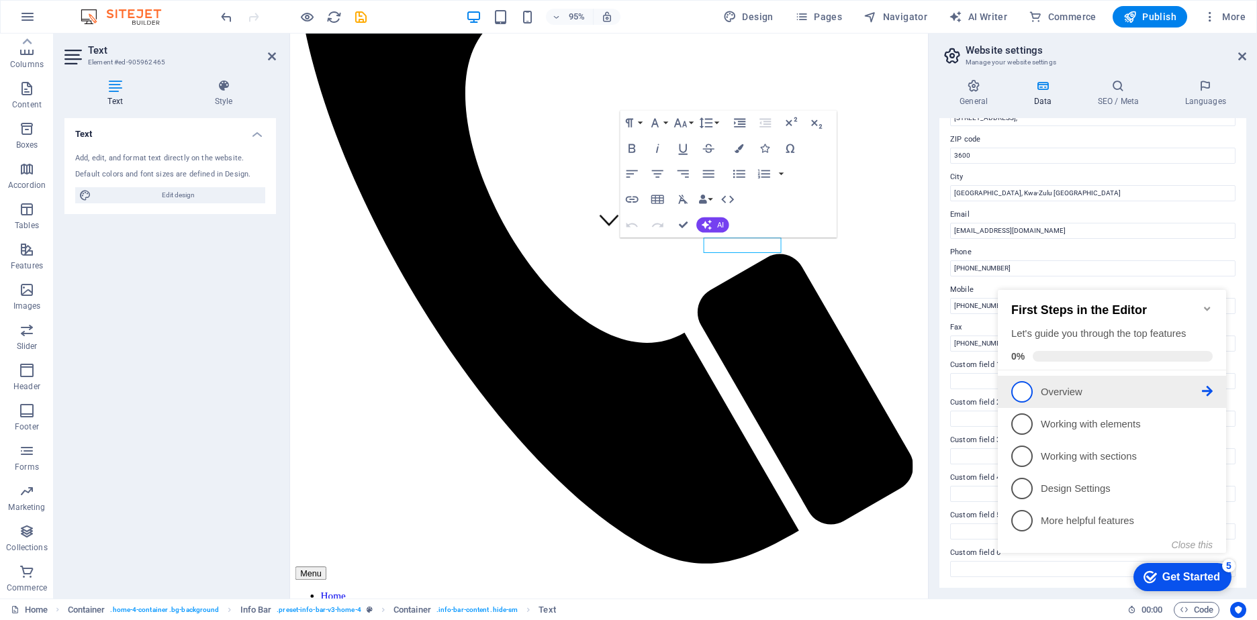
click at [1021, 390] on span "1" at bounding box center [1021, 391] width 21 height 21
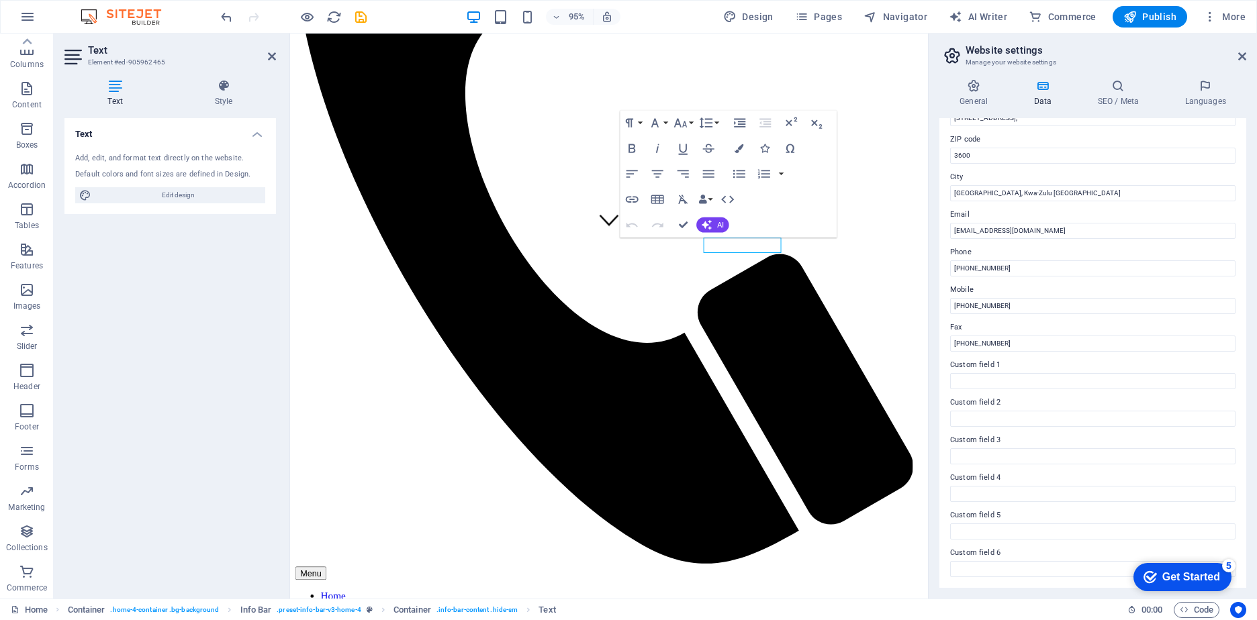
scroll to position [0, 0]
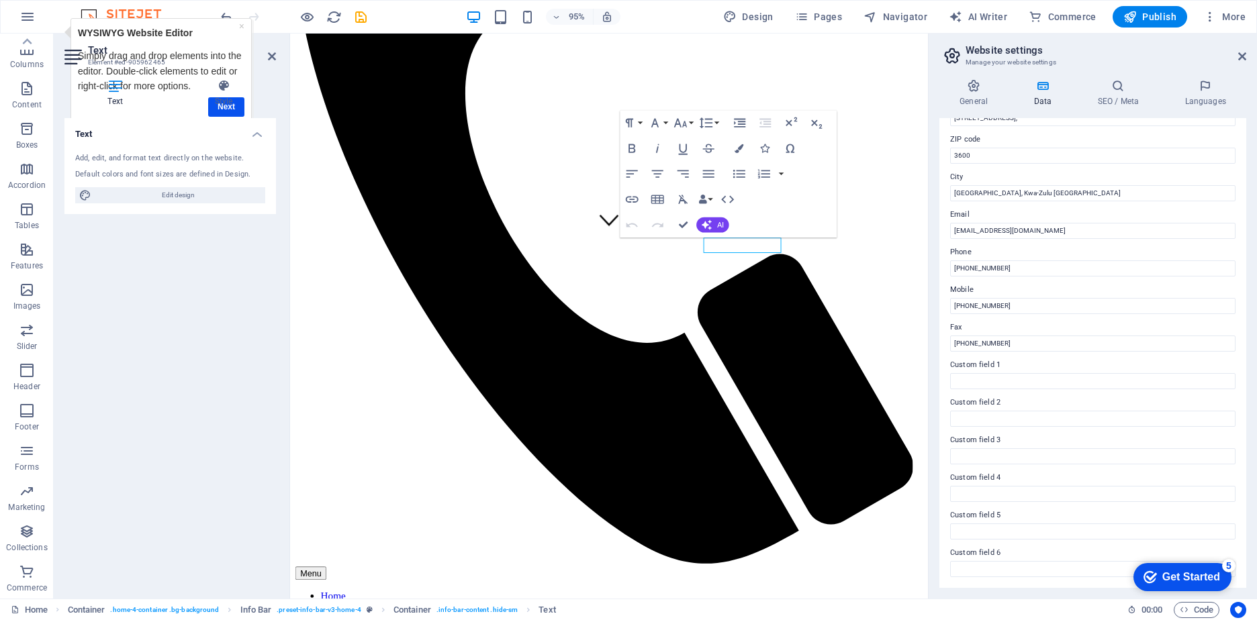
click at [1153, 578] on icon "checkmark" at bounding box center [1149, 577] width 13 height 13
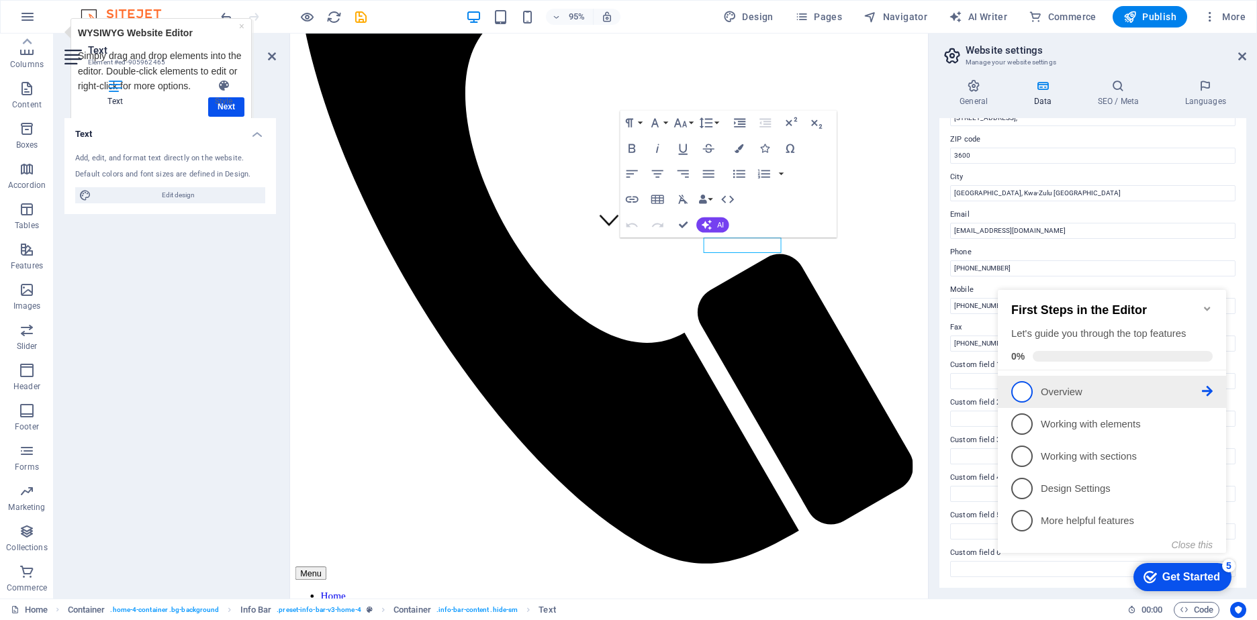
click at [1205, 389] on icon at bounding box center [1207, 391] width 11 height 11
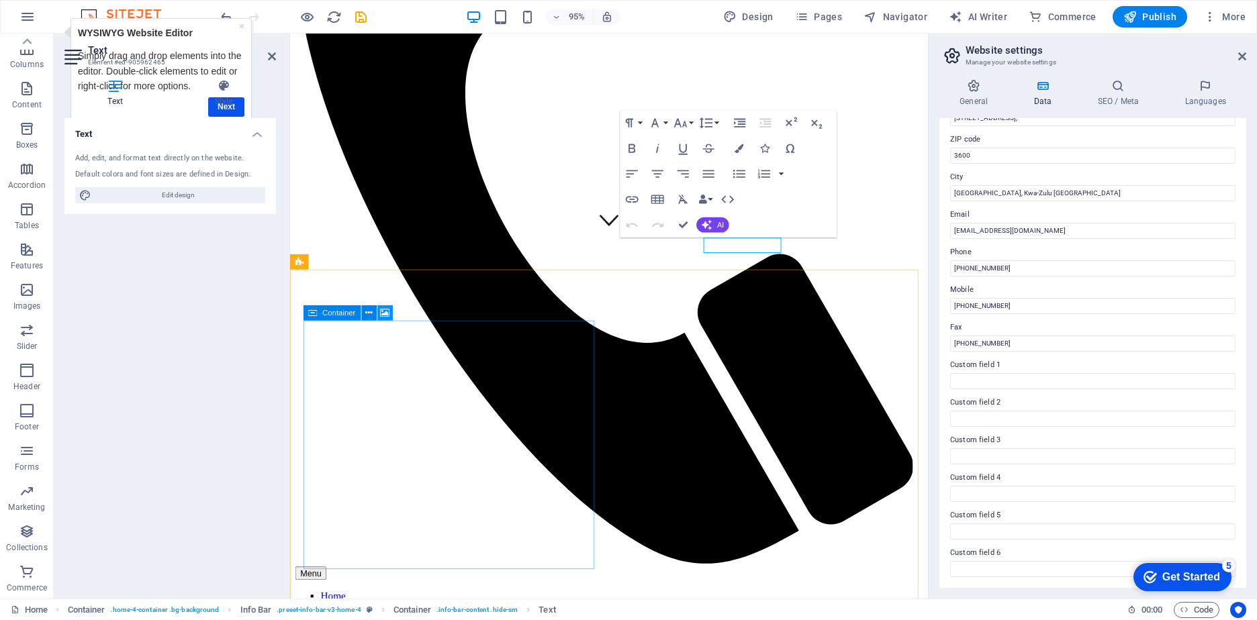
click at [383, 312] on icon at bounding box center [384, 312] width 9 height 13
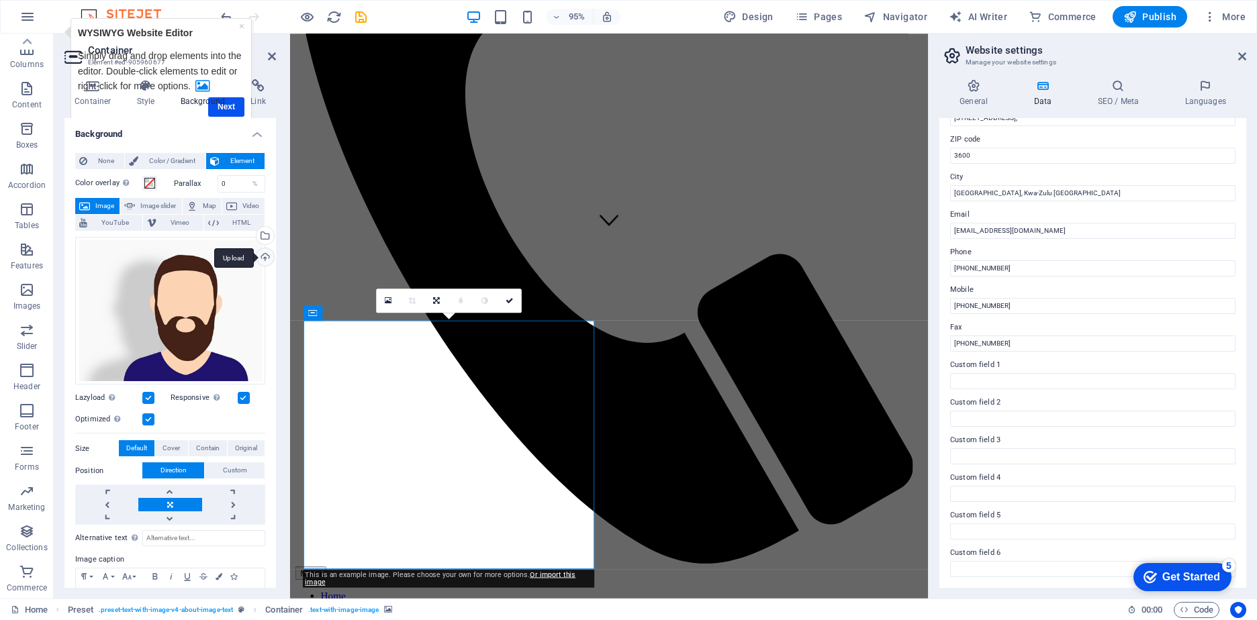
click at [261, 256] on div "Upload" at bounding box center [264, 258] width 20 height 20
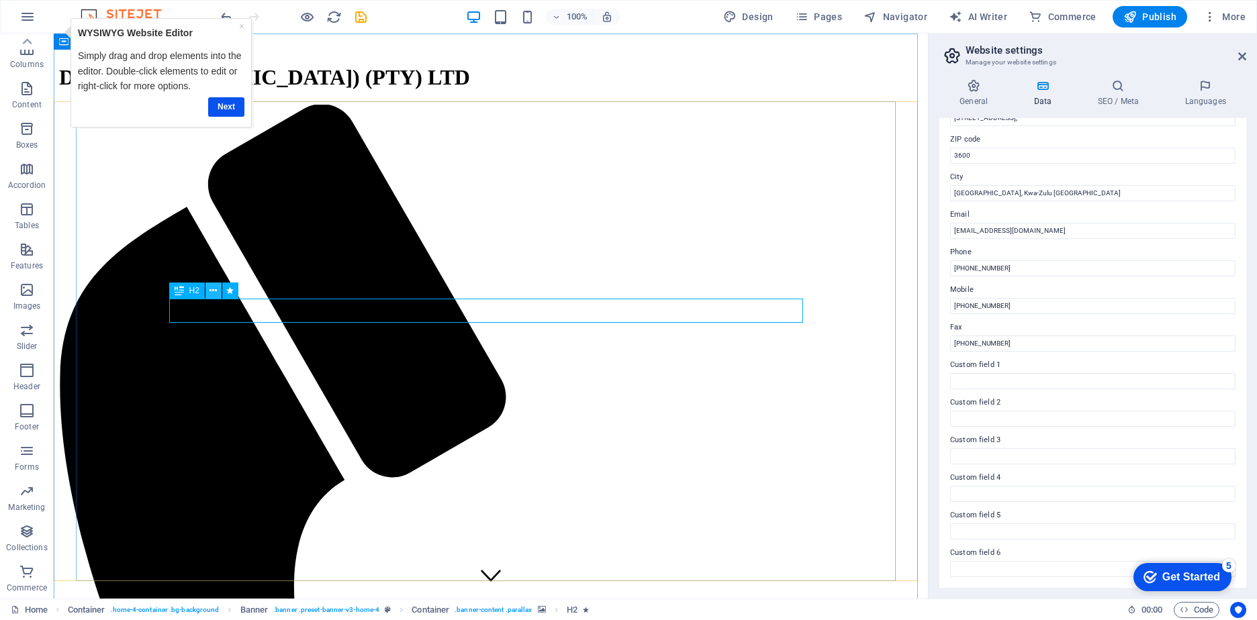
click at [210, 288] on icon at bounding box center [212, 291] width 7 height 14
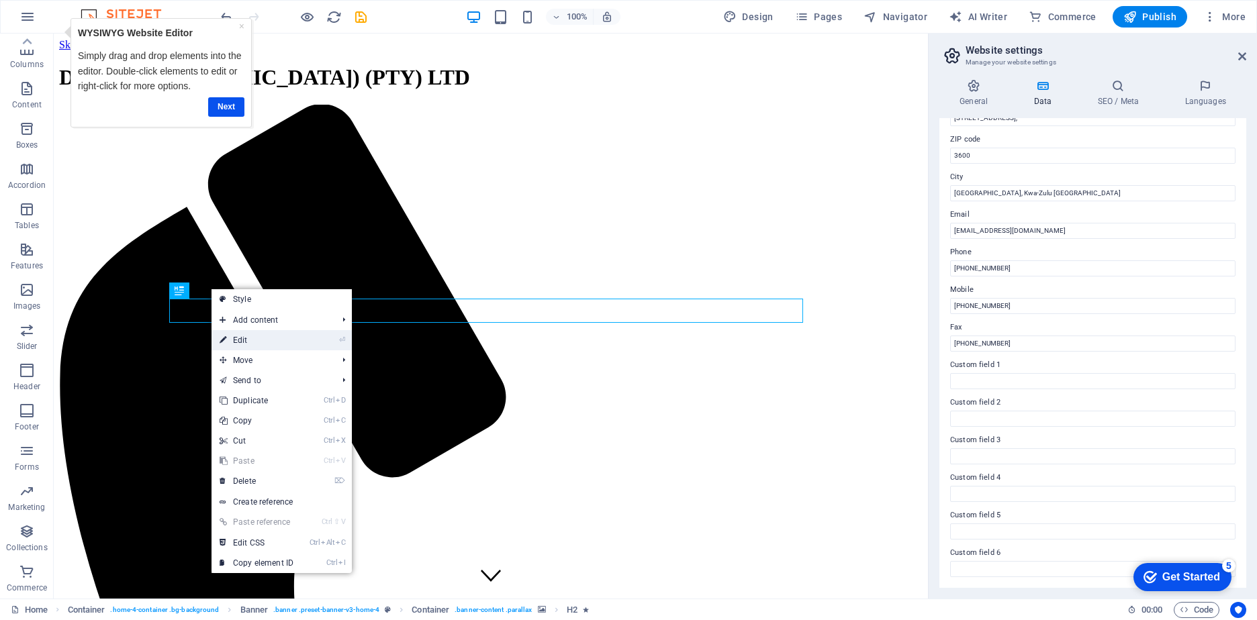
click at [234, 342] on link "⏎ Edit" at bounding box center [256, 340] width 90 height 20
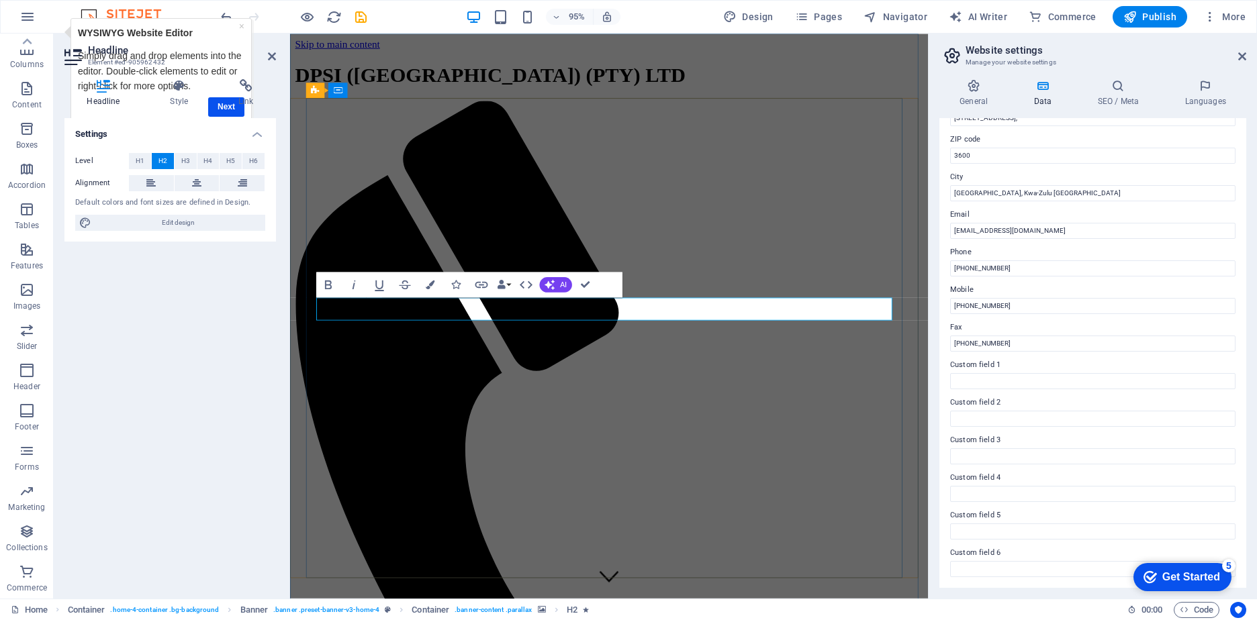
drag, startPoint x: 794, startPoint y: 324, endPoint x: 458, endPoint y: 320, distance: 335.7
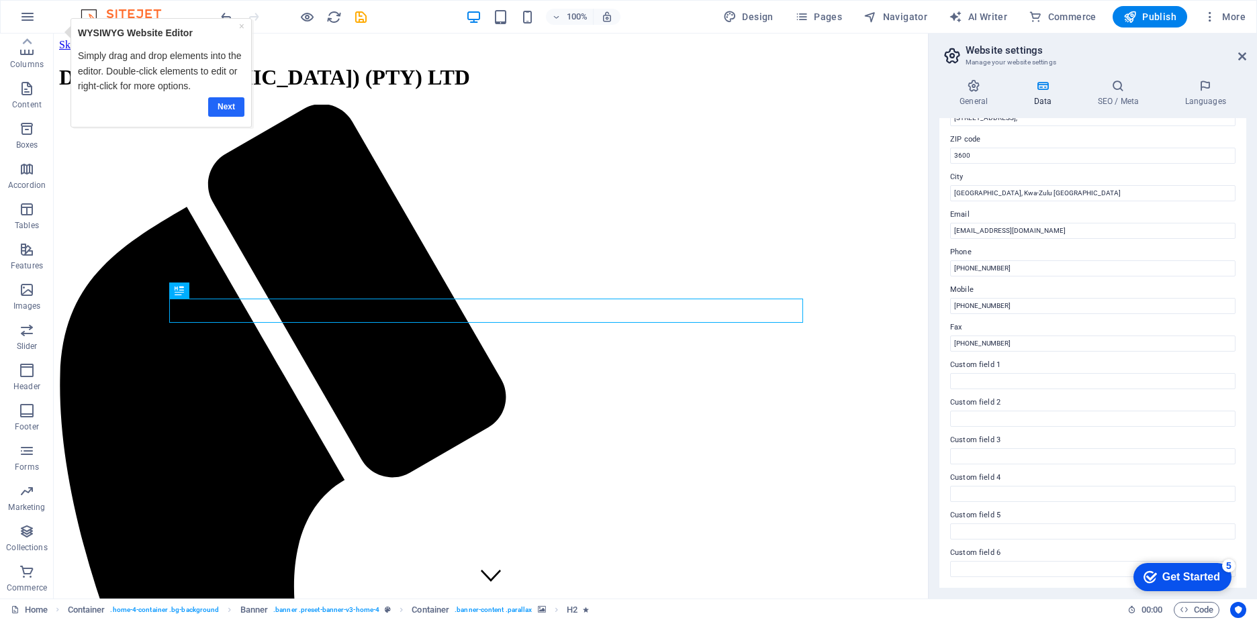
click at [236, 111] on link "Next" at bounding box center [226, 106] width 36 height 19
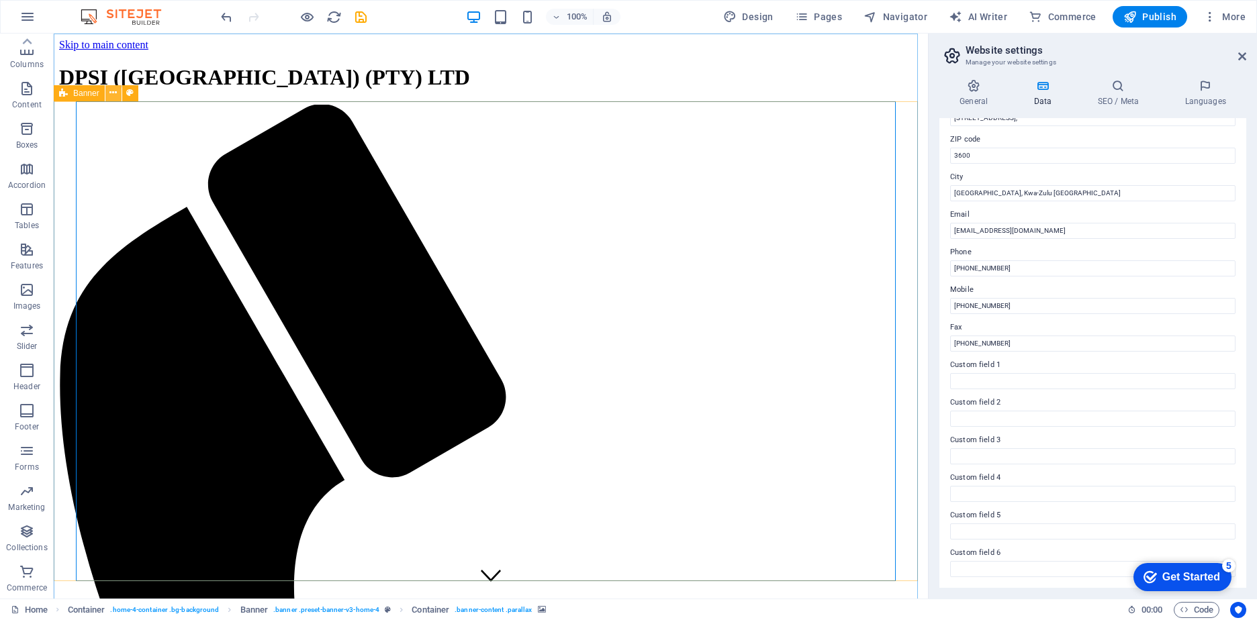
click at [115, 93] on icon at bounding box center [112, 93] width 7 height 14
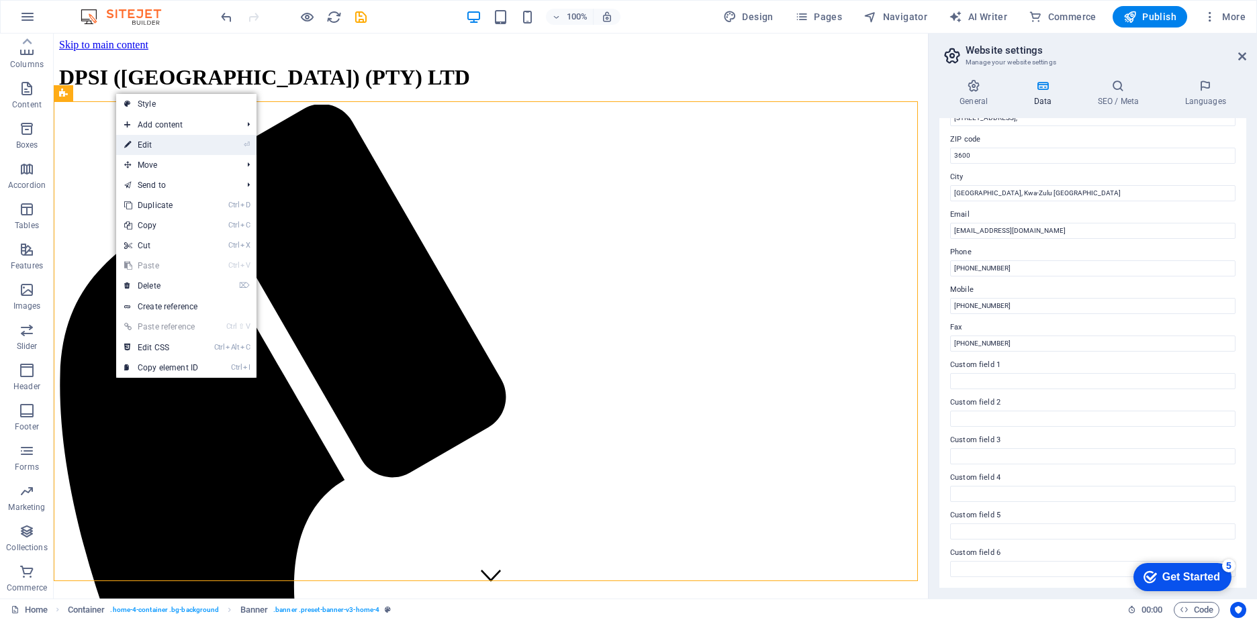
click at [132, 146] on link "⏎ Edit" at bounding box center [161, 145] width 90 height 20
select select "vh"
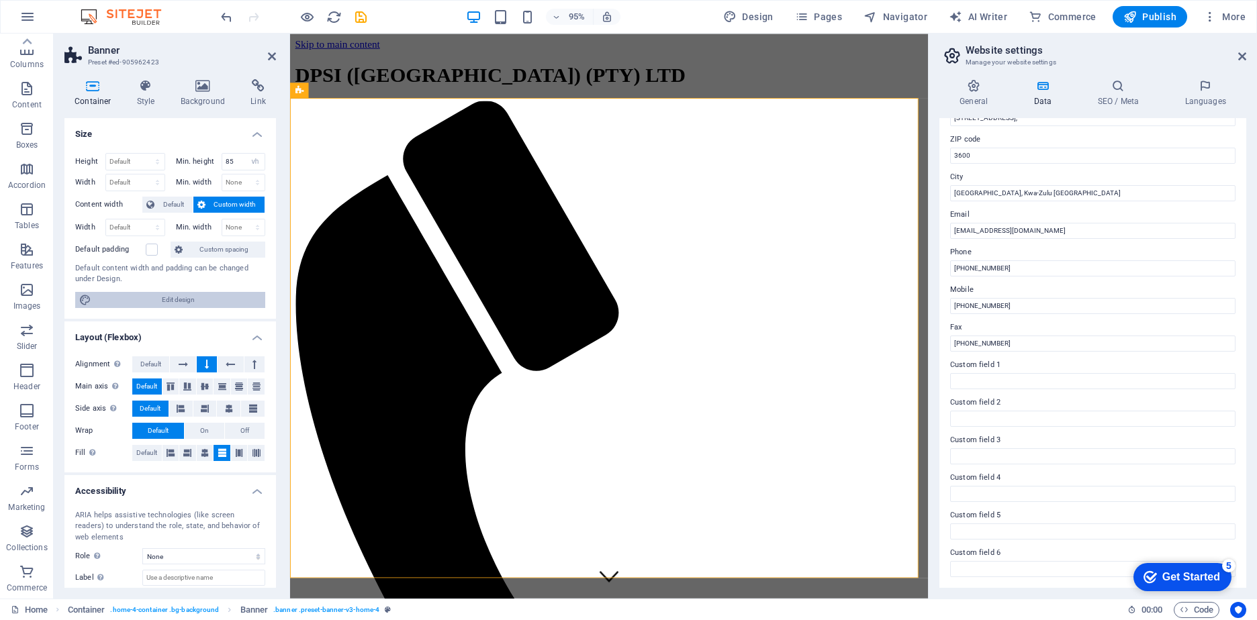
click at [166, 297] on span "Edit design" at bounding box center [178, 300] width 166 height 16
select select "rem"
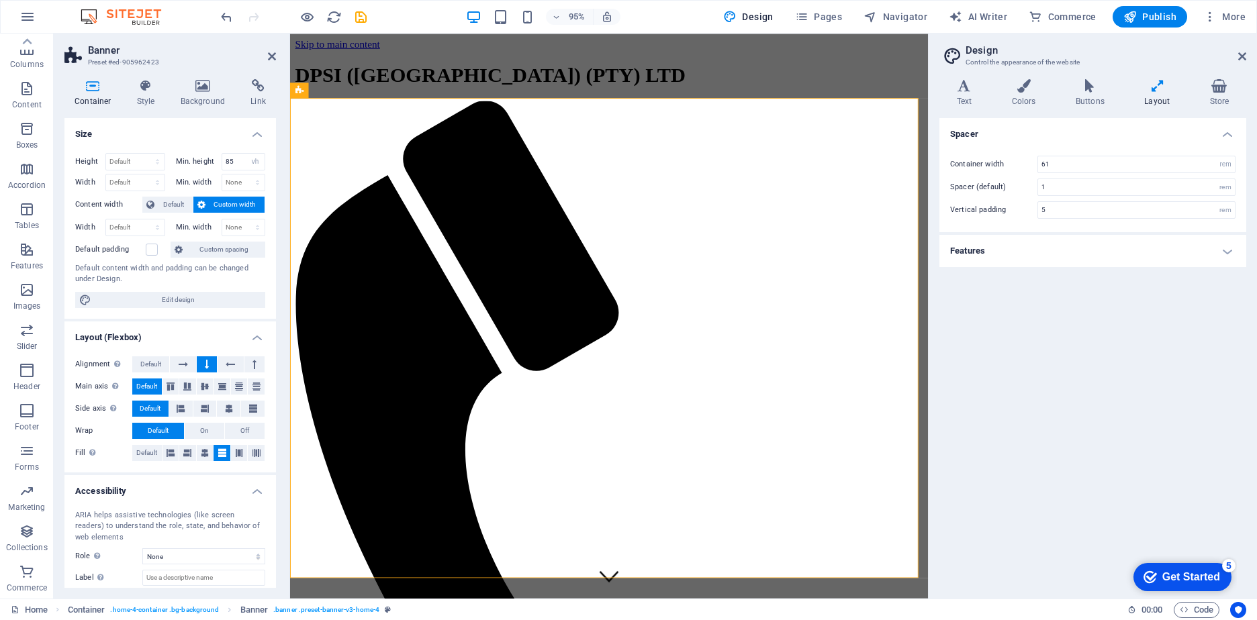
click at [273, 255] on div "Height Default px rem % vh vw Min. height 85 None px rem % vh vw Width Default …" at bounding box center [169, 230] width 211 height 177
click at [199, 88] on icon at bounding box center [203, 85] width 65 height 13
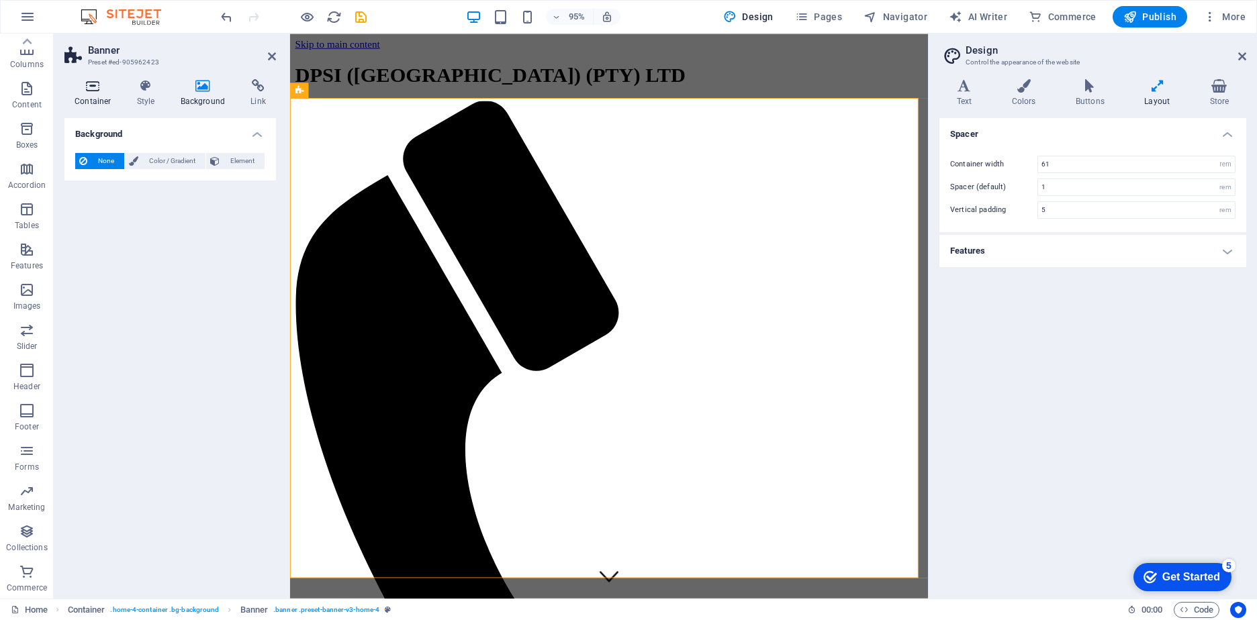
click at [87, 85] on icon at bounding box center [92, 85] width 57 height 13
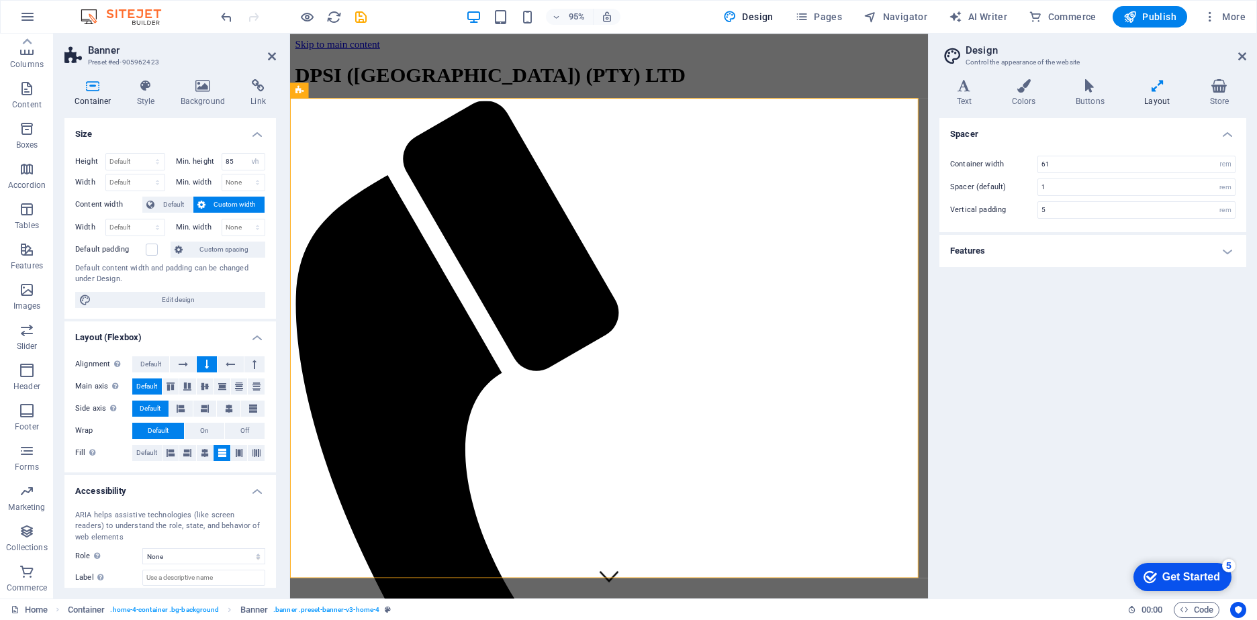
drag, startPoint x: 273, startPoint y: 190, endPoint x: 273, endPoint y: 248, distance: 57.7
click at [273, 248] on div "Height Default px rem % vh vw Min. height 85 None px rem % vh vw Width Default …" at bounding box center [169, 230] width 211 height 177
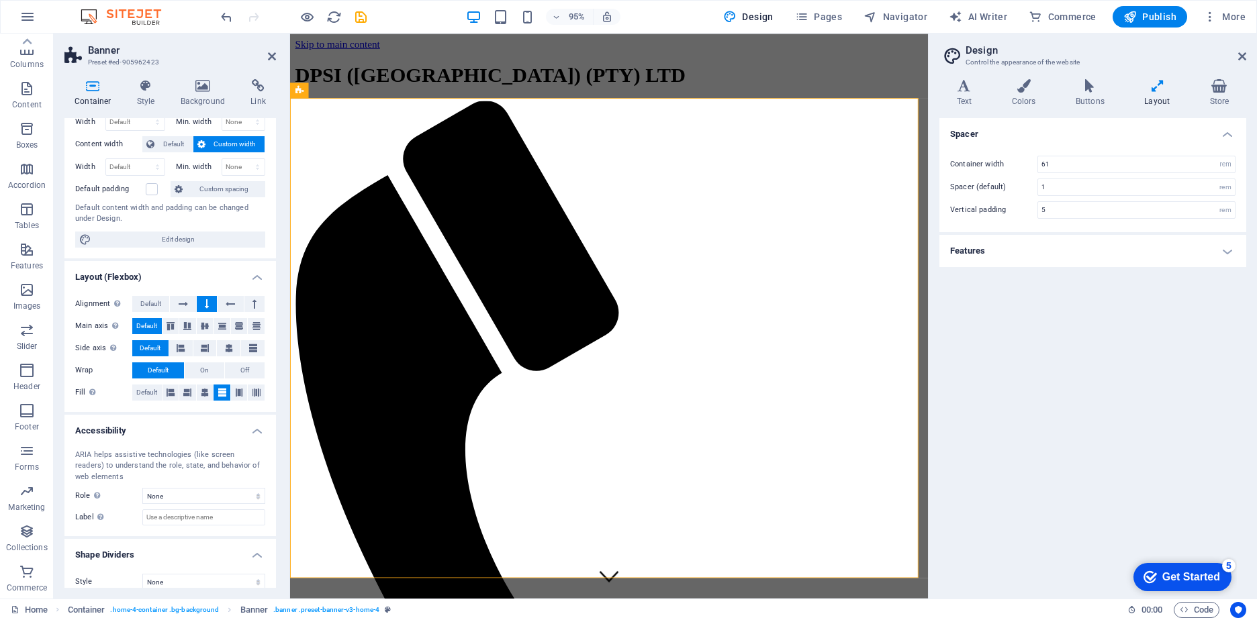
scroll to position [73, 0]
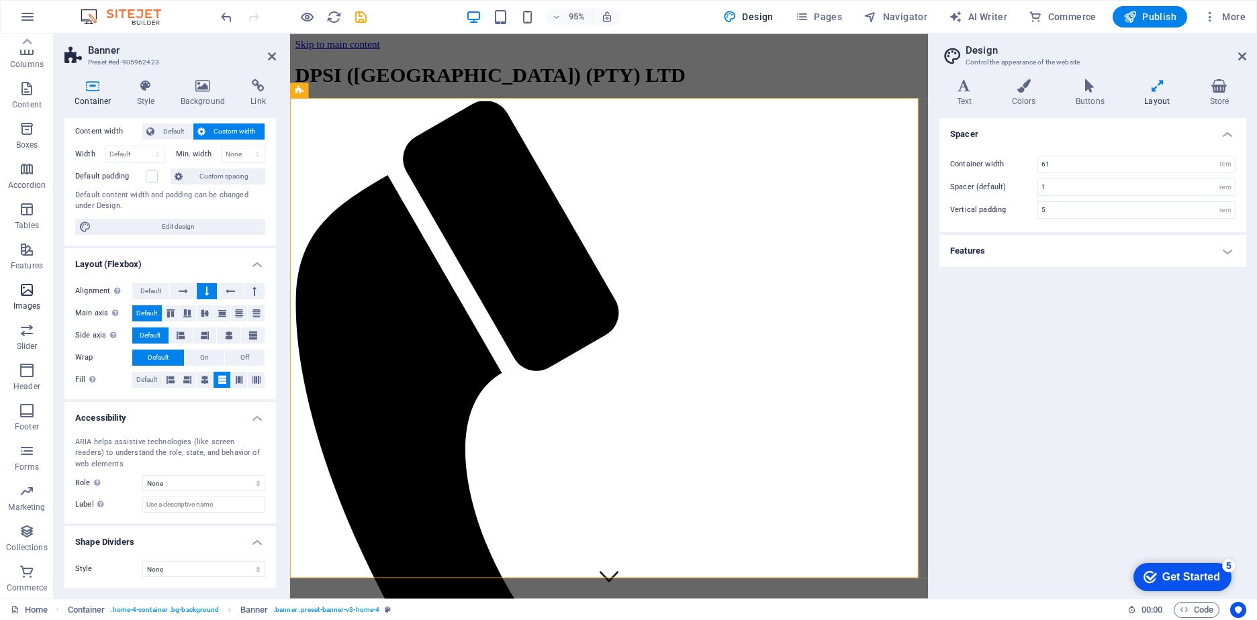
click at [25, 291] on icon "button" at bounding box center [27, 290] width 16 height 16
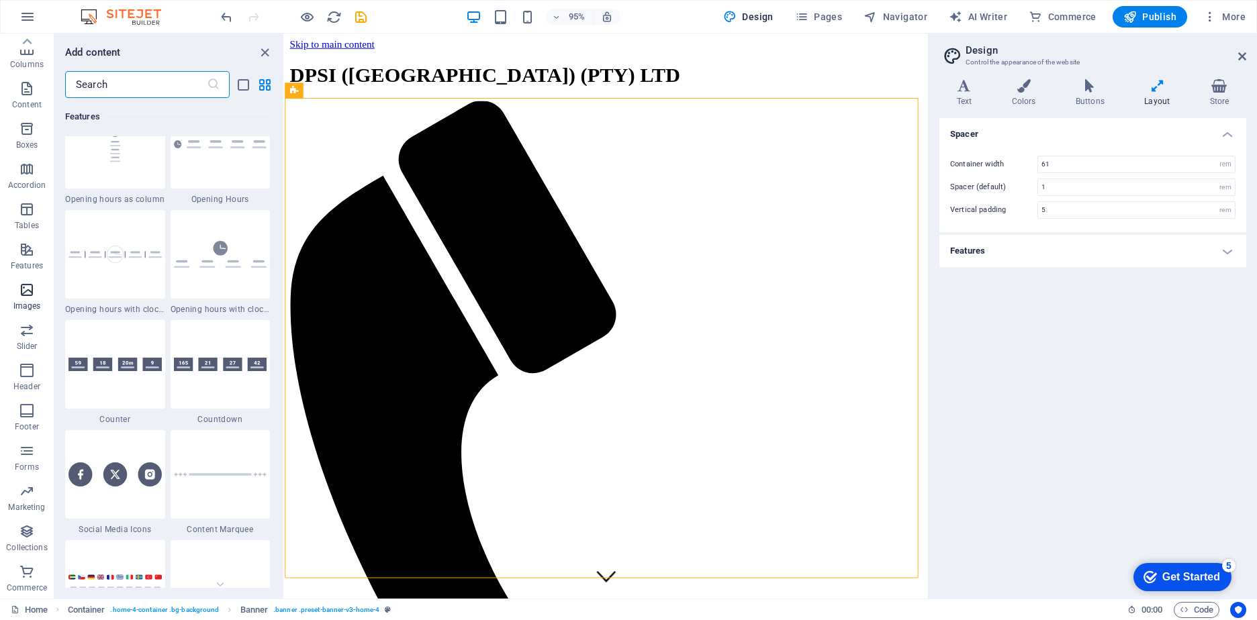
scroll to position [6808, 0]
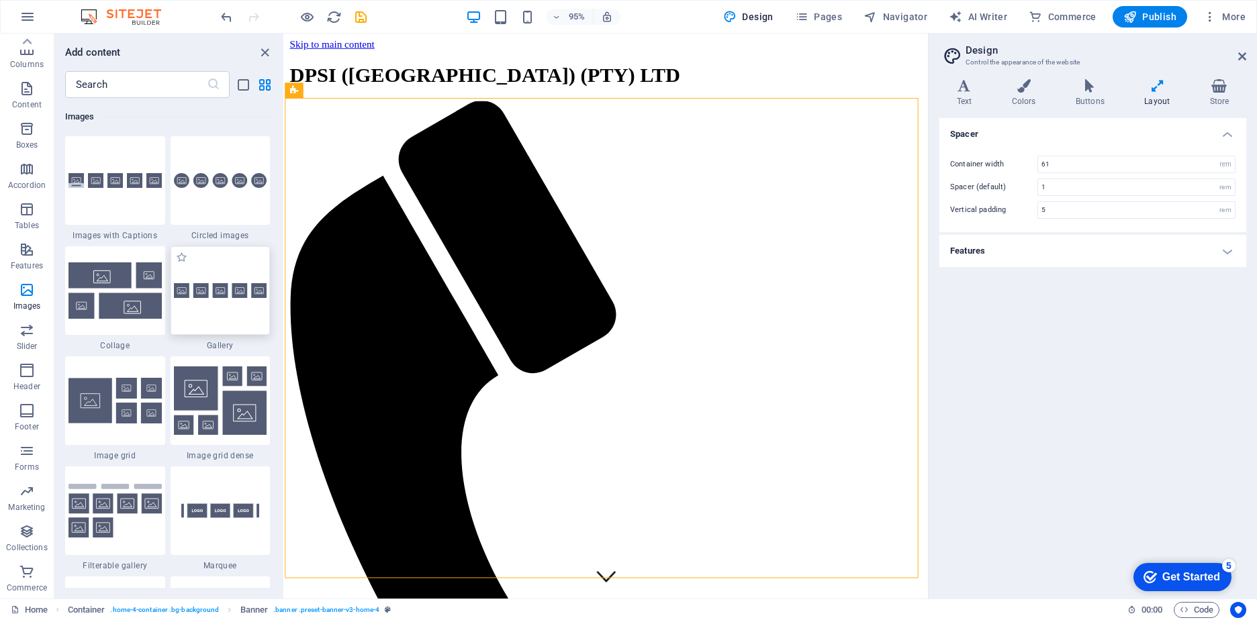
click at [191, 305] on div at bounding box center [221, 290] width 100 height 89
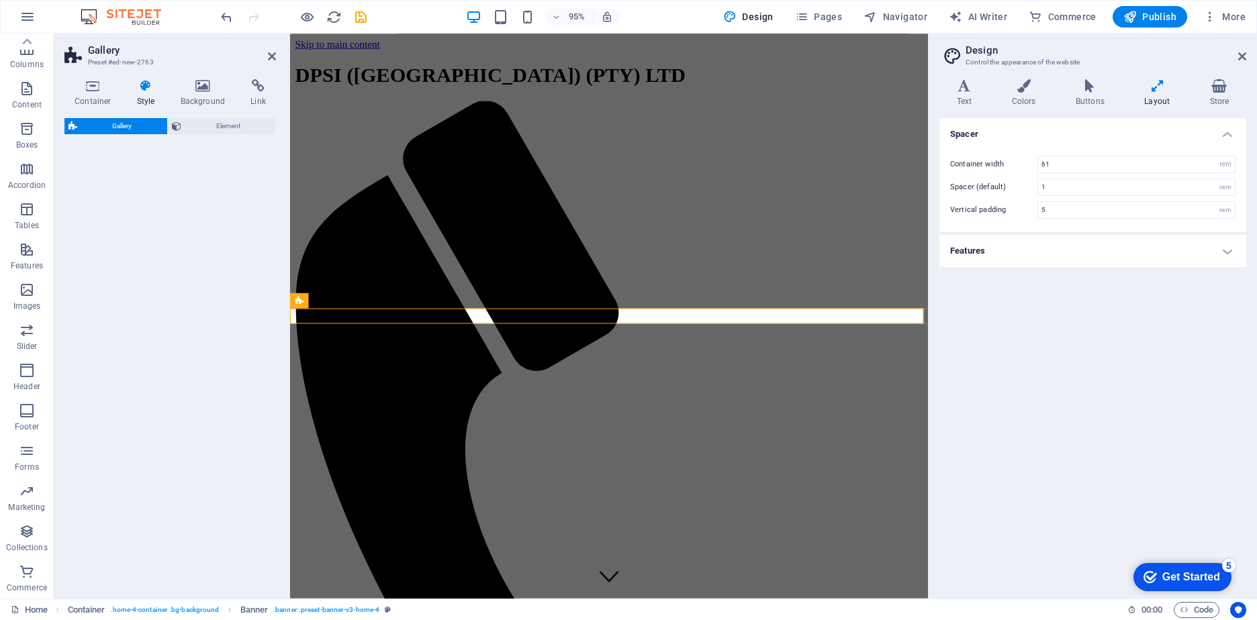
select select "rem"
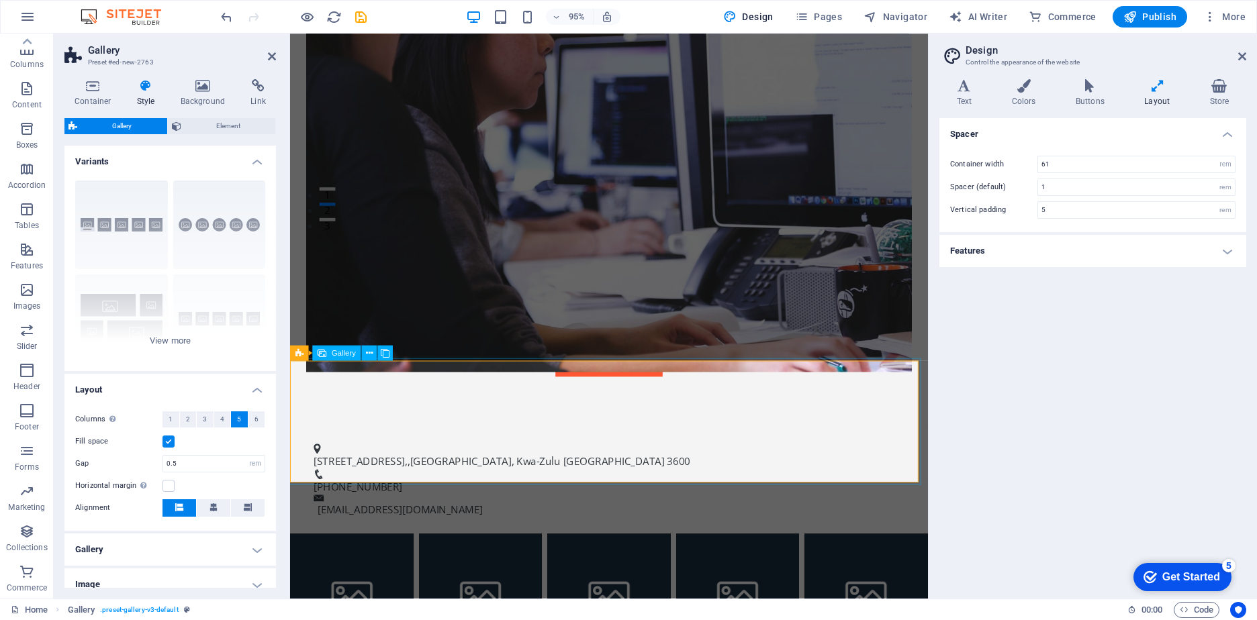
scroll to position [403, 0]
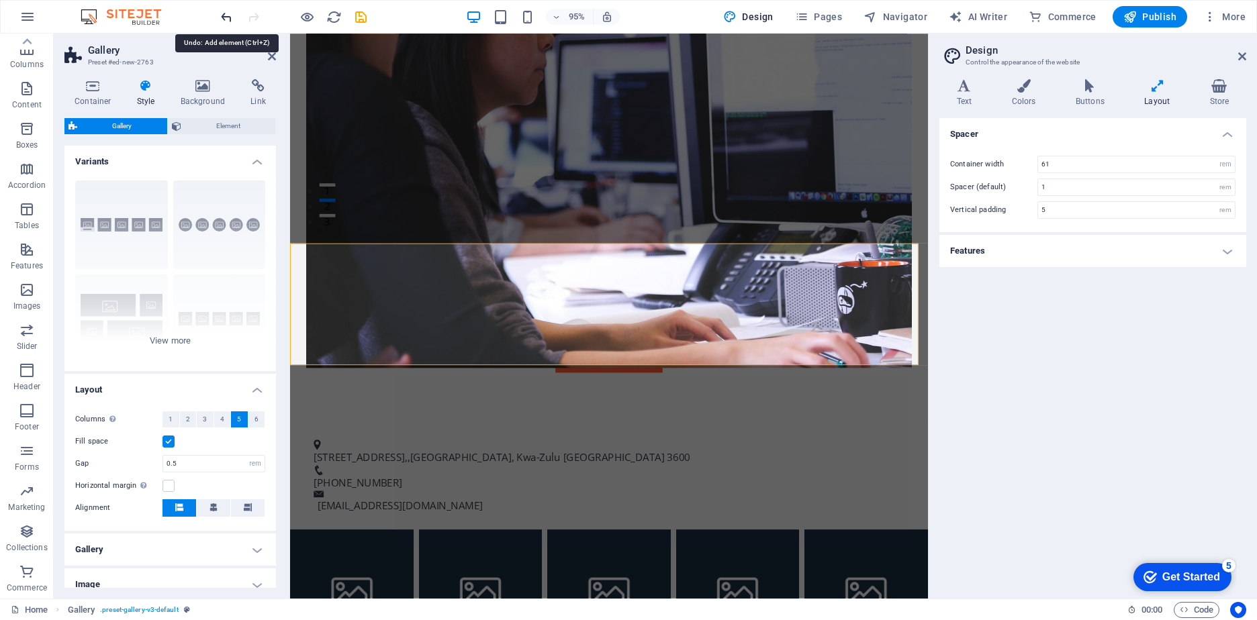
click at [230, 16] on icon "undo" at bounding box center [226, 16] width 15 height 15
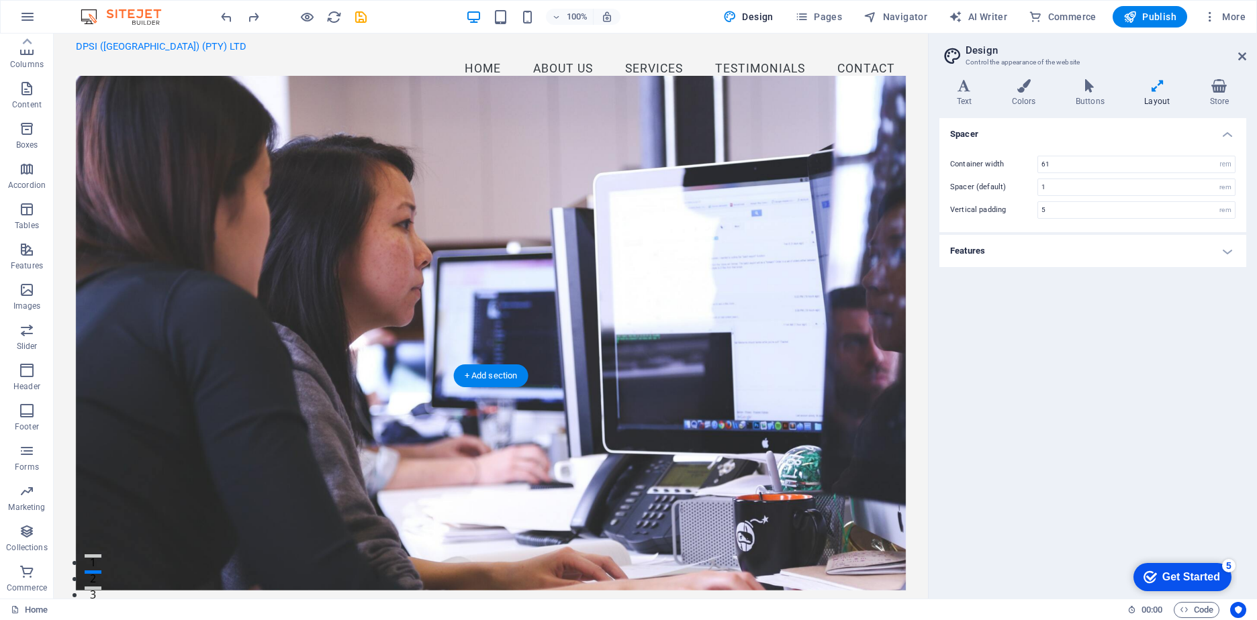
scroll to position [0, 0]
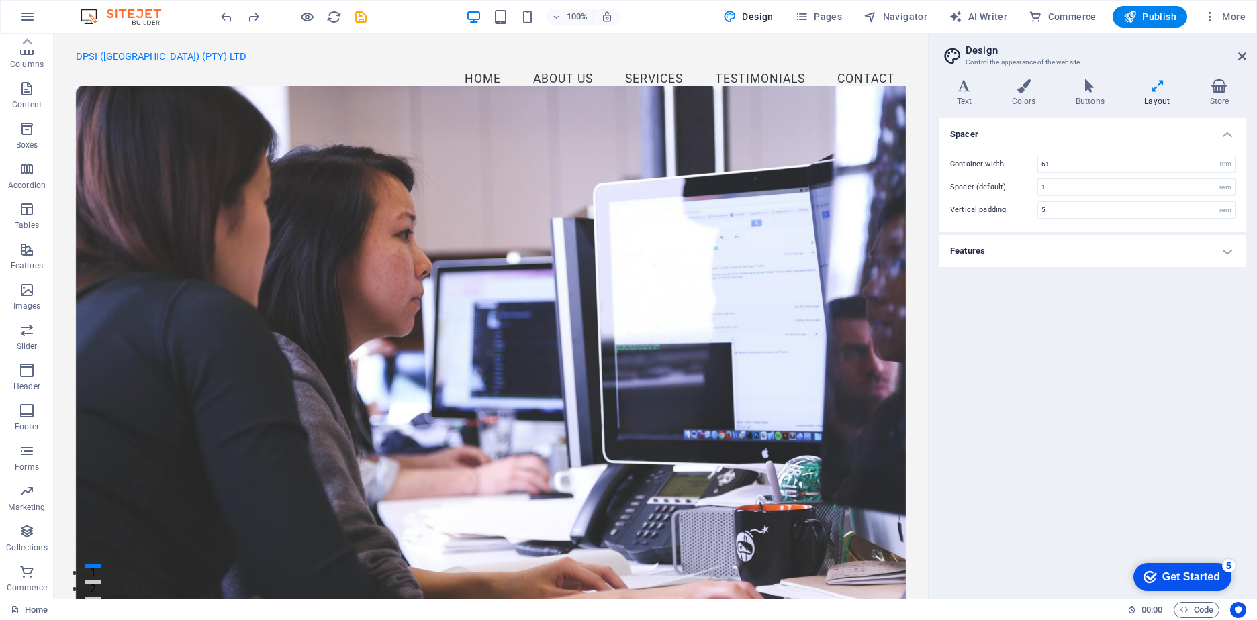
click at [1154, 87] on icon at bounding box center [1157, 85] width 60 height 13
click at [24, 293] on icon "button" at bounding box center [27, 290] width 16 height 16
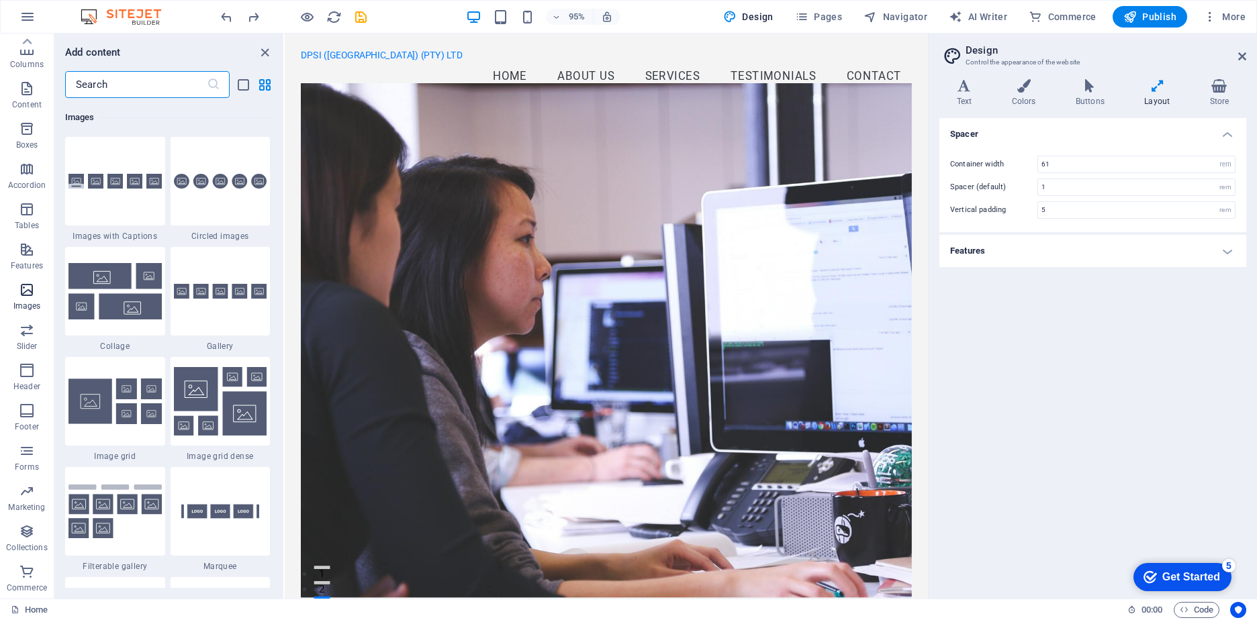
scroll to position [6808, 0]
click at [25, 89] on icon "button" at bounding box center [27, 89] width 16 height 16
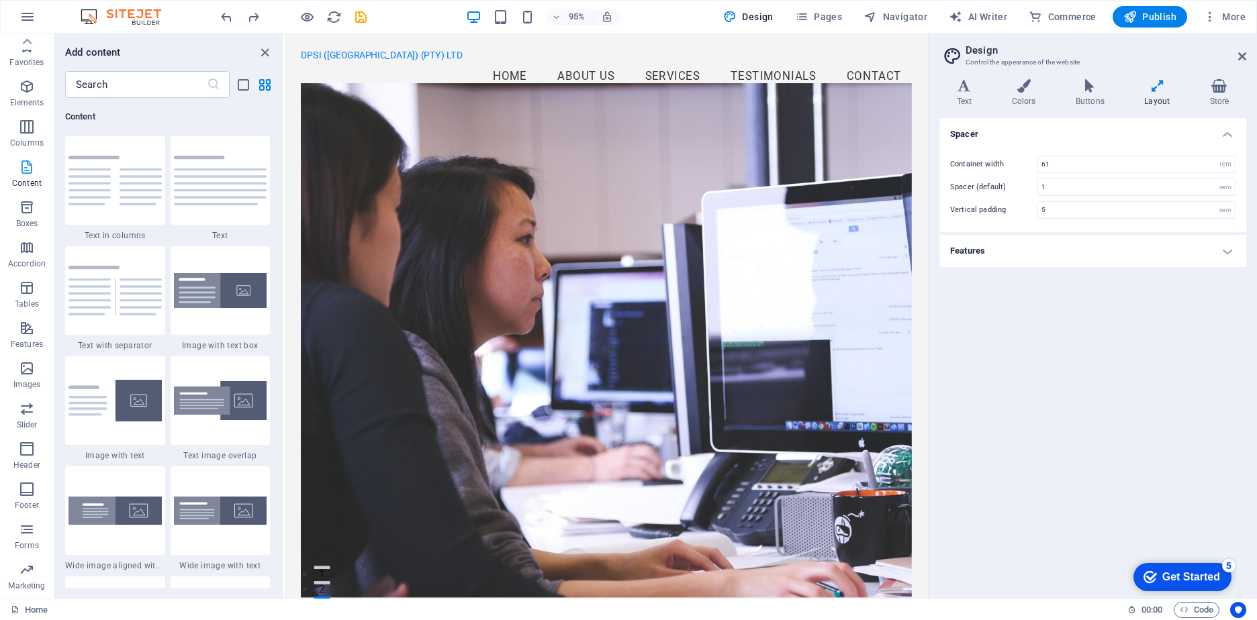
scroll to position [0, 0]
click at [28, 51] on icon "button" at bounding box center [27, 47] width 16 height 16
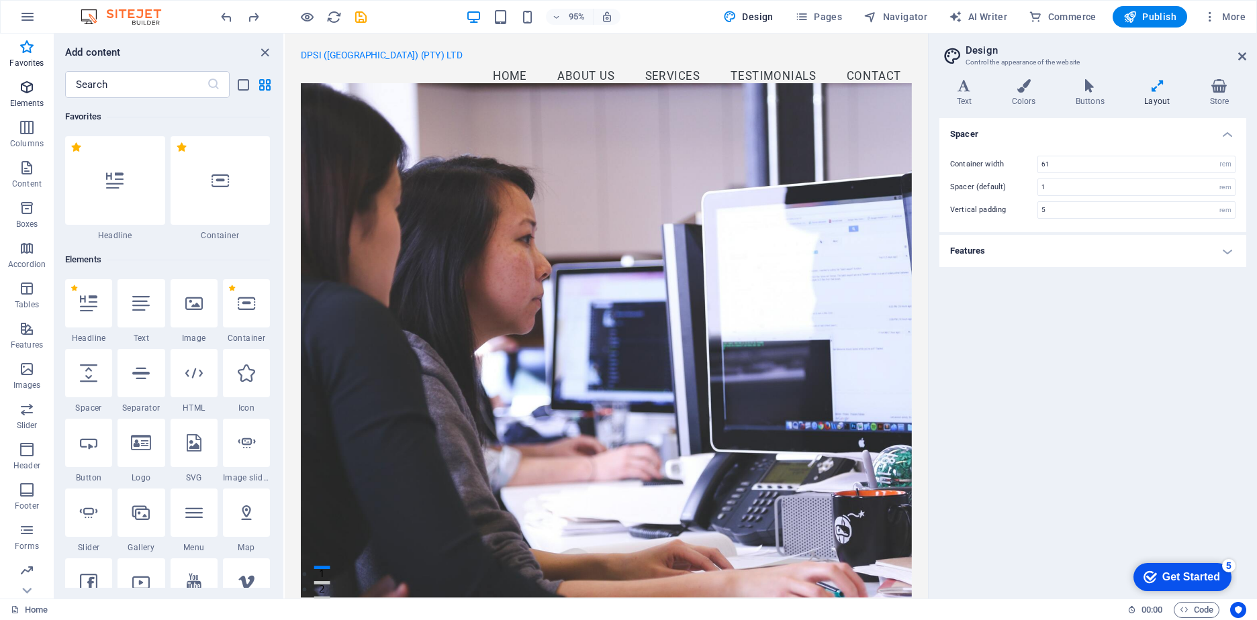
click at [22, 89] on icon "button" at bounding box center [27, 87] width 16 height 16
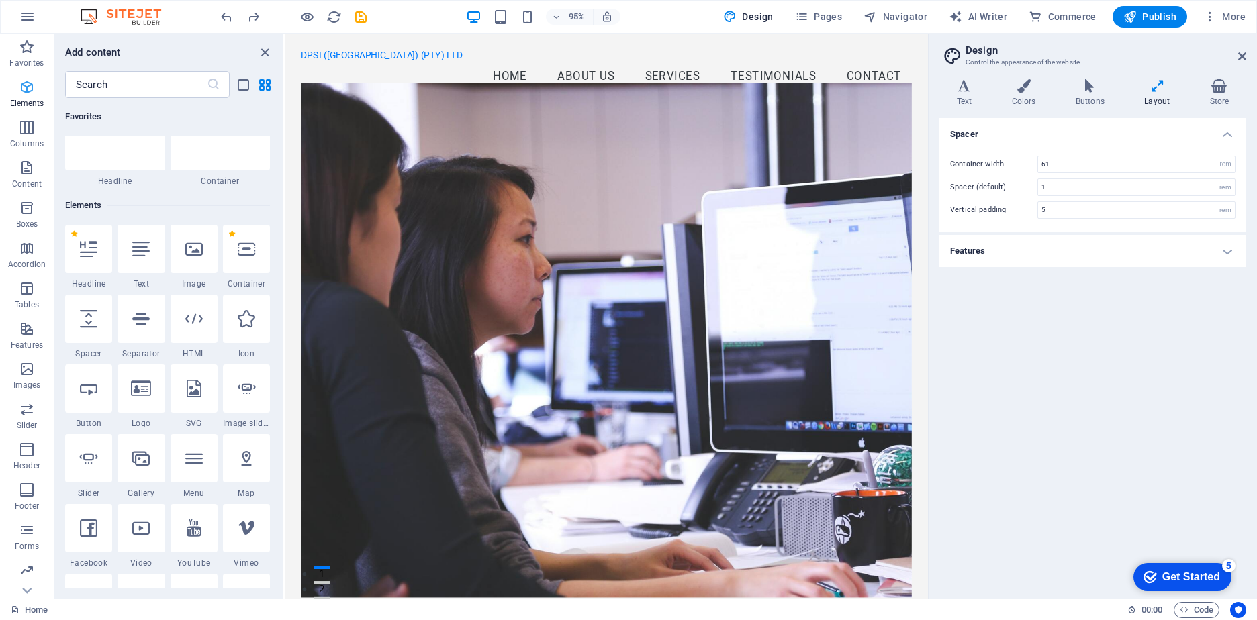
scroll to position [143, 0]
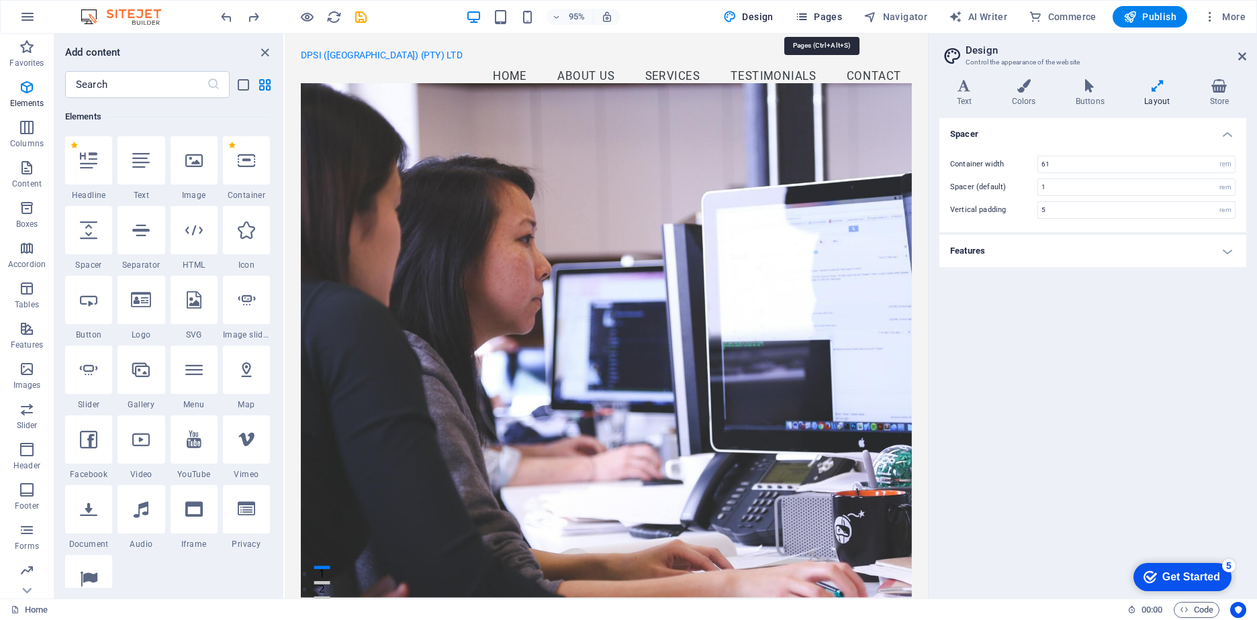
click at [812, 15] on span "Pages" at bounding box center [818, 16] width 47 height 13
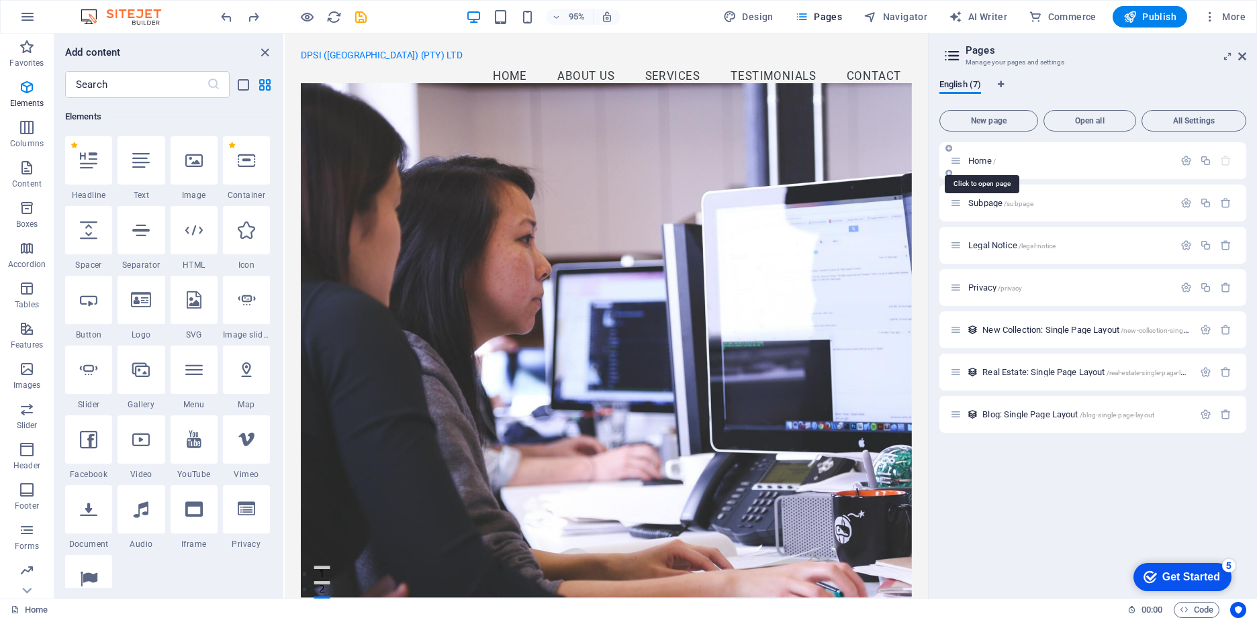
click at [975, 159] on span "Home /" at bounding box center [982, 161] width 28 height 10
click at [198, 170] on div at bounding box center [194, 160] width 47 height 48
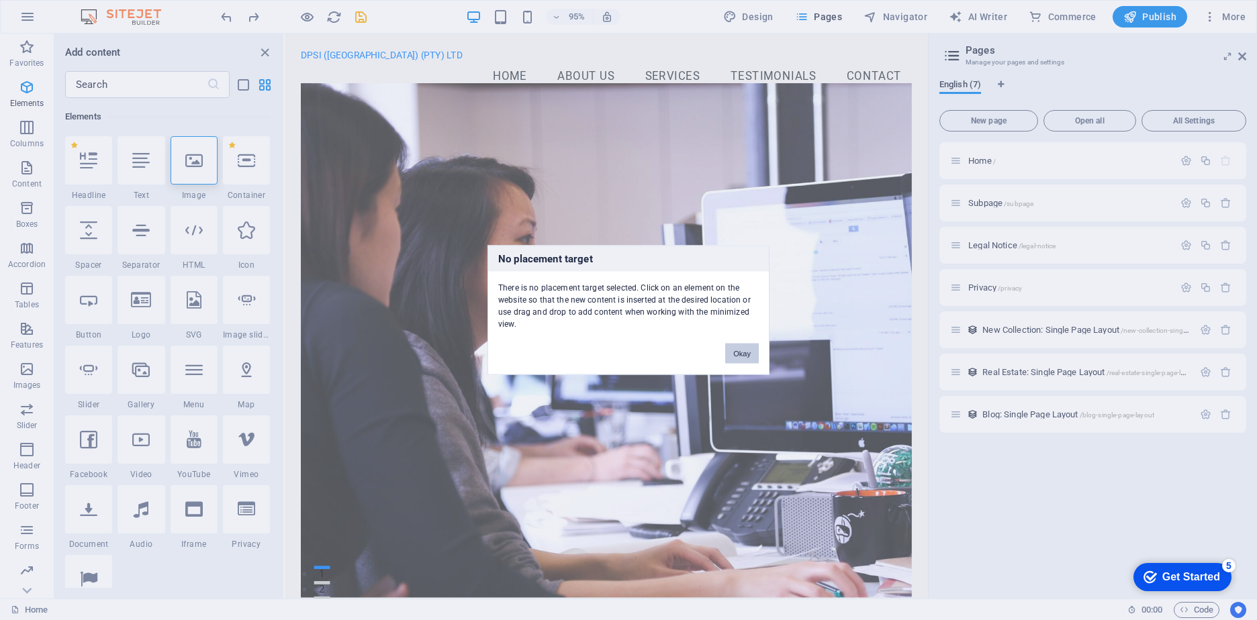
click at [753, 356] on button "Okay" at bounding box center [742, 354] width 34 height 20
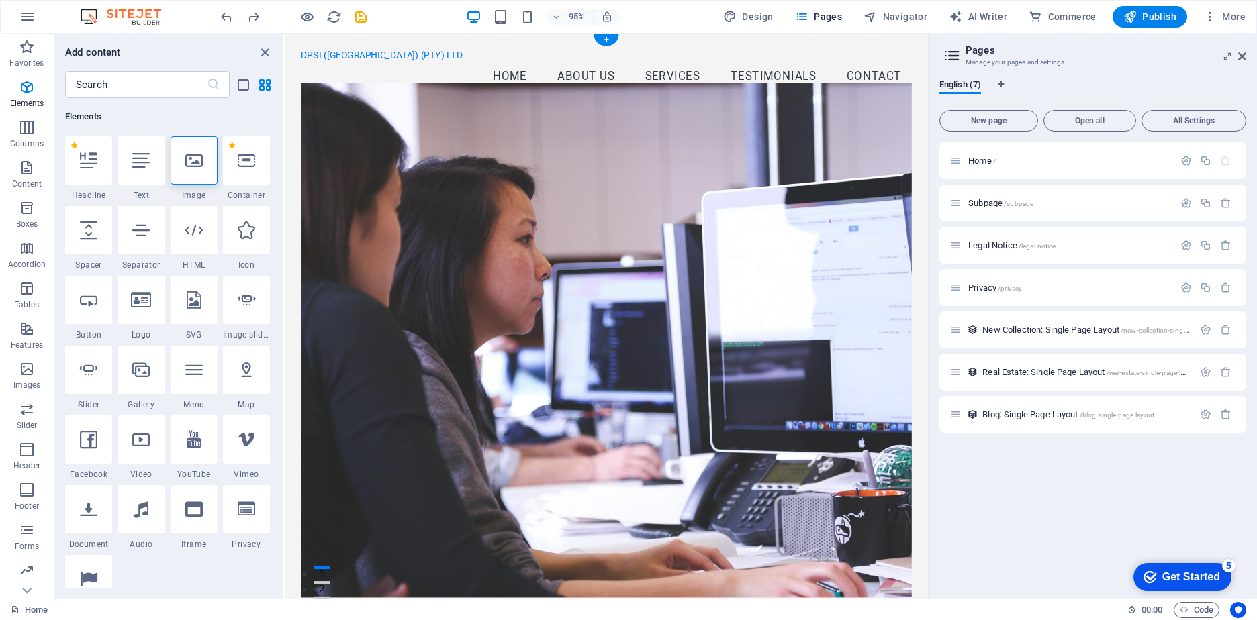
click at [367, 155] on figure at bounding box center [622, 357] width 643 height 542
click at [319, 122] on figure at bounding box center [622, 357] width 643 height 542
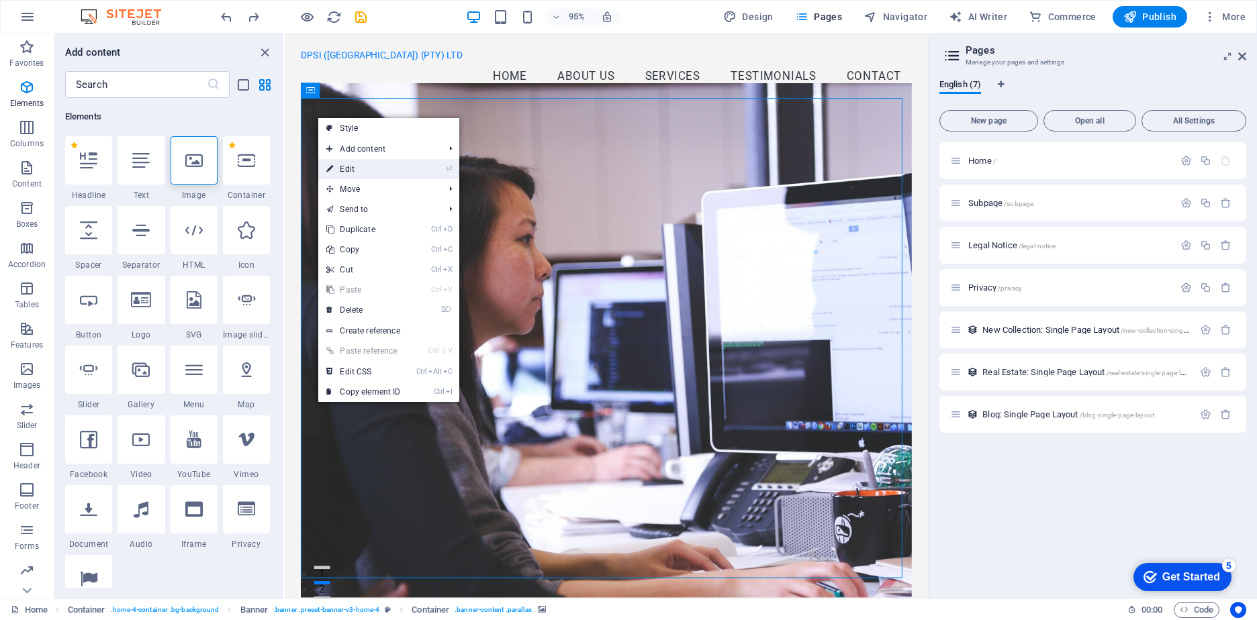
click at [347, 169] on link "⏎ Edit" at bounding box center [363, 169] width 90 height 20
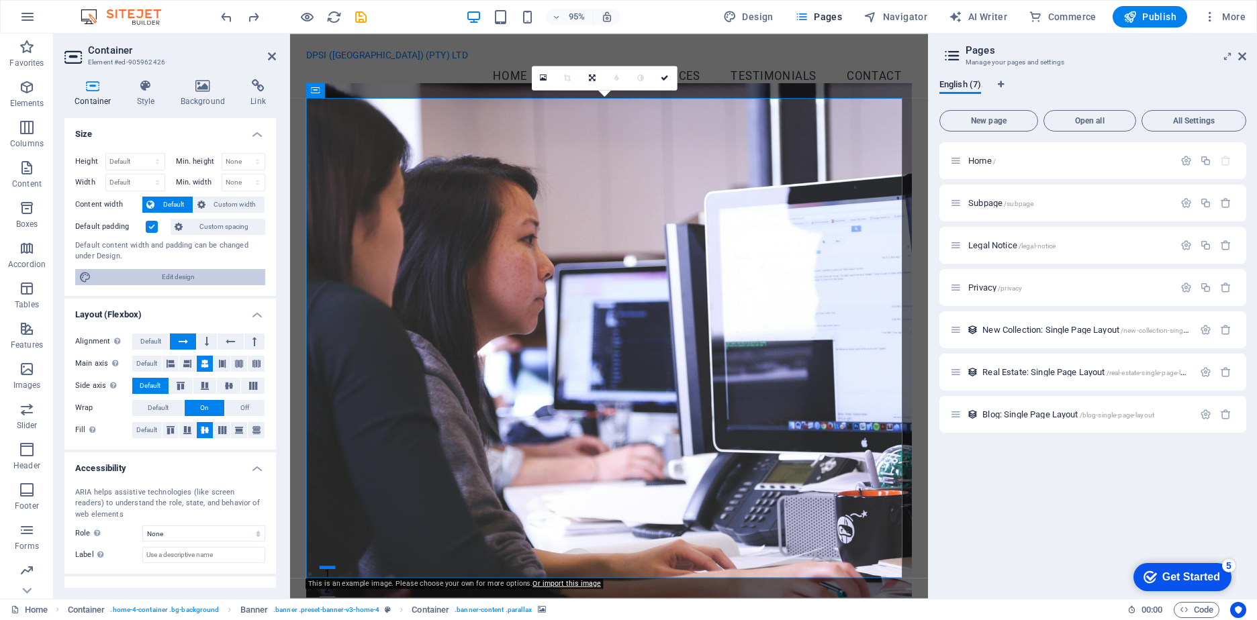
click at [175, 276] on span "Edit design" at bounding box center [178, 277] width 166 height 16
select select "rem"
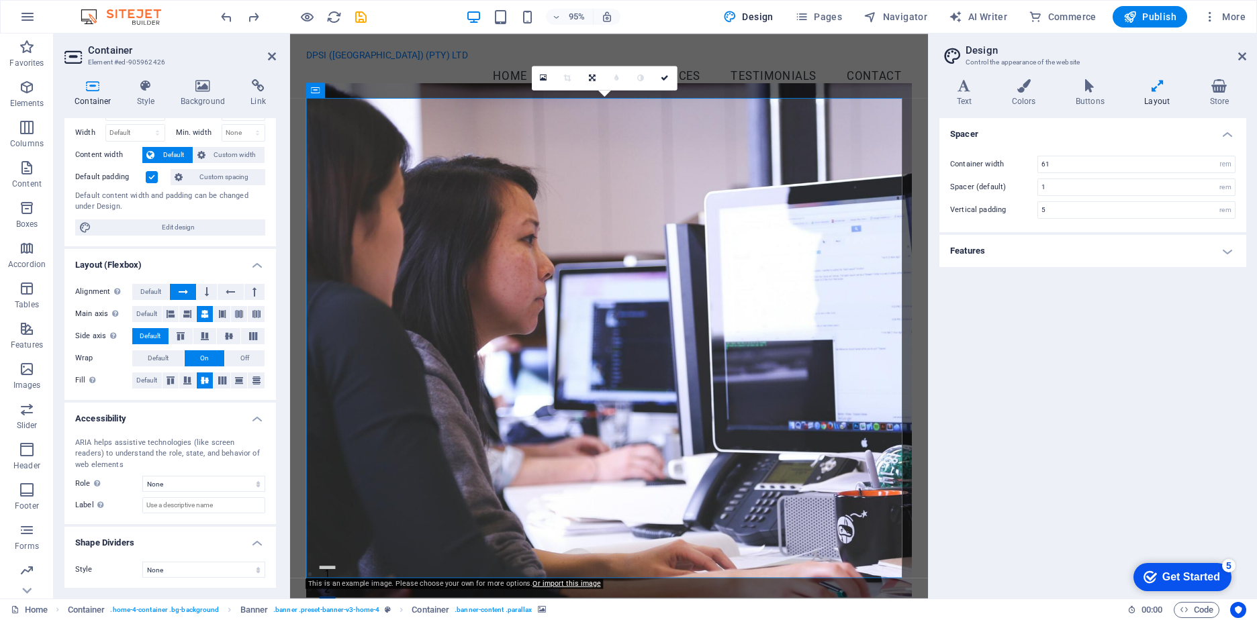
scroll to position [50, 0]
click at [541, 76] on icon at bounding box center [543, 78] width 7 height 9
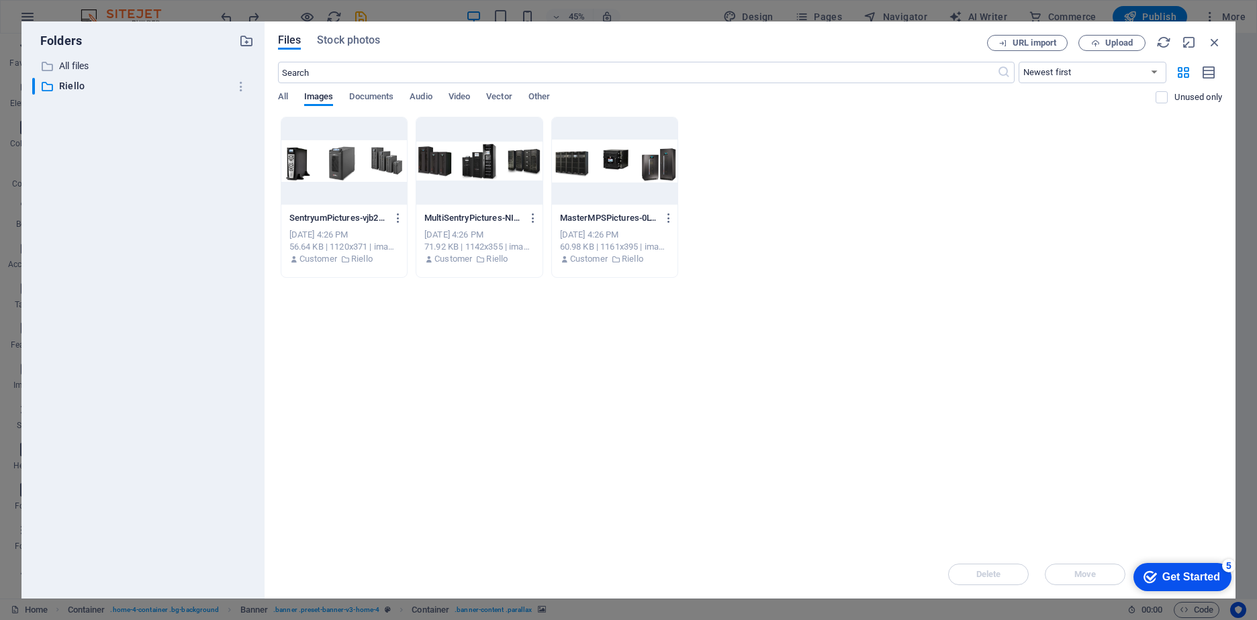
click at [491, 161] on div at bounding box center [479, 160] width 126 height 87
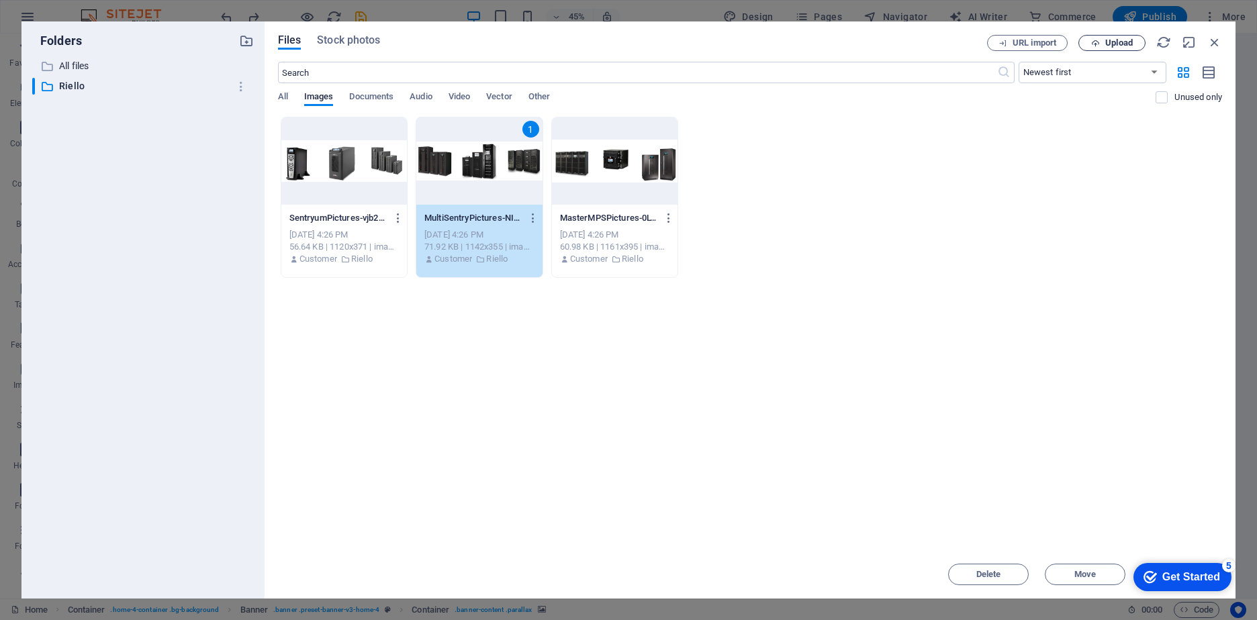
click at [1103, 44] on span "Upload" at bounding box center [1111, 43] width 55 height 9
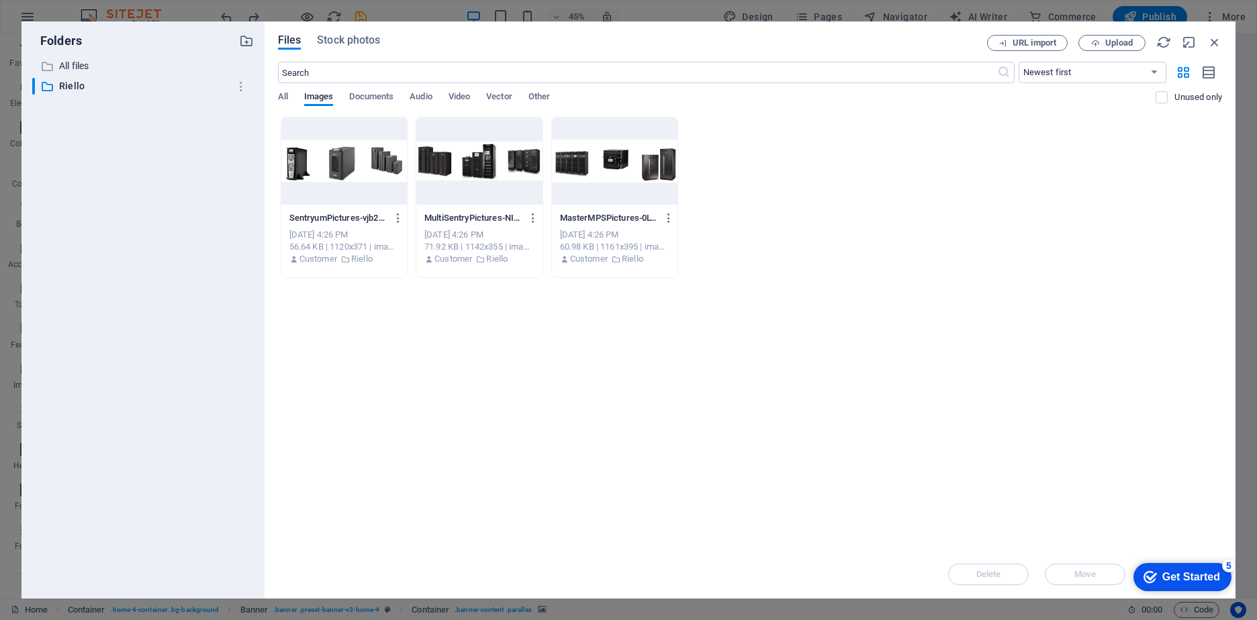
click at [459, 168] on div at bounding box center [479, 160] width 126 height 87
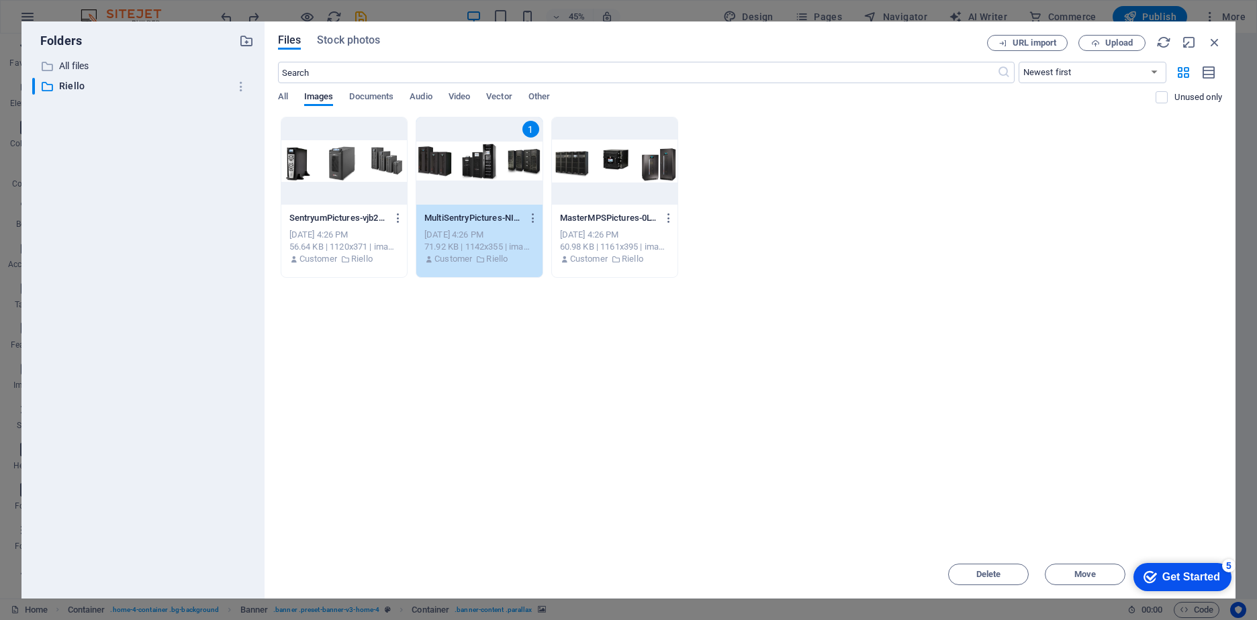
click at [445, 163] on div "1" at bounding box center [479, 160] width 126 height 87
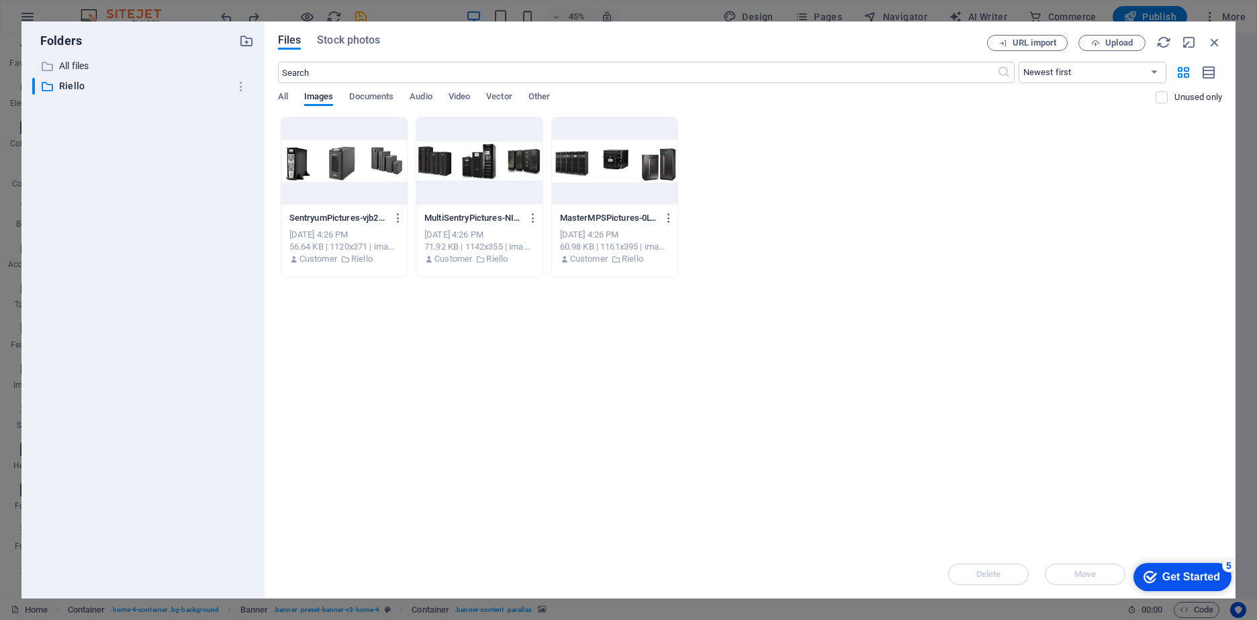
click at [445, 163] on div at bounding box center [479, 160] width 126 height 87
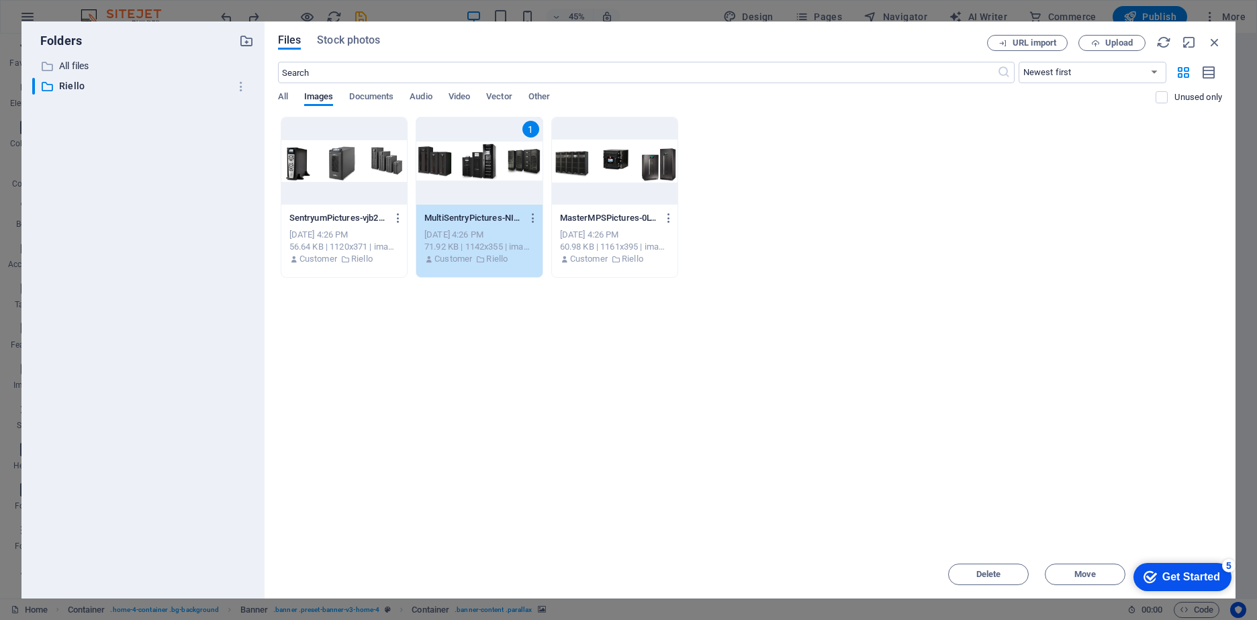
click at [445, 163] on div "1" at bounding box center [479, 160] width 126 height 87
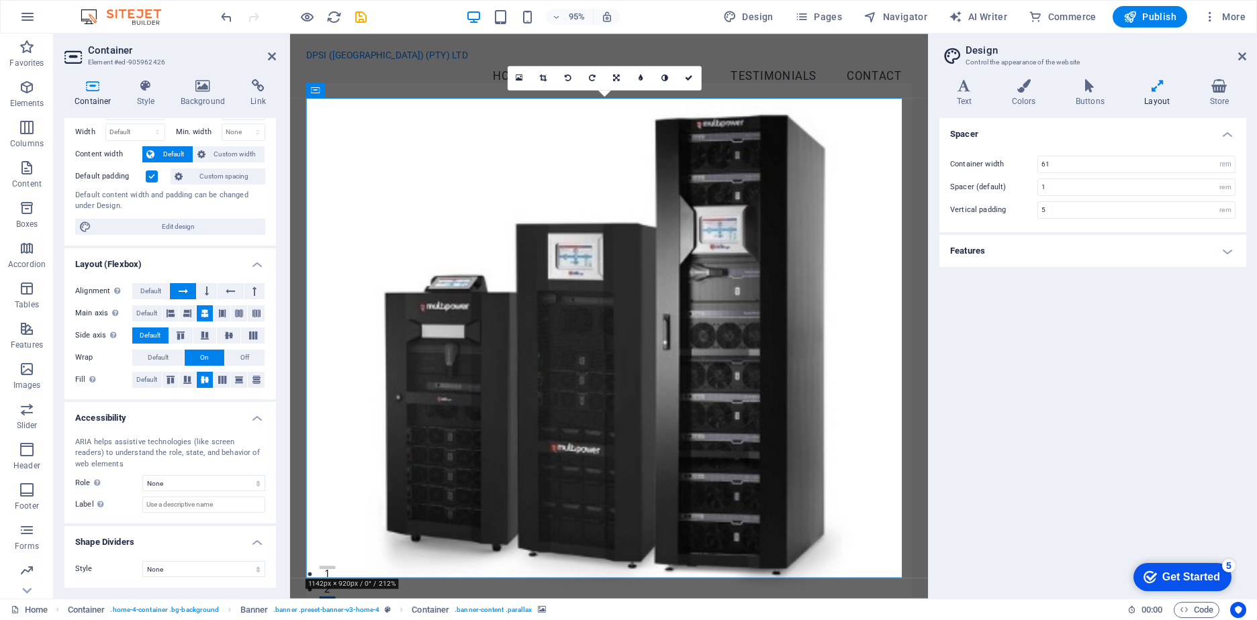
click at [999, 377] on div "Spacer Container width 61 rem px Spacer (default) 1 rem Vertical padding 5 rem …" at bounding box center [1092, 353] width 307 height 470
click at [688, 78] on icon at bounding box center [689, 78] width 8 height 7
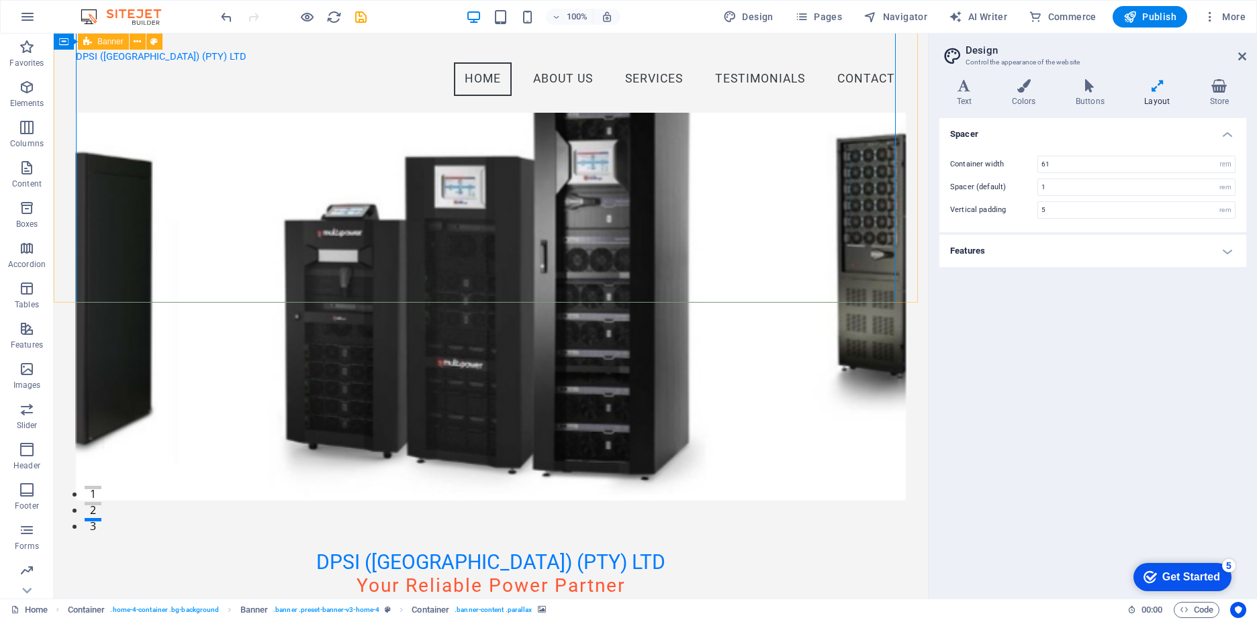
scroll to position [0, 0]
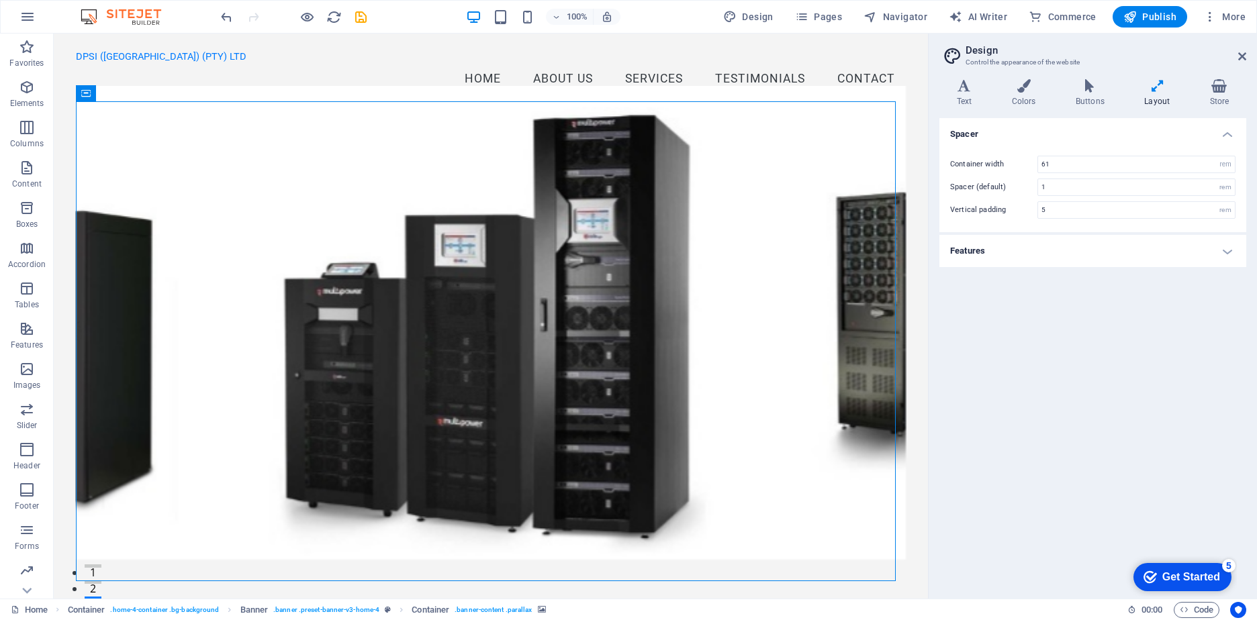
drag, startPoint x: 1147, startPoint y: 579, endPoint x: 1278, endPoint y: 780, distance: 239.7
click at [1147, 579] on icon "Get Started 5 items remaining, 0% complete" at bounding box center [1149, 577] width 13 height 12
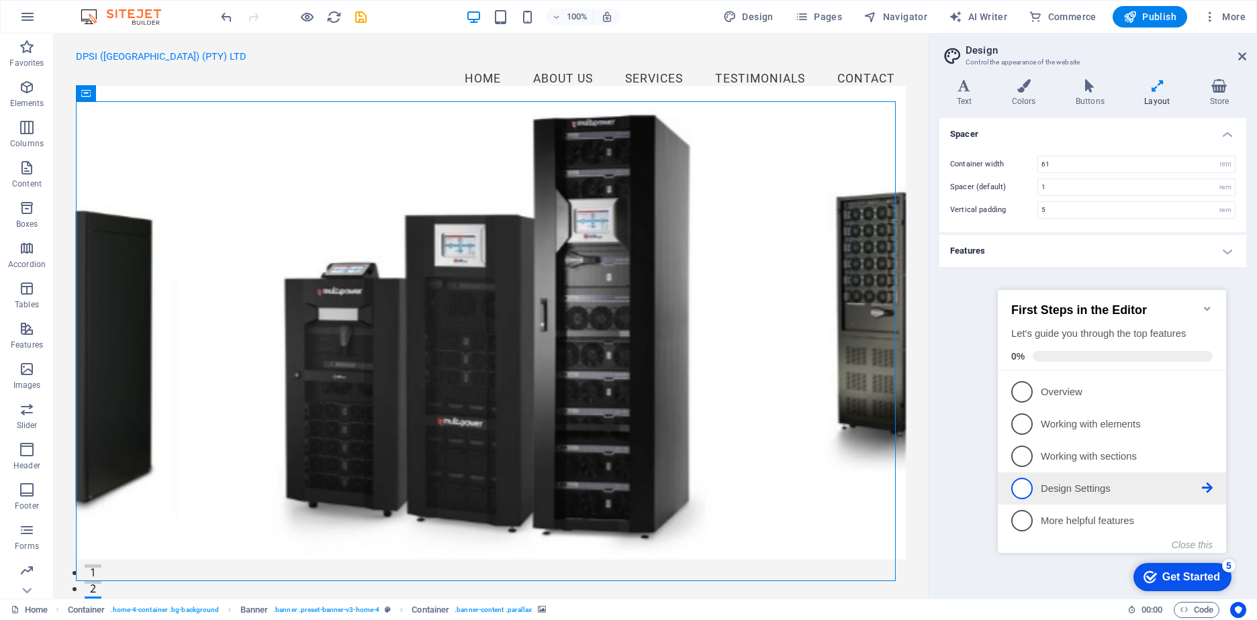
click at [1055, 488] on p "Design Settings - incomplete" at bounding box center [1121, 489] width 161 height 14
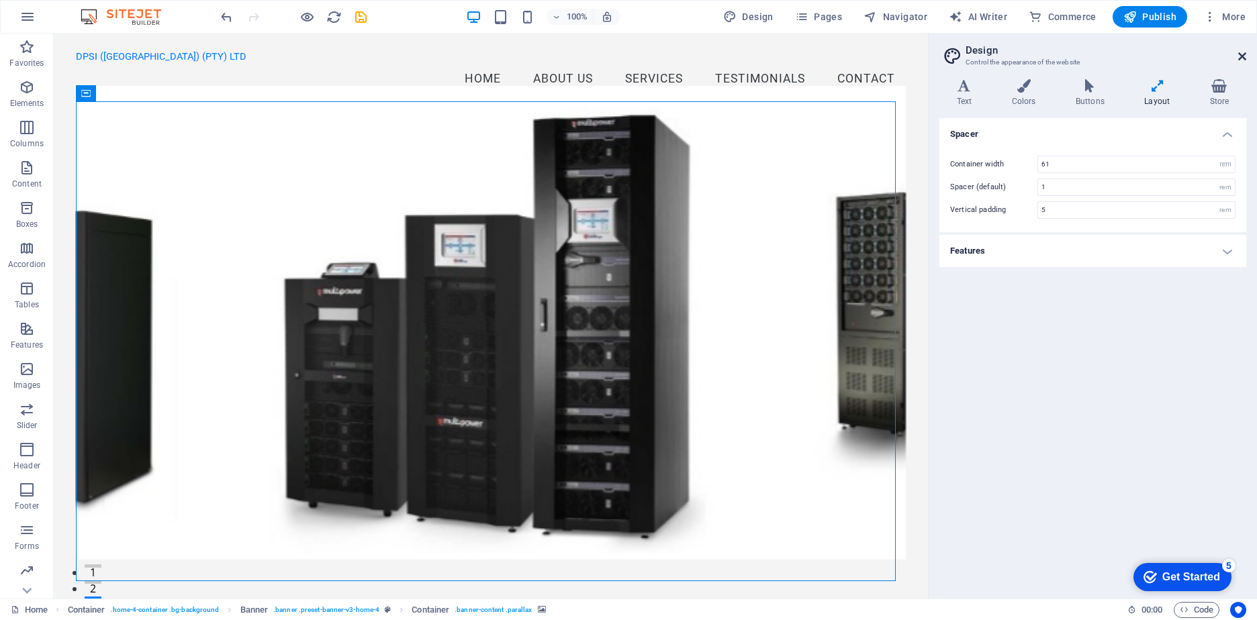
click at [1241, 58] on icon at bounding box center [1242, 56] width 8 height 11
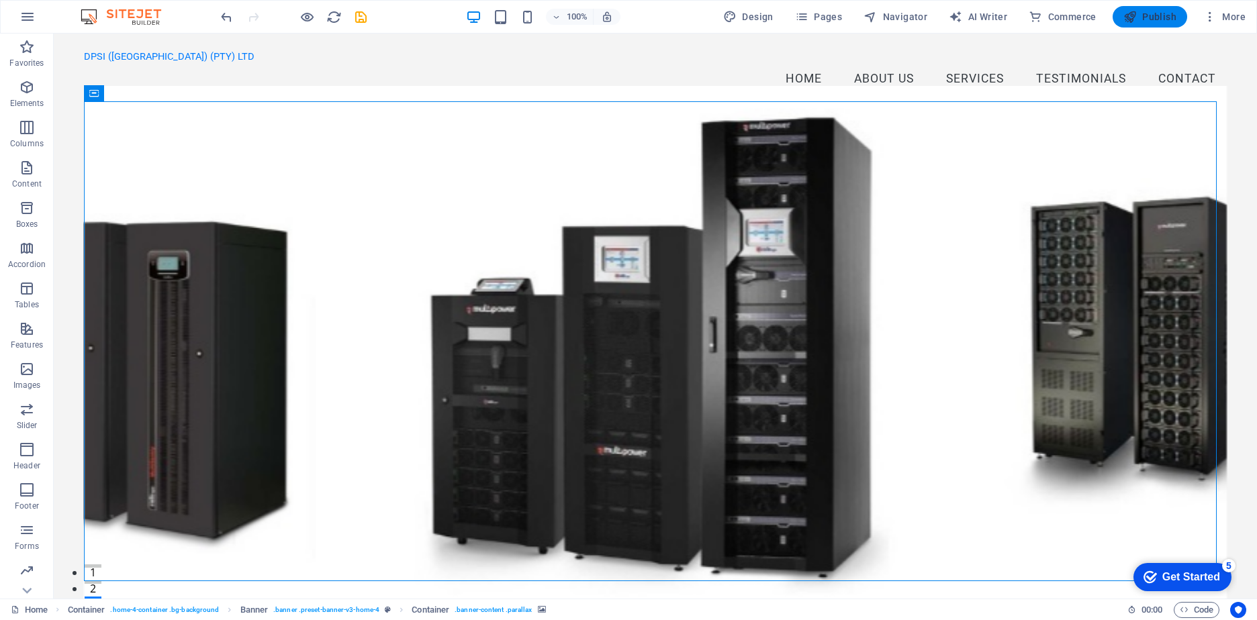
click at [1133, 21] on icon "button" at bounding box center [1129, 16] width 13 height 13
